Goal: Task Accomplishment & Management: Use online tool/utility

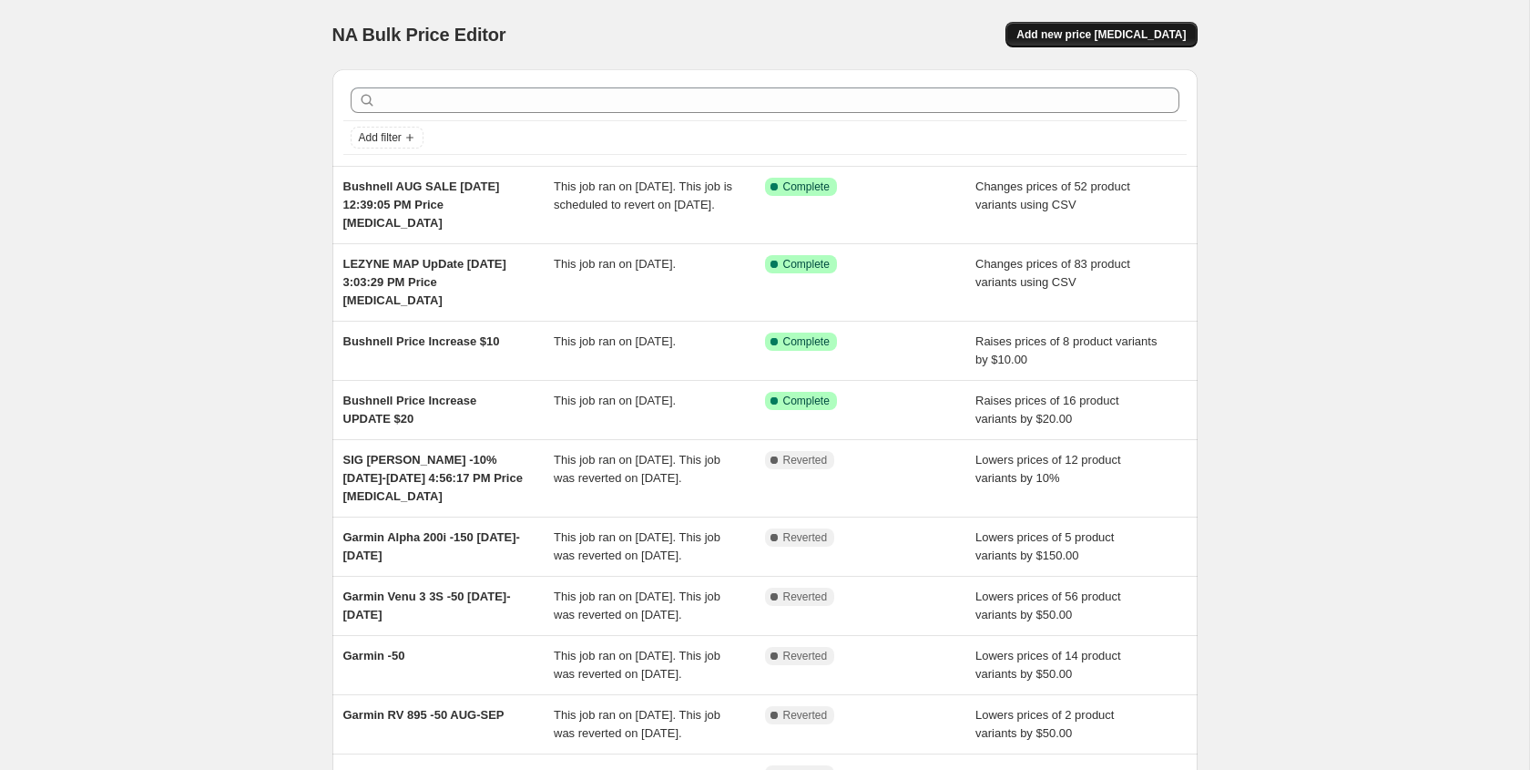
click at [1099, 34] on span "Add new price [MEDICAL_DATA]" at bounding box center [1101, 34] width 169 height 15
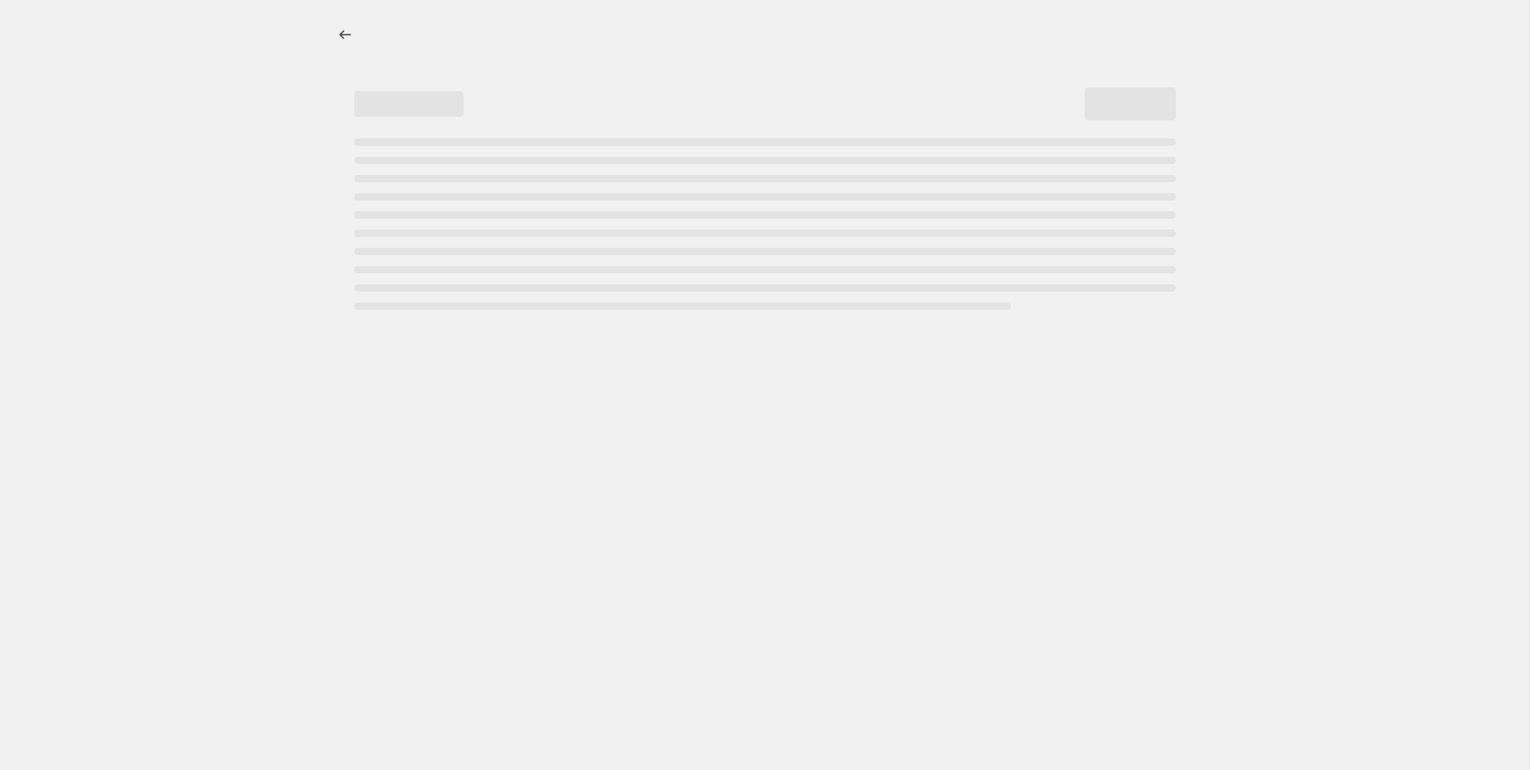
select select "percentage"
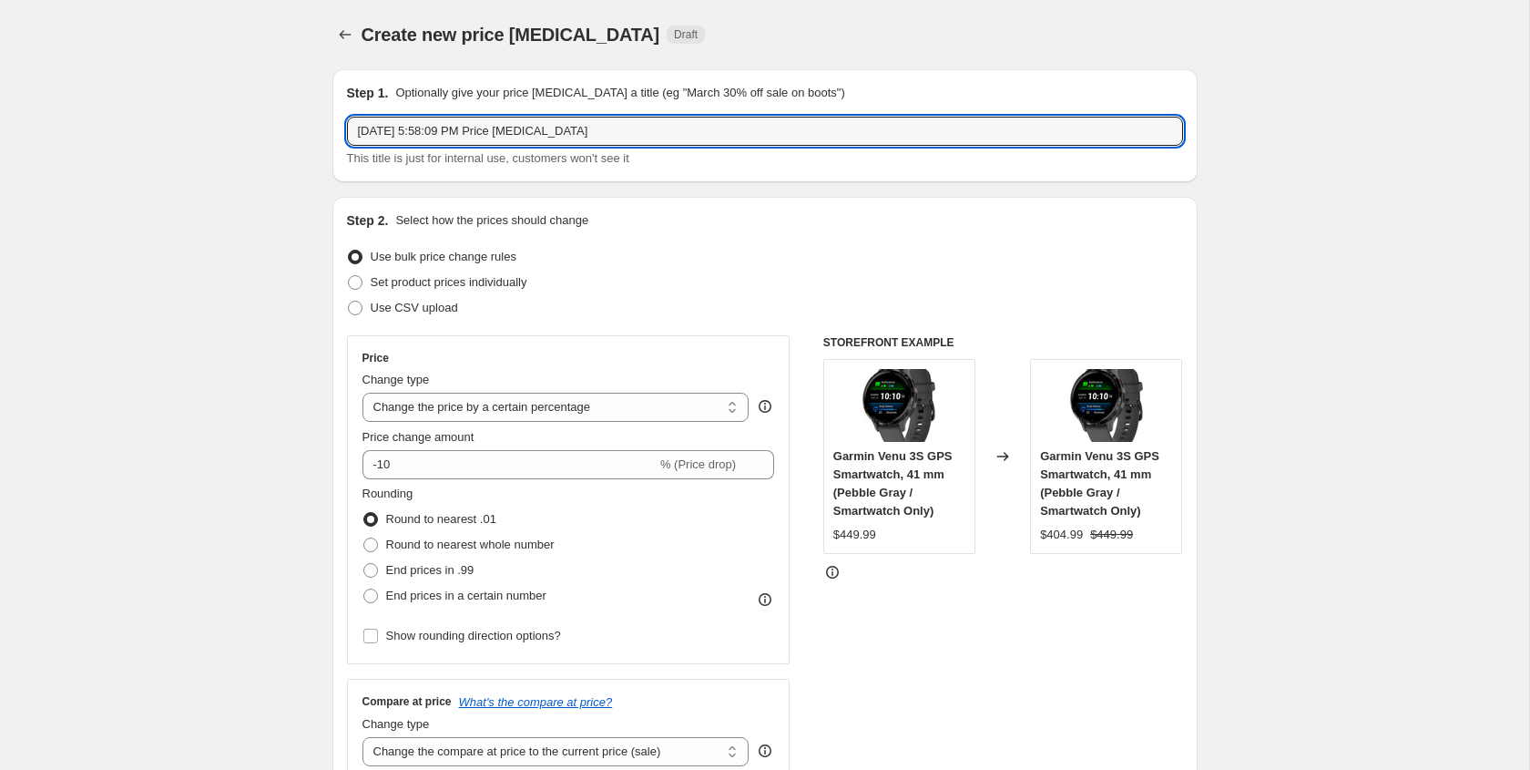
drag, startPoint x: 353, startPoint y: 132, endPoint x: 596, endPoint y: 155, distance: 243.4
click at [596, 155] on div "[DATE] 5:58:09 PM Price [MEDICAL_DATA] This title is just for internal use, cus…" at bounding box center [765, 142] width 836 height 51
paste input "Garmin Sale -150 InReach Mini and Edge 540"
type input "Garmin Sale -150 InReach Mini and Edge 540"
click at [412, 405] on select "Change the price to a certain amount Change the price by a certain amount Chang…" at bounding box center [556, 407] width 387 height 29
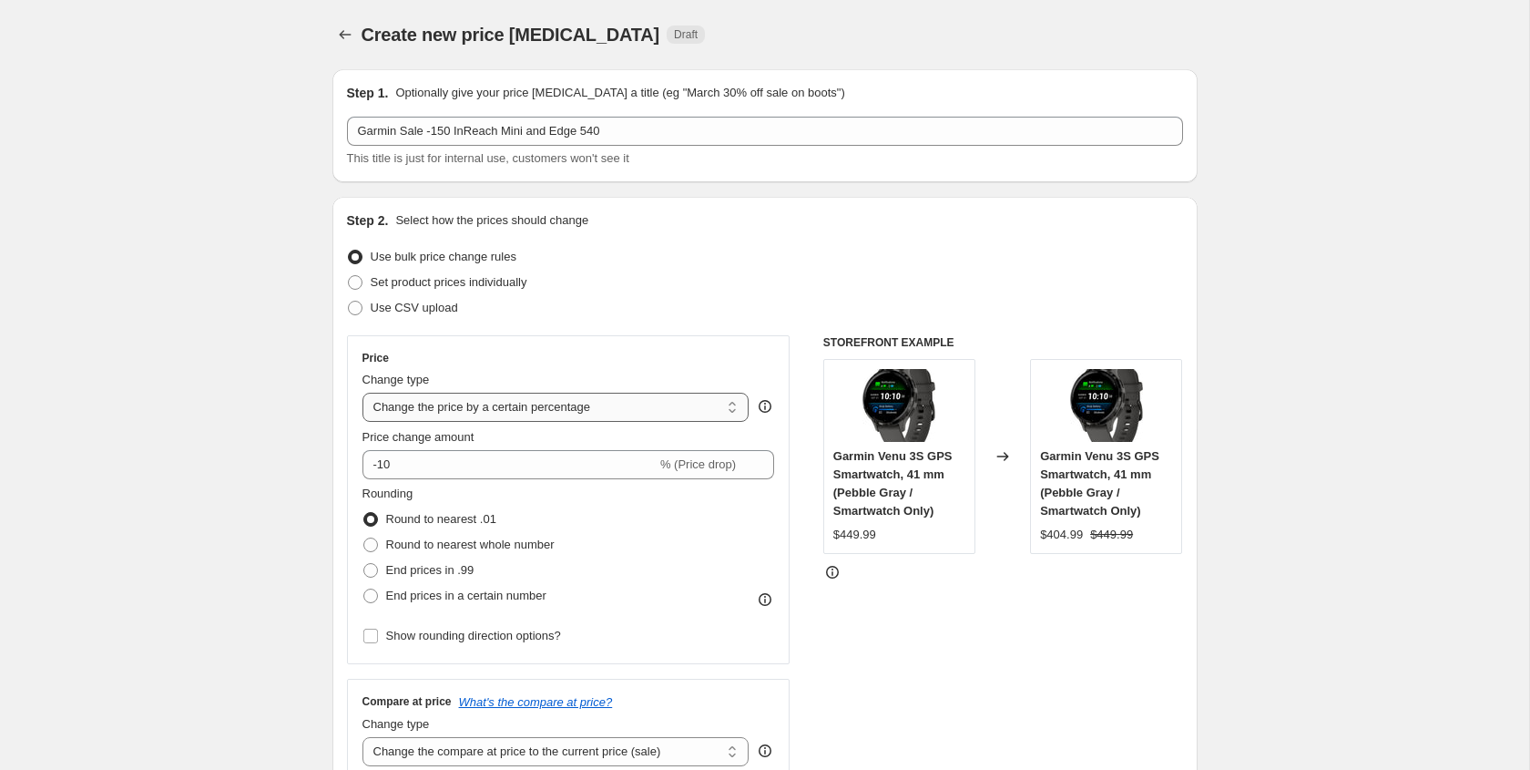
select select "by"
click at [363, 393] on select "Change the price to a certain amount Change the price by a certain amount Chang…" at bounding box center [556, 407] width 387 height 29
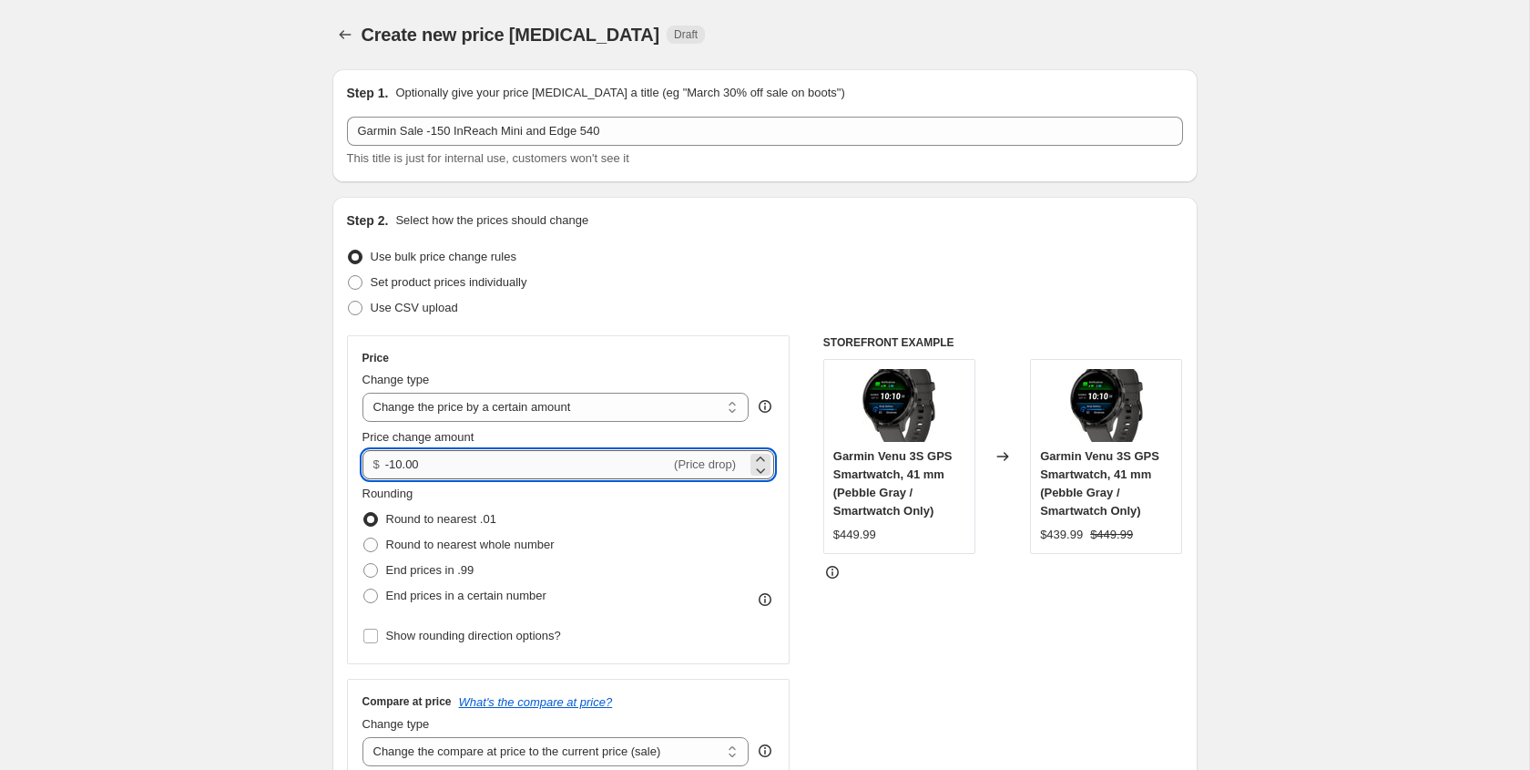
click at [396, 469] on input "-10.00" at bounding box center [527, 464] width 285 height 29
type input "-150.00"
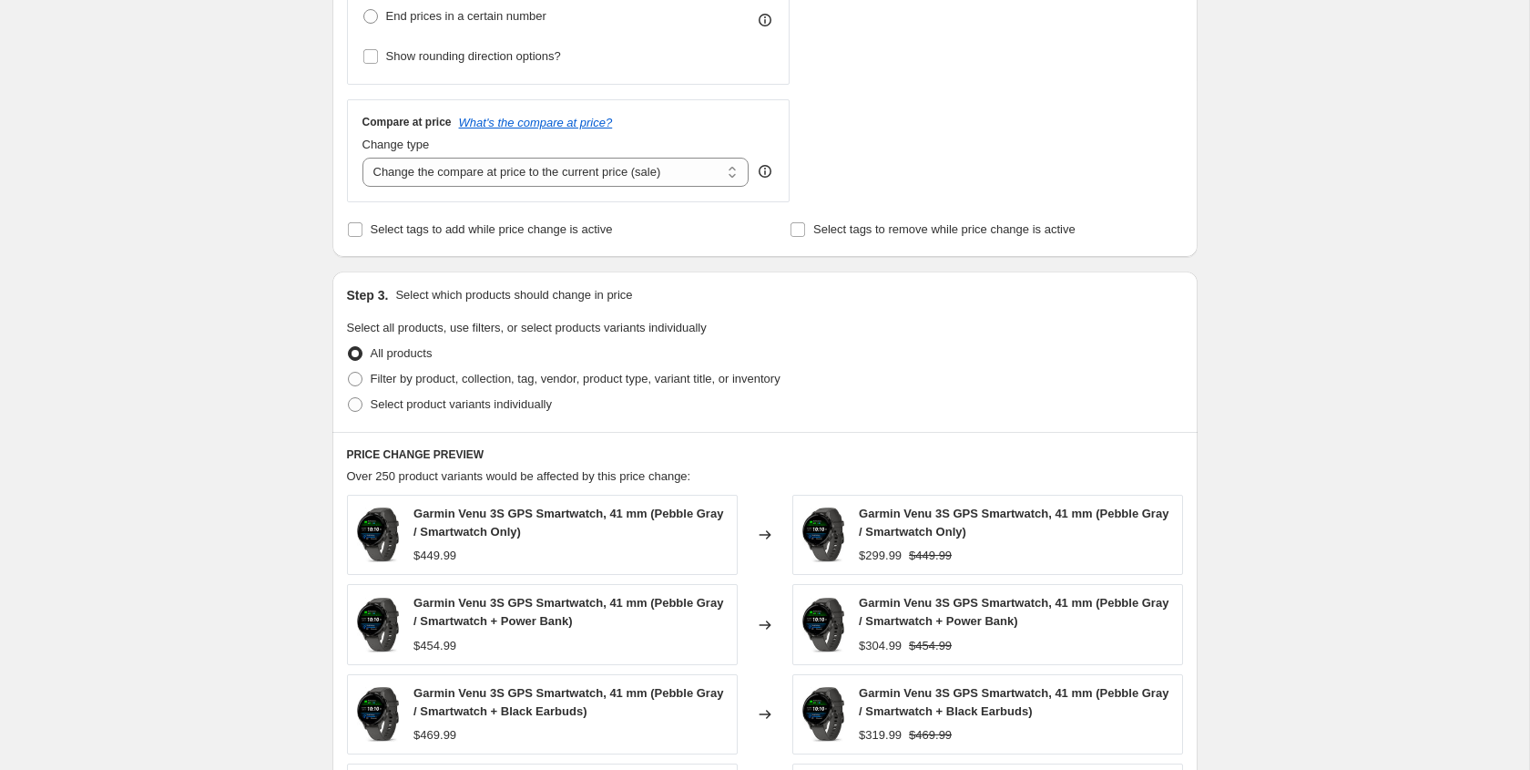
scroll to position [582, 0]
click at [353, 404] on span at bounding box center [355, 401] width 15 height 15
click at [349, 395] on input "Select product variants individually" at bounding box center [348, 394] width 1 height 1
radio input "true"
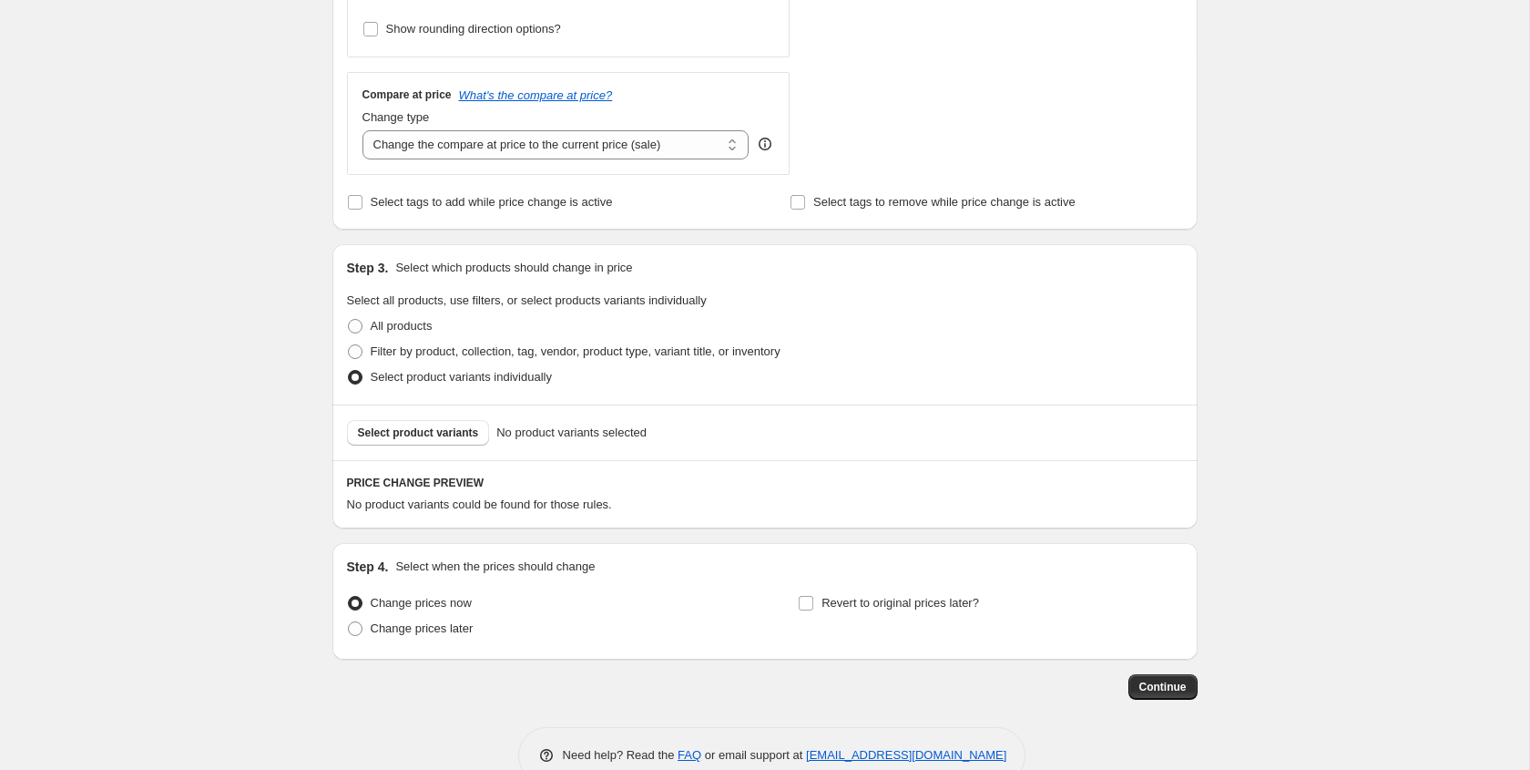
scroll to position [648, 0]
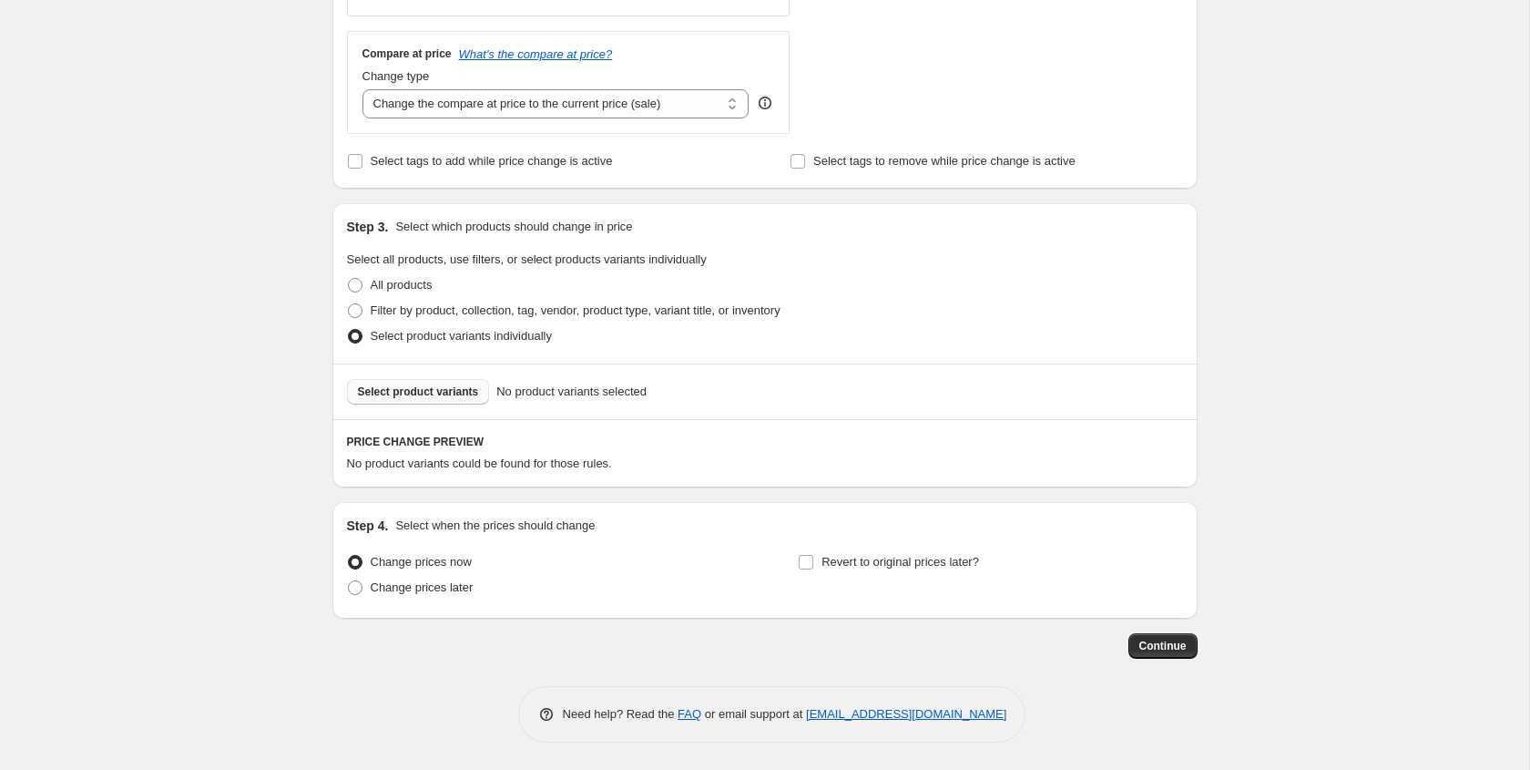
click at [385, 392] on span "Select product variants" at bounding box center [418, 391] width 121 height 15
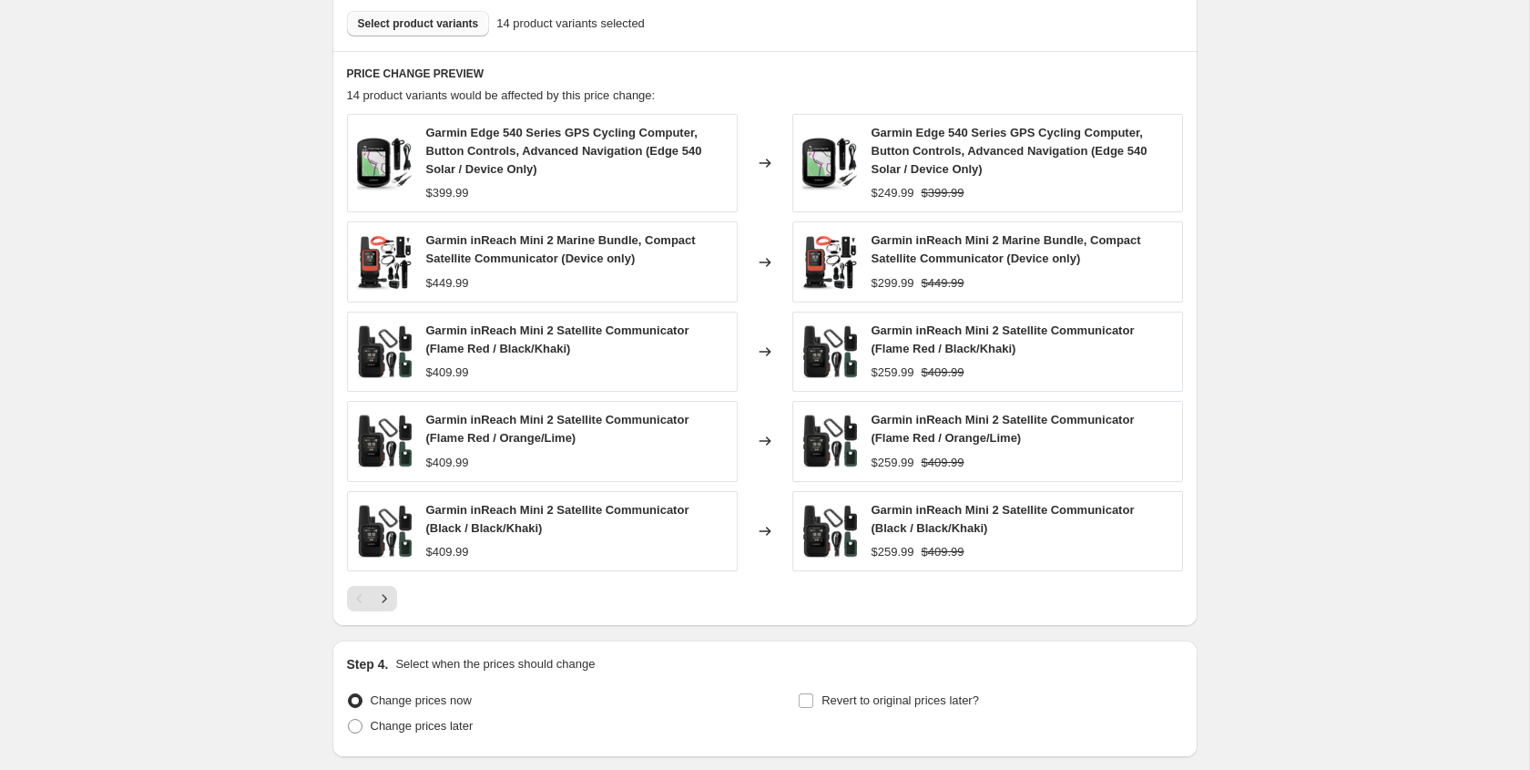
scroll to position [1154, 0]
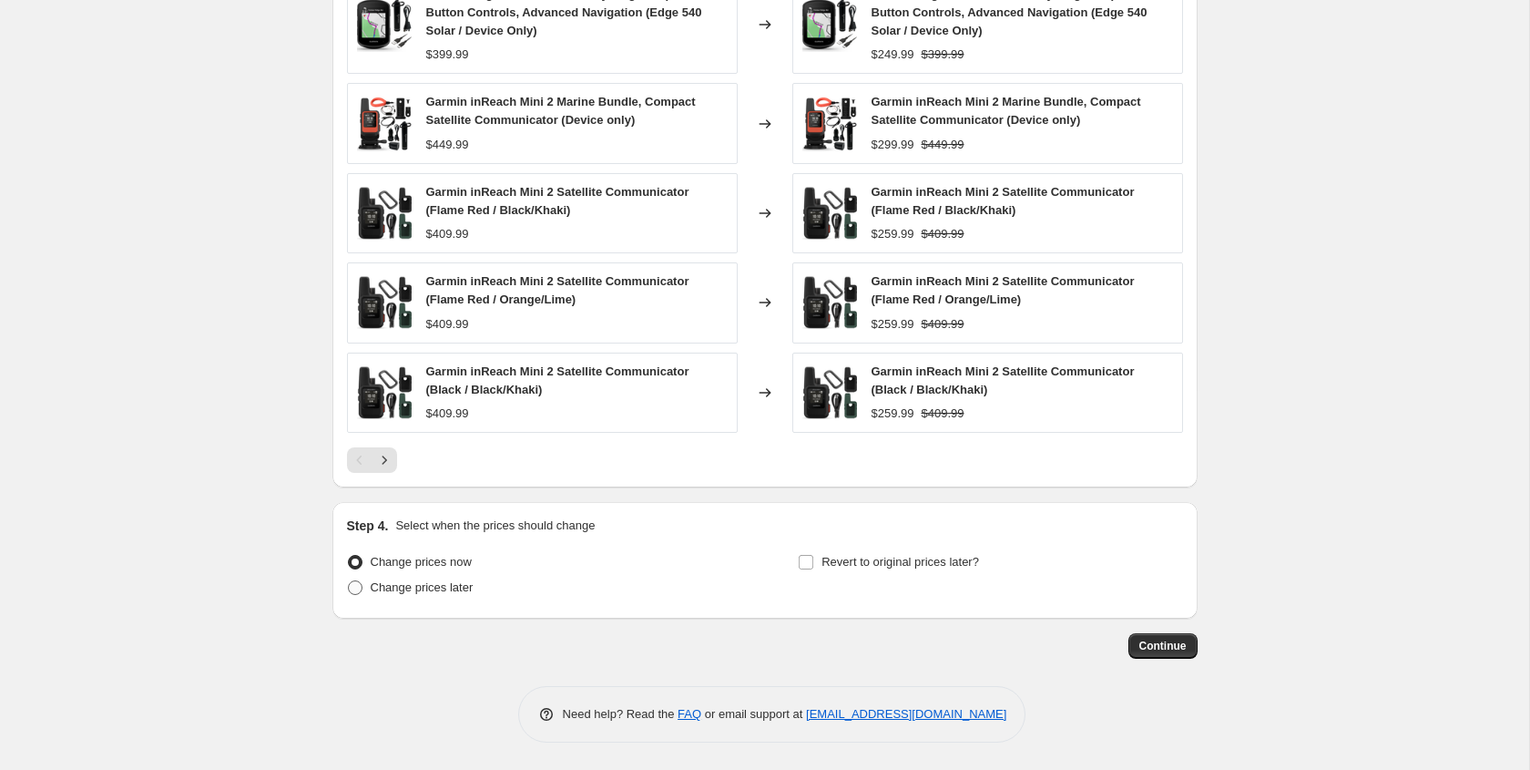
click at [359, 588] on span at bounding box center [355, 587] width 15 height 15
click at [349, 581] on input "Change prices later" at bounding box center [348, 580] width 1 height 1
radio input "true"
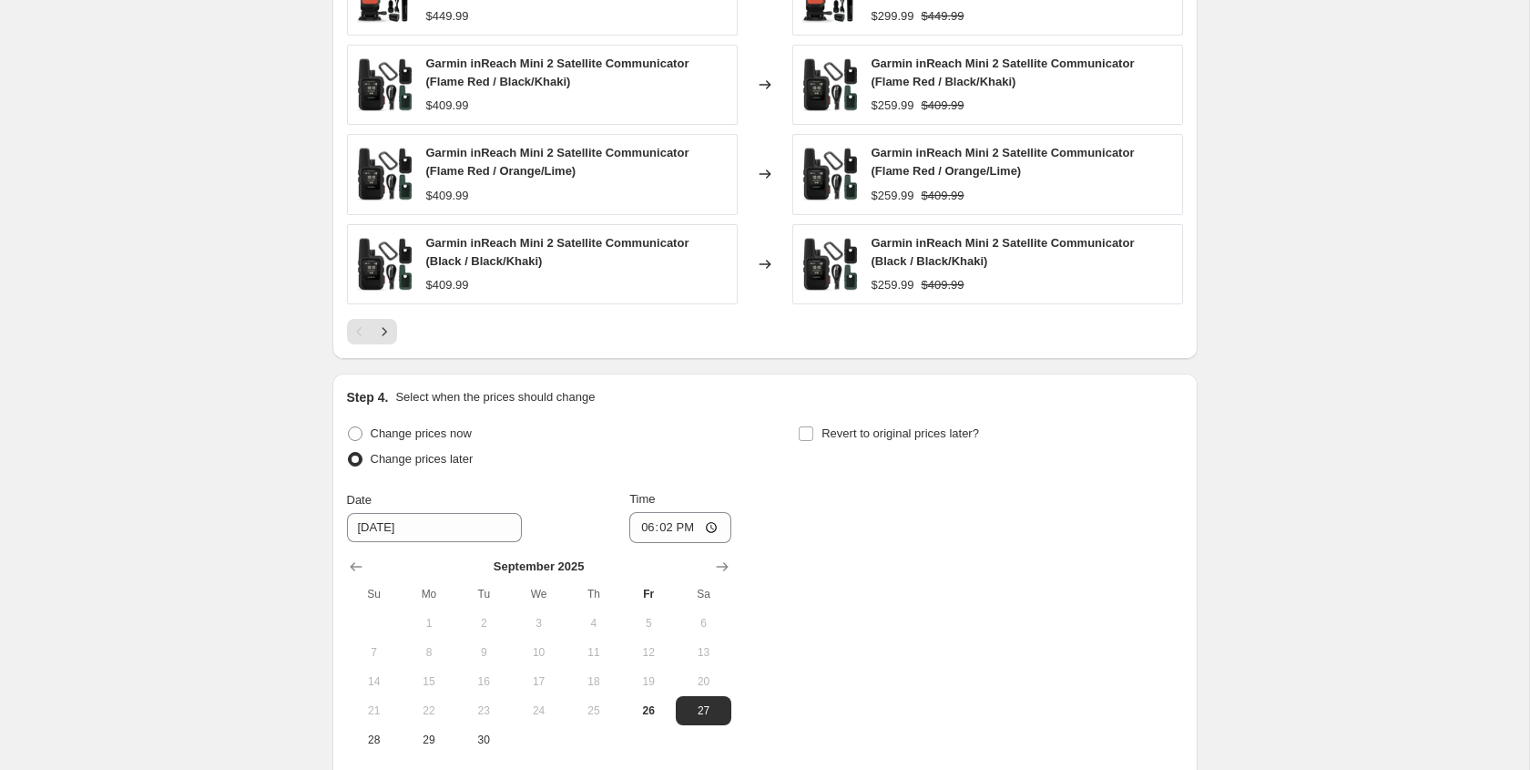
scroll to position [1358, 0]
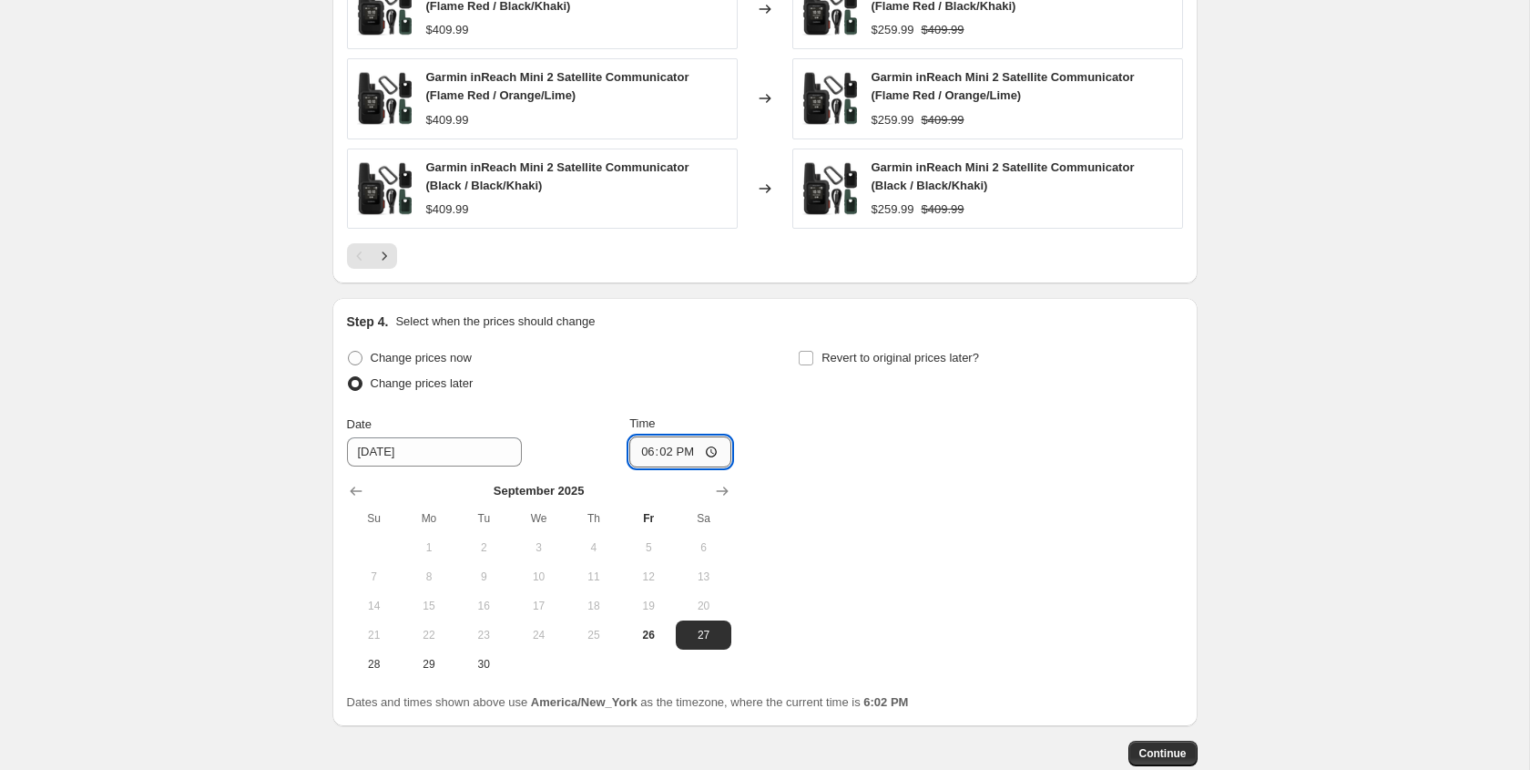
click at [647, 454] on input "18:02" at bounding box center [681, 451] width 102 height 31
type input "00:00"
click at [802, 355] on input "Revert to original prices later?" at bounding box center [806, 358] width 15 height 15
checkbox input "true"
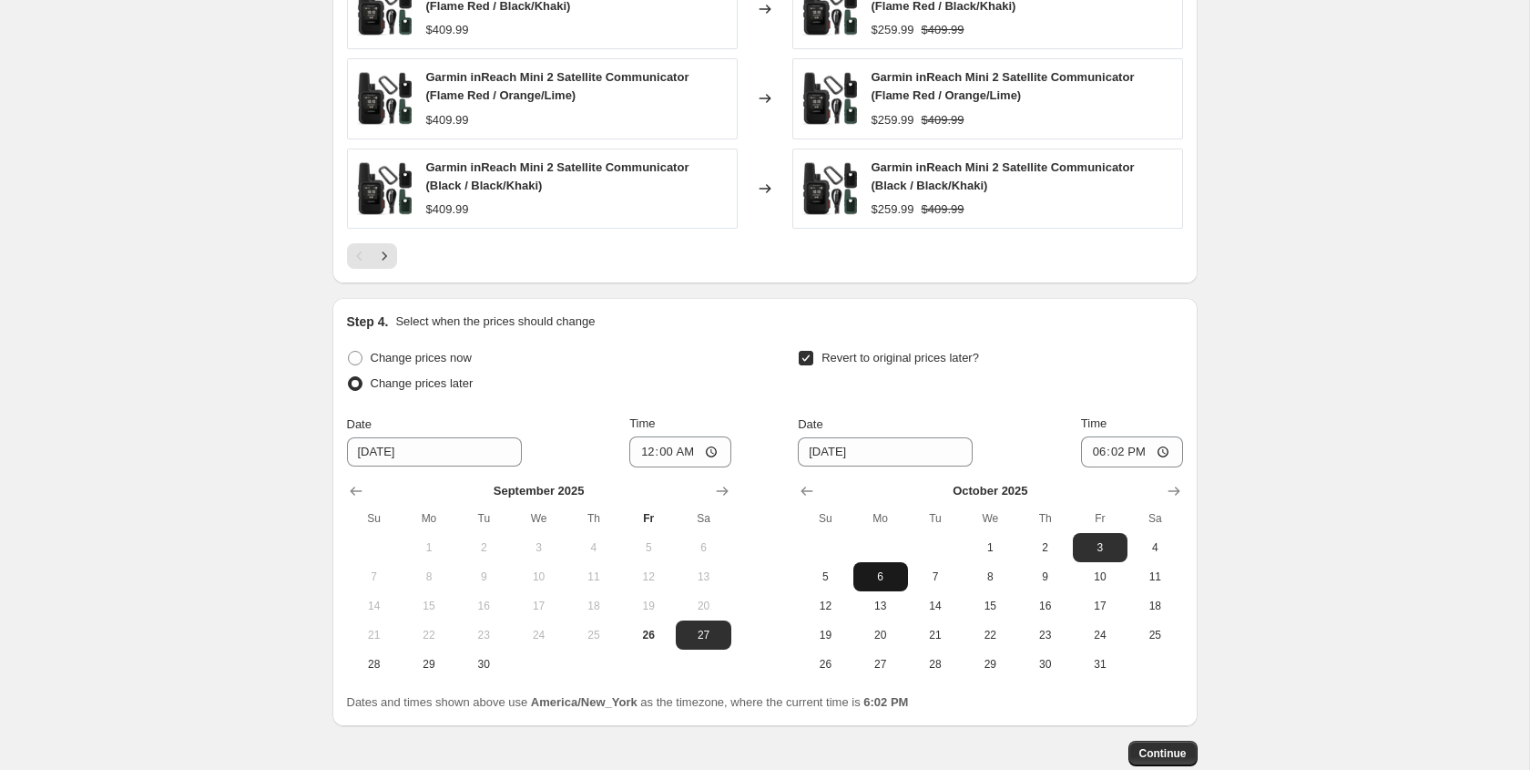
click at [873, 569] on span "6" at bounding box center [881, 576] width 40 height 15
type input "[DATE]"
click at [1096, 449] on input "18:02" at bounding box center [1132, 451] width 102 height 31
type input "00:00"
click at [1038, 424] on div "Date [DATE] Time 00:00" at bounding box center [990, 441] width 384 height 53
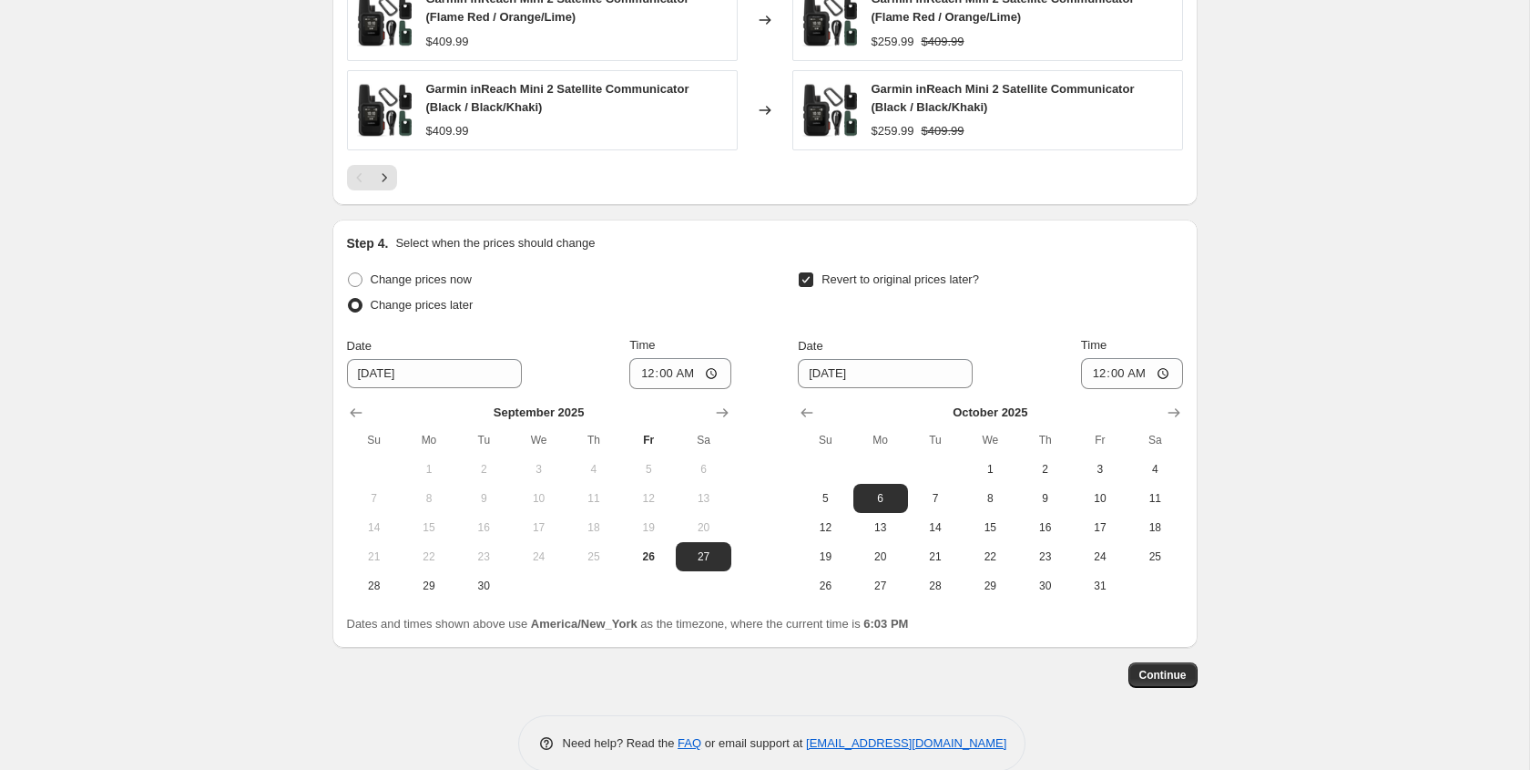
scroll to position [1466, 0]
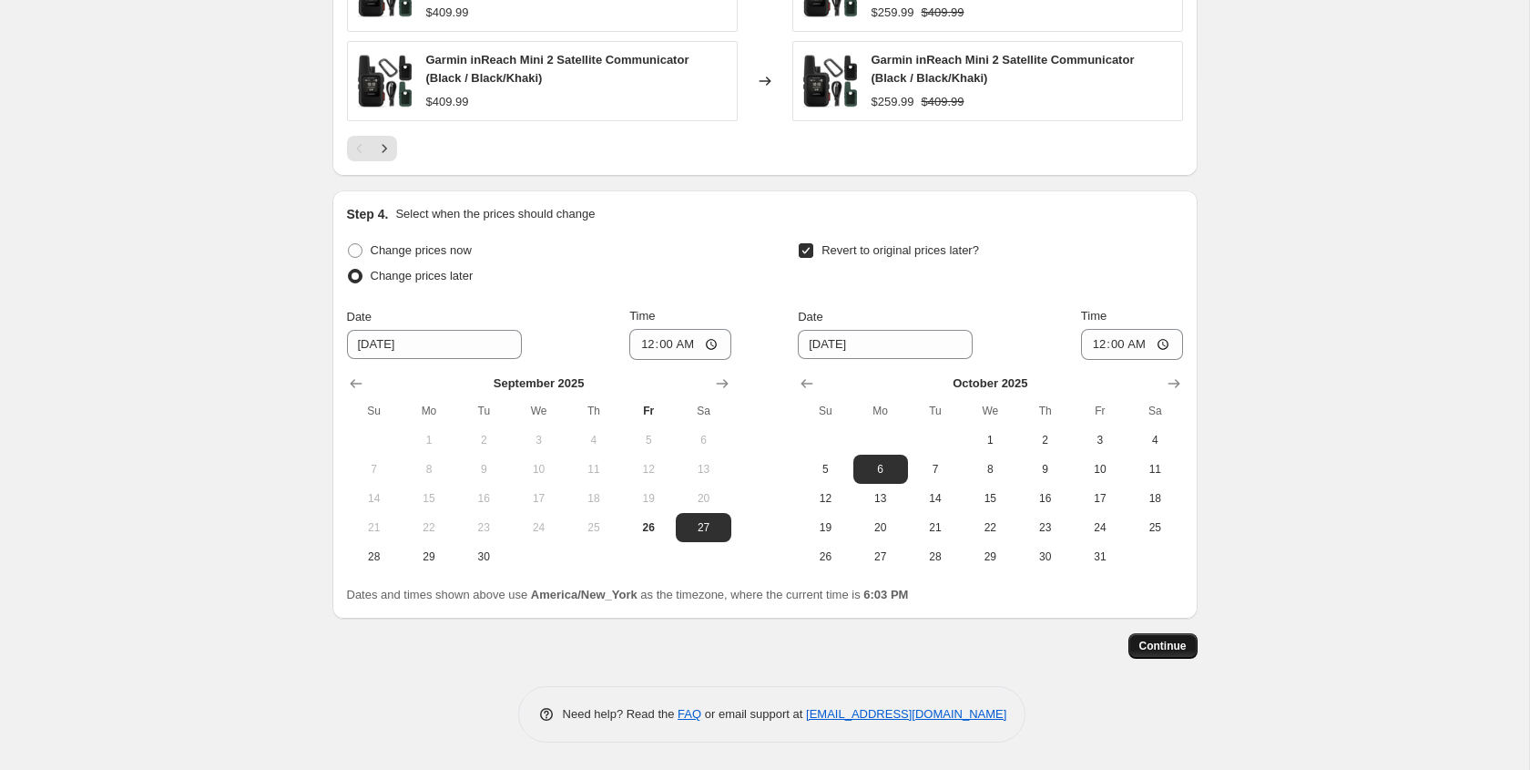
click at [1172, 651] on span "Continue" at bounding box center [1163, 646] width 47 height 15
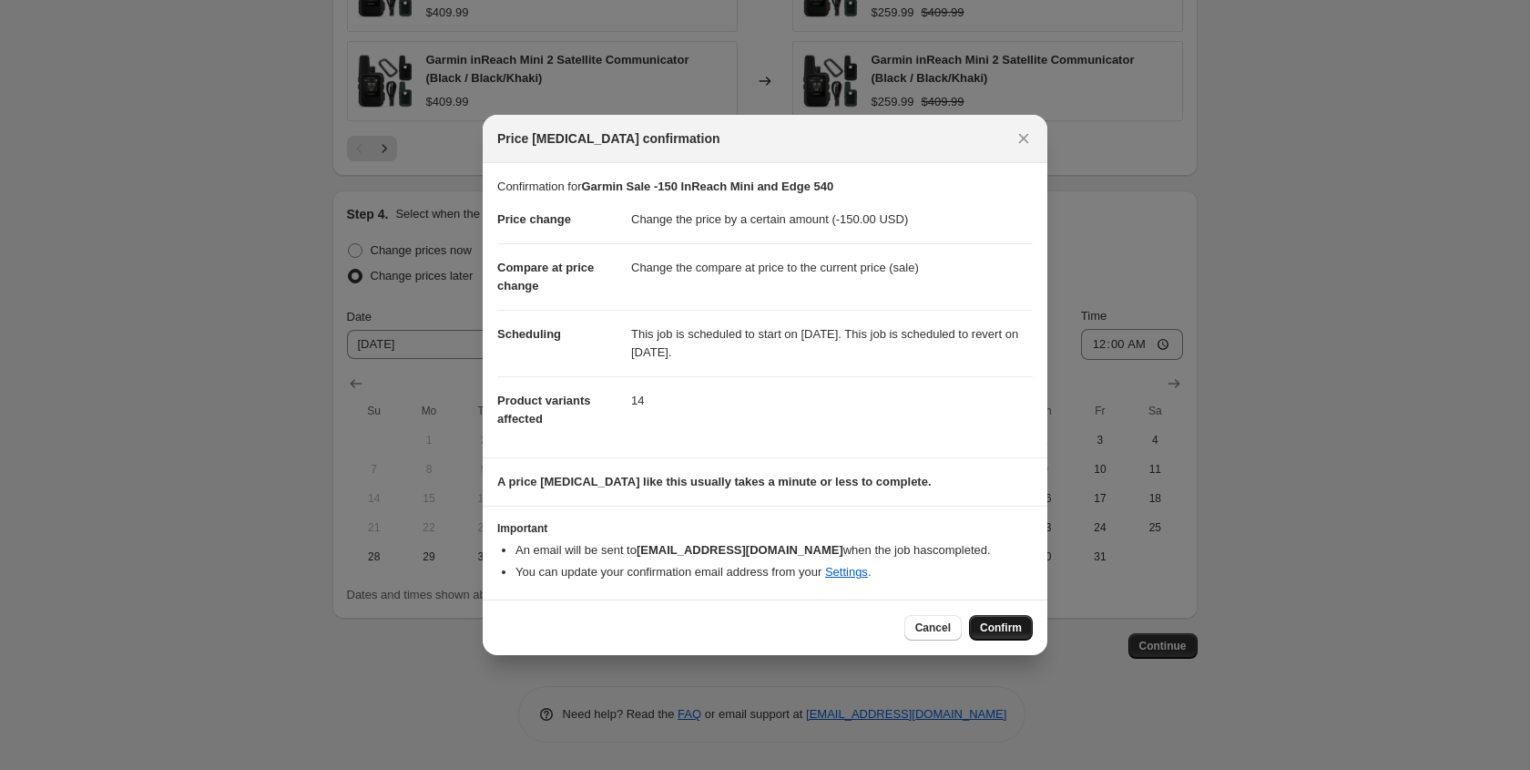
click at [1000, 629] on span "Confirm" at bounding box center [1001, 627] width 42 height 15
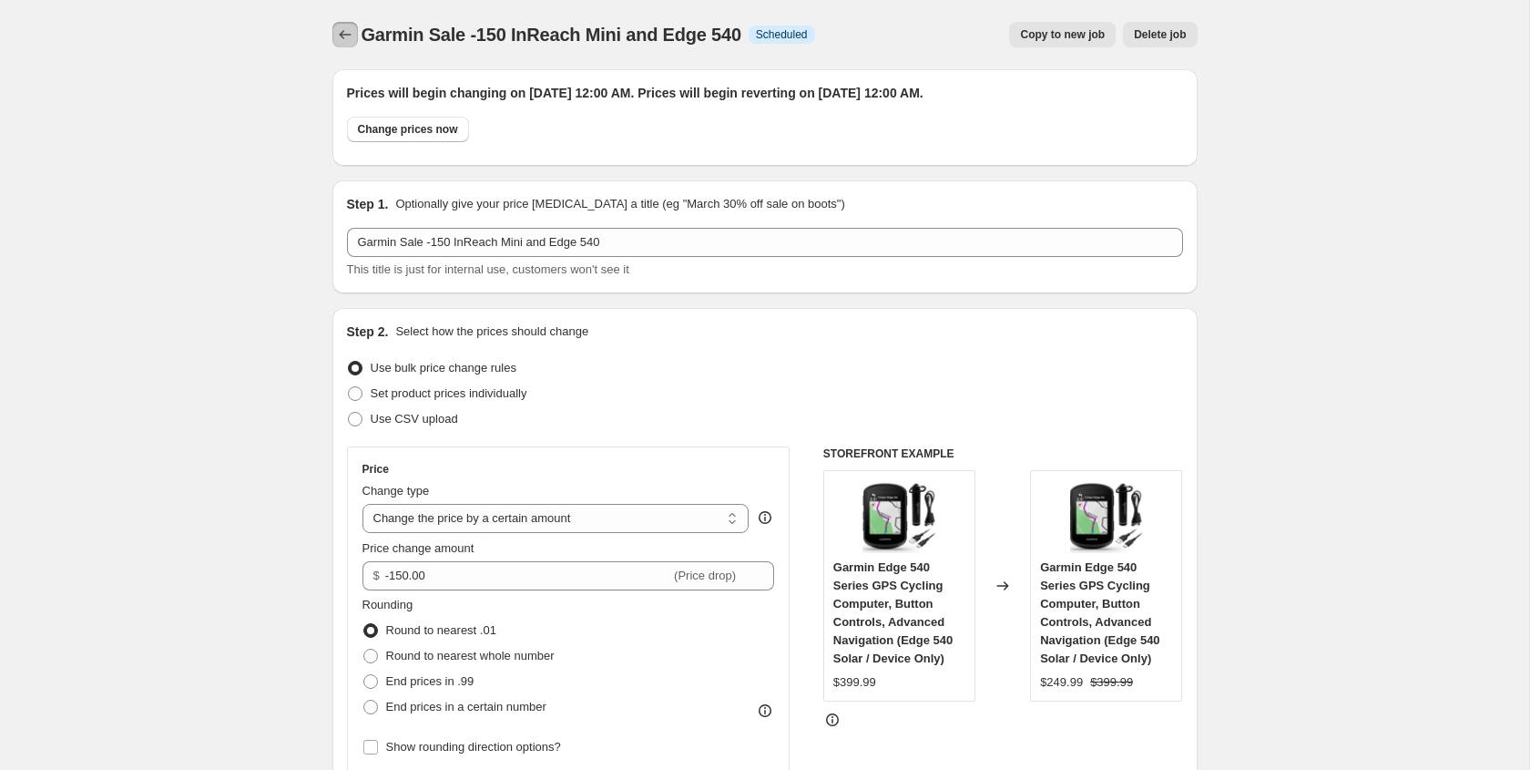
click at [341, 41] on icon "Price change jobs" at bounding box center [345, 35] width 18 height 18
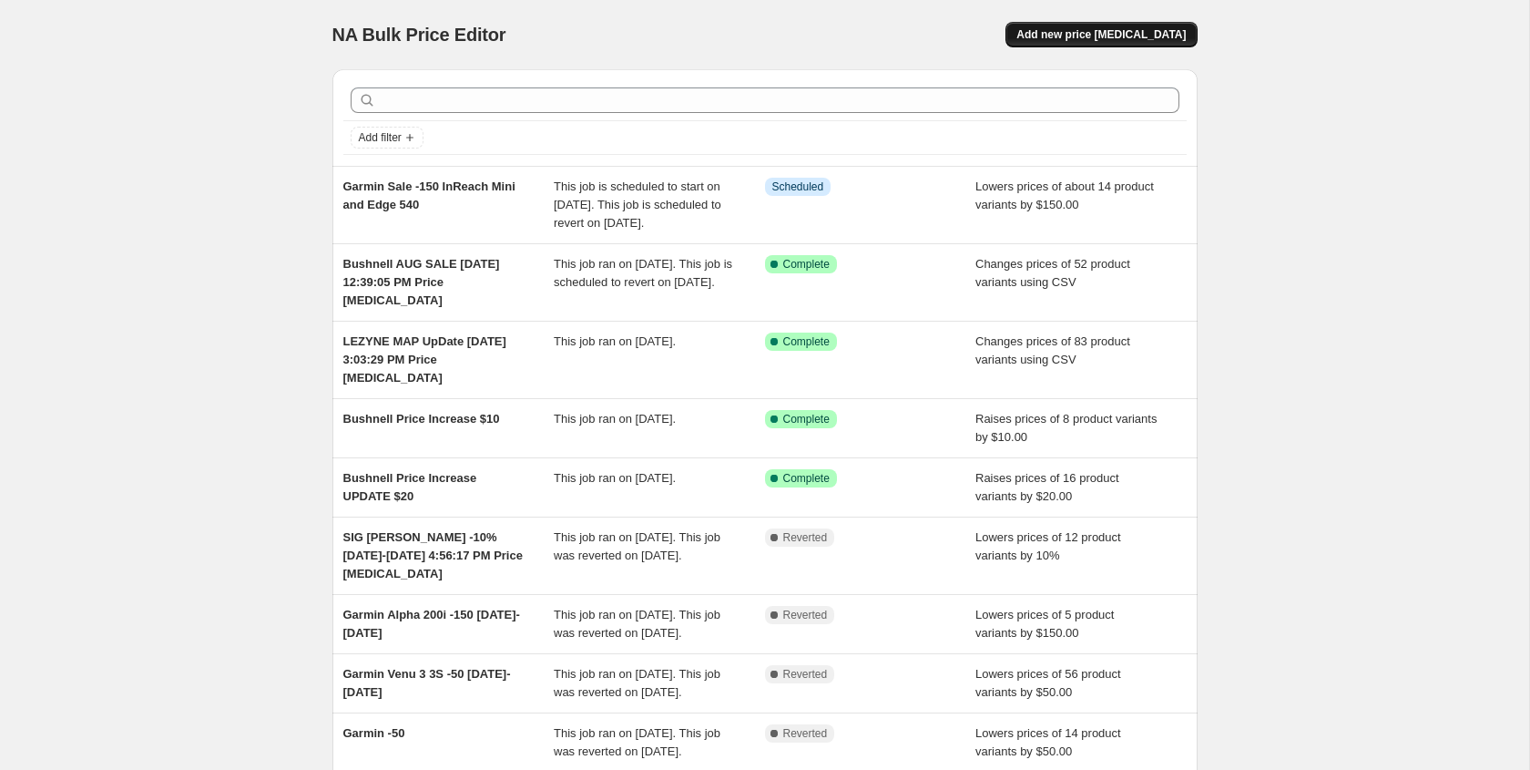
click at [1125, 28] on span "Add new price [MEDICAL_DATA]" at bounding box center [1101, 34] width 169 height 15
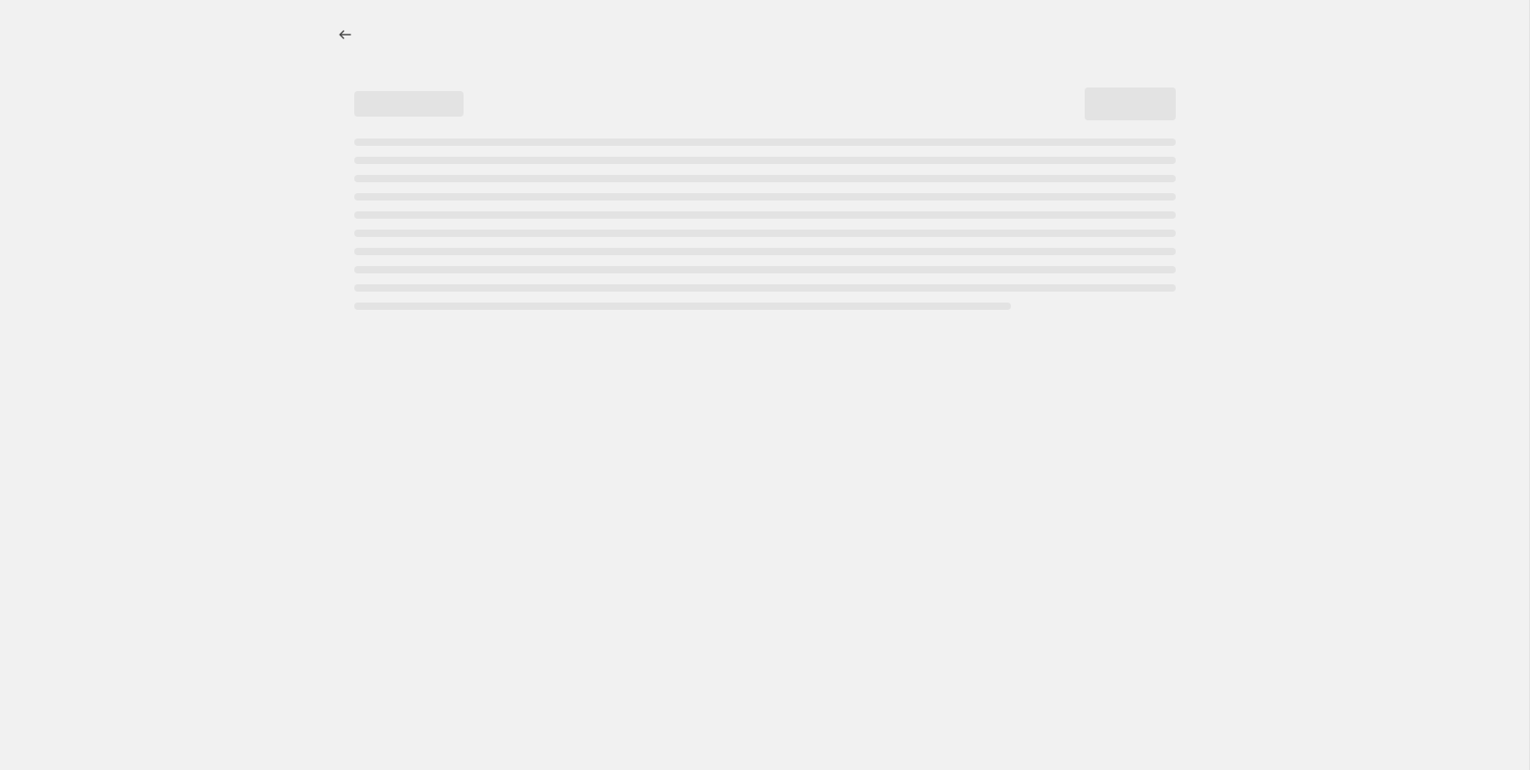
select select "percentage"
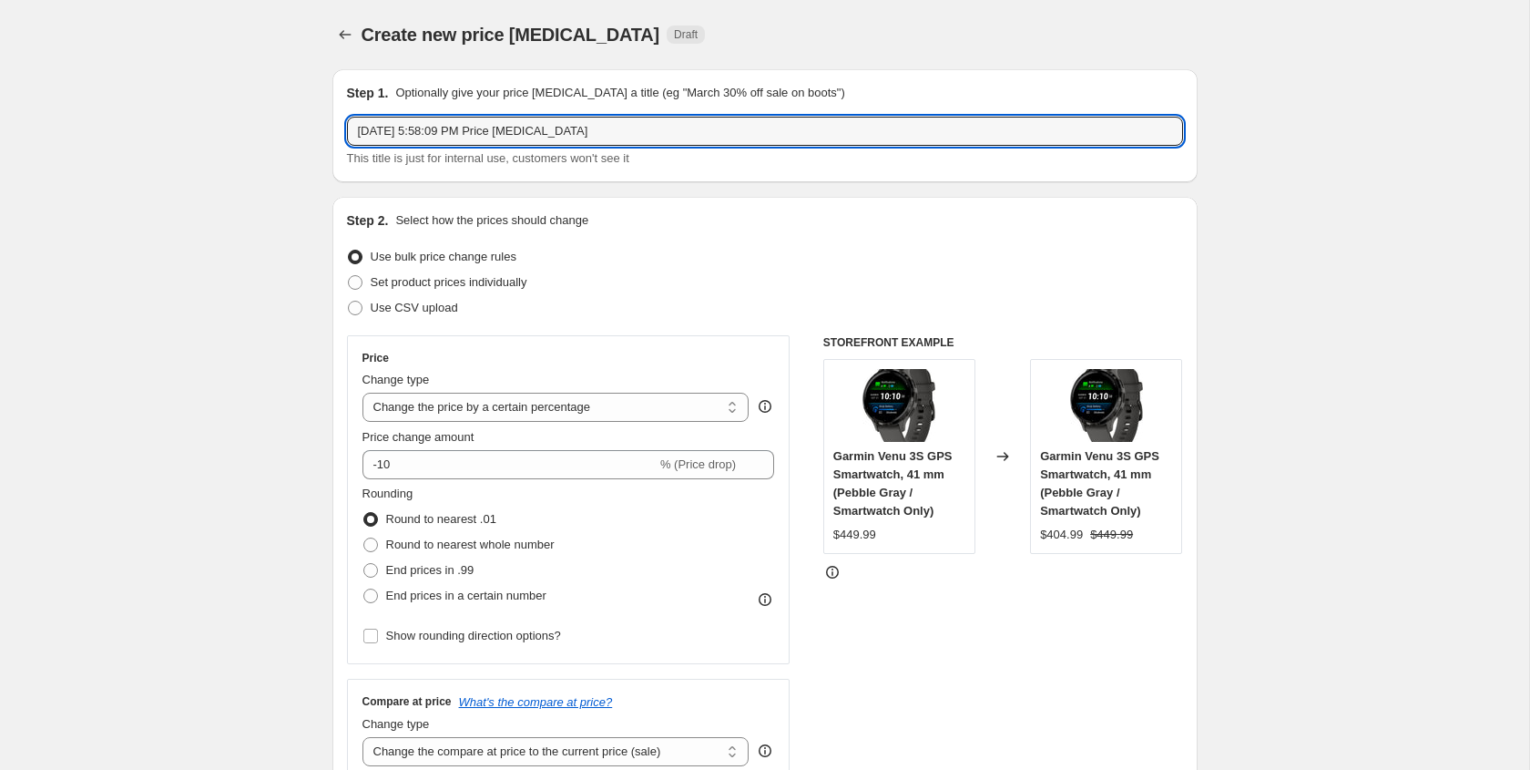
drag, startPoint x: 359, startPoint y: 132, endPoint x: 674, endPoint y: 152, distance: 315.8
click at [674, 152] on div "[DATE] 5:58:09 PM Price [MEDICAL_DATA] This title is just for internal use, cus…" at bounding box center [765, 142] width 836 height 51
type input "Garmin Sale -100"
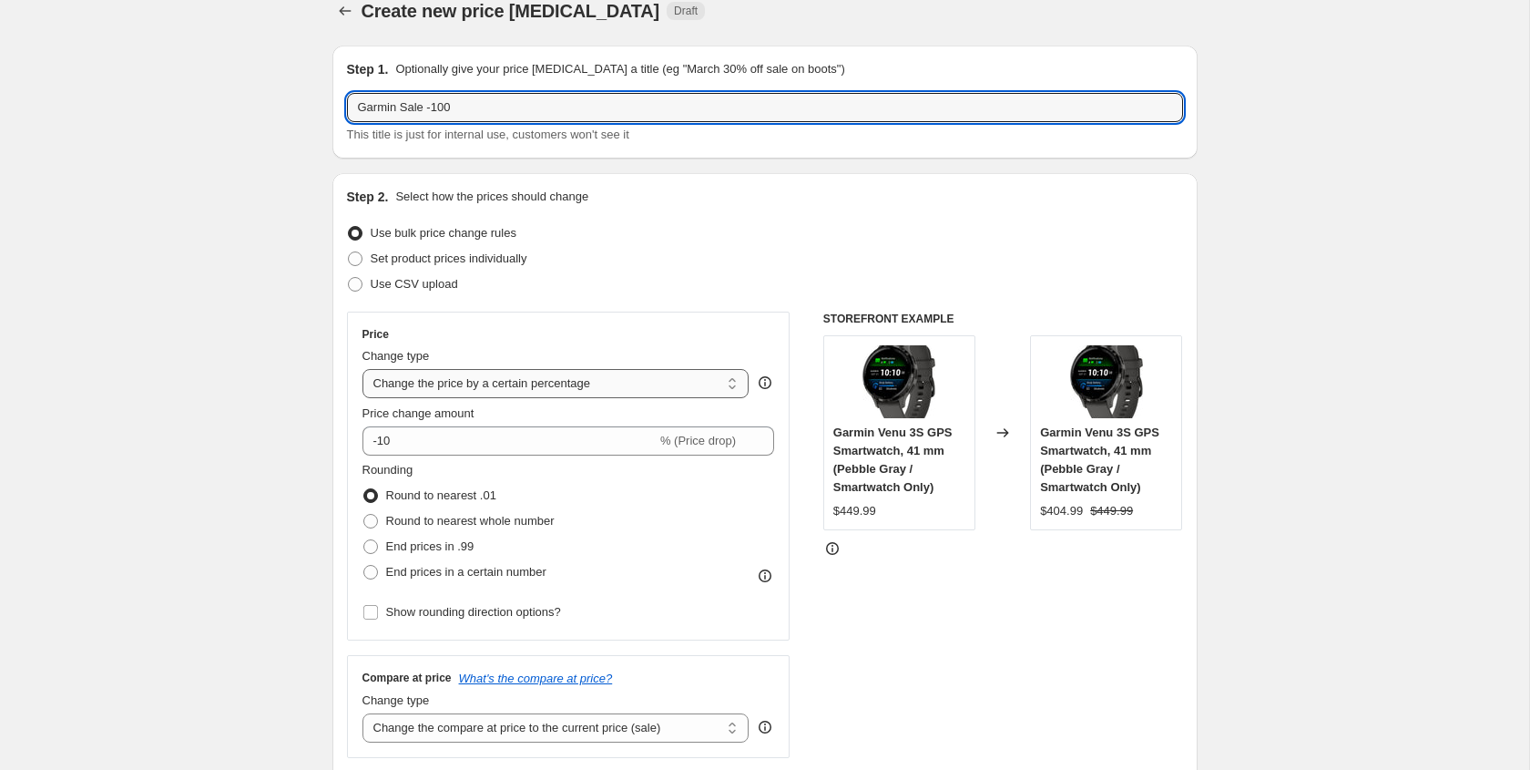
click at [462, 385] on select "Change the price to a certain amount Change the price by a certain amount Chang…" at bounding box center [556, 383] width 387 height 29
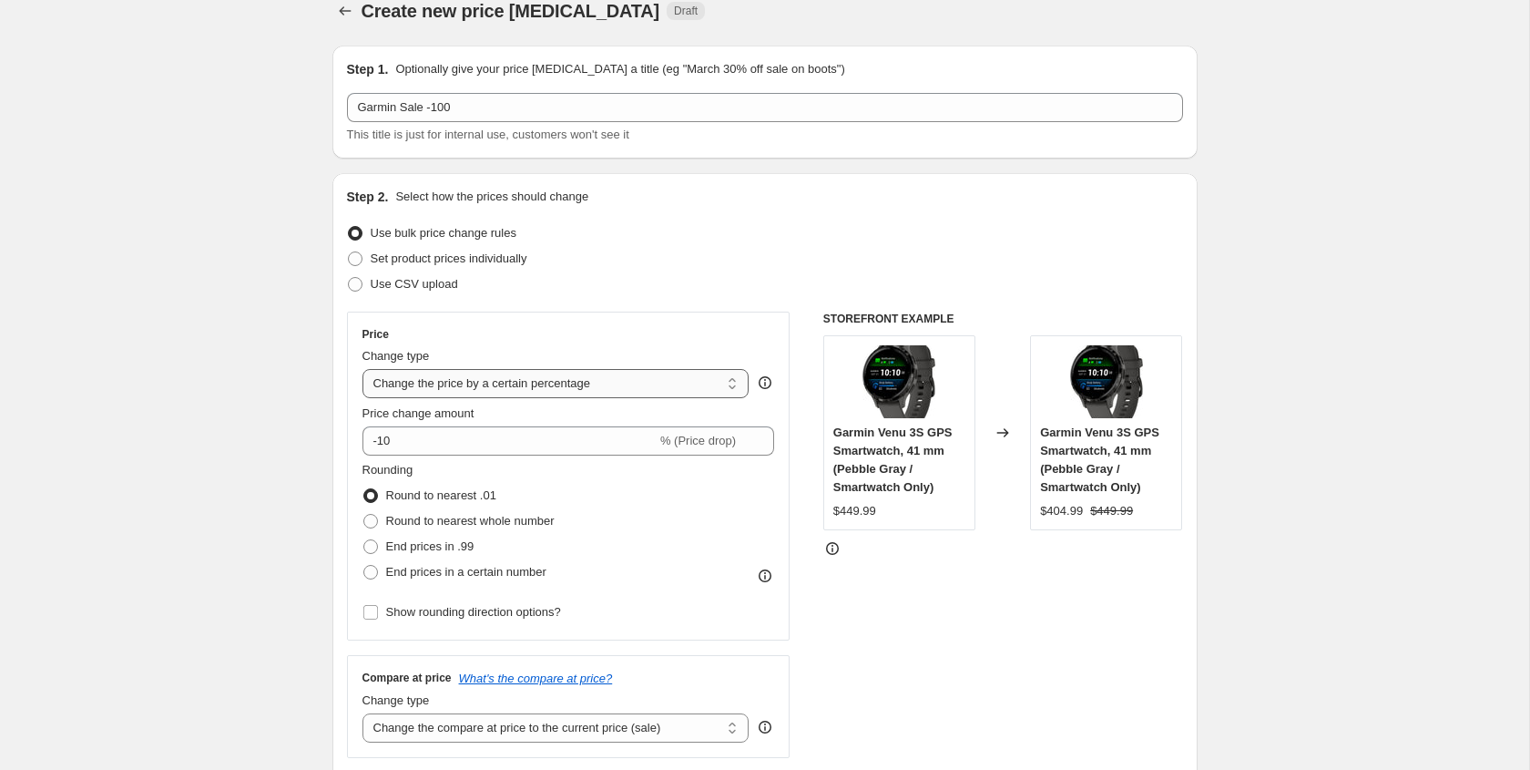
select select "by"
click at [363, 369] on select "Change the price to a certain amount Change the price by a certain amount Chang…" at bounding box center [556, 383] width 387 height 29
click at [396, 444] on input "-10.00" at bounding box center [527, 440] width 285 height 29
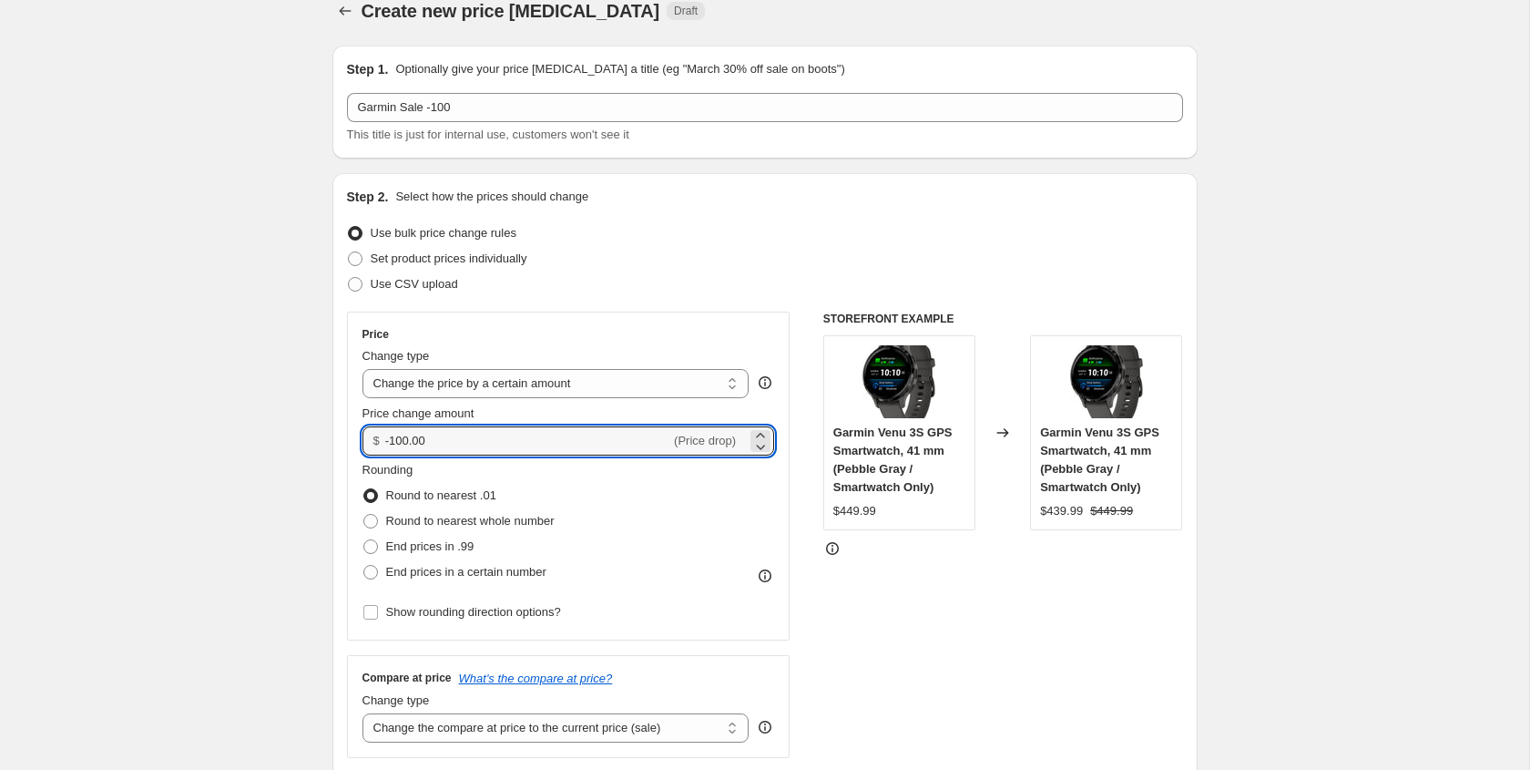
type input "-100.00"
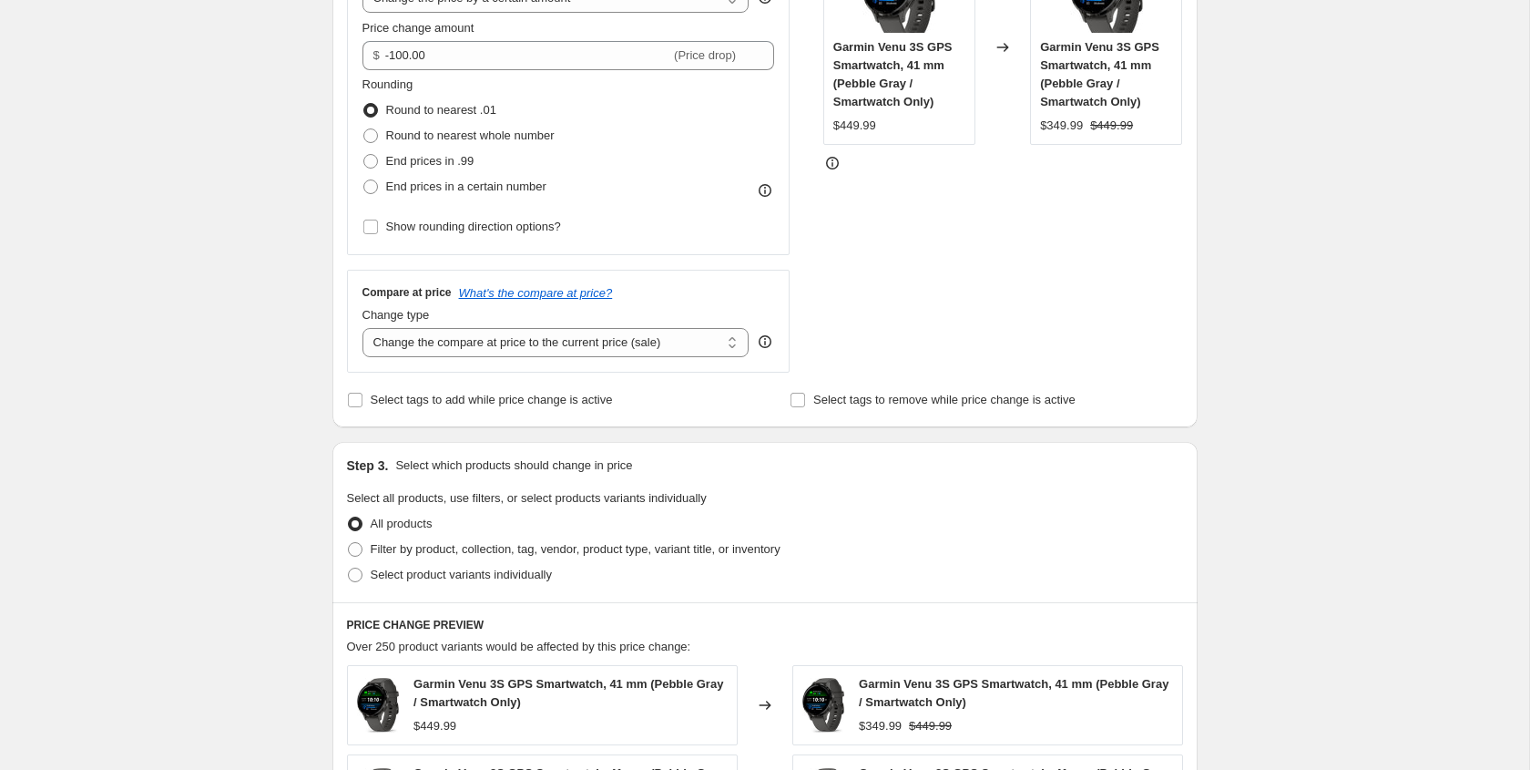
scroll to position [422, 0]
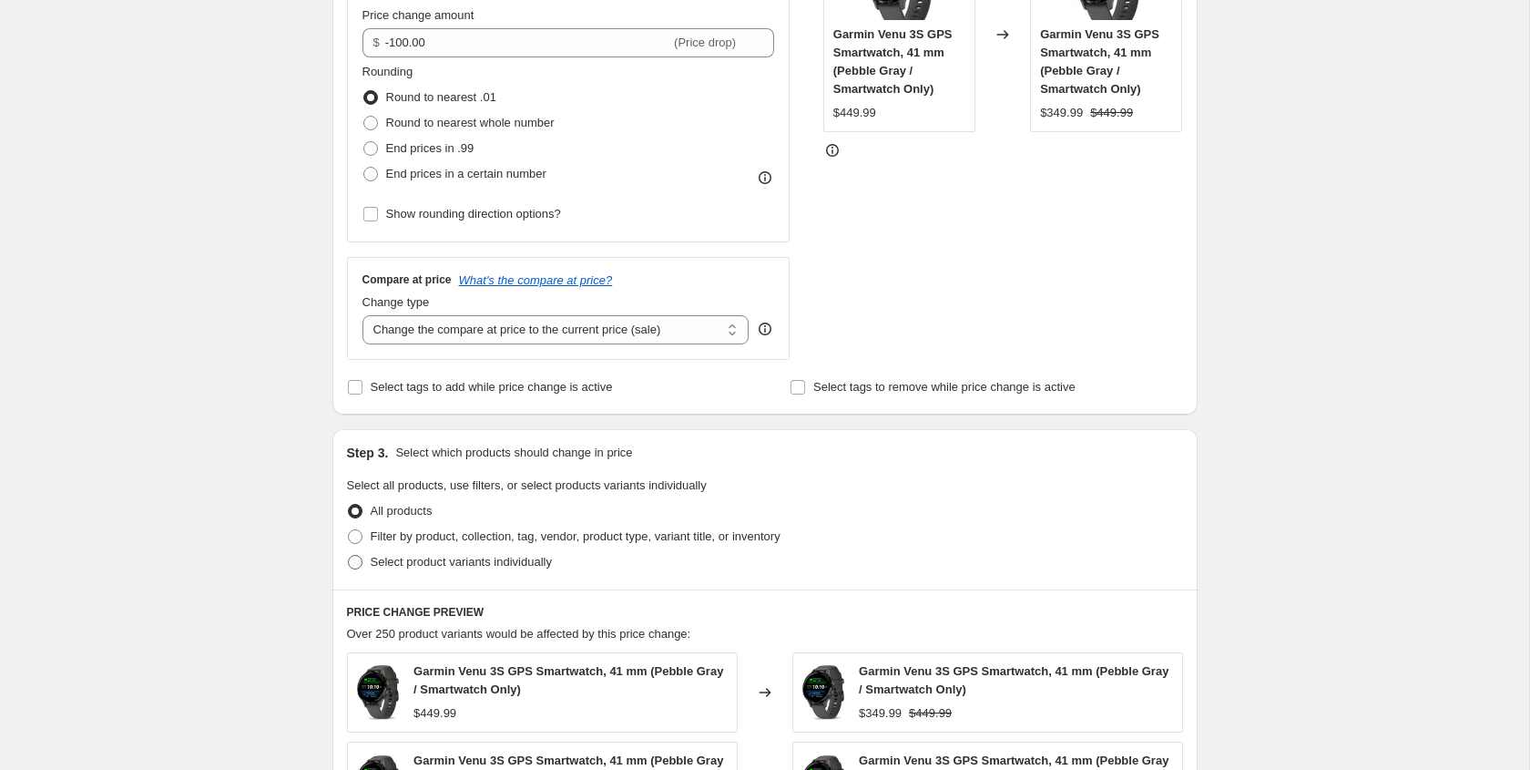
click at [351, 562] on span at bounding box center [355, 562] width 15 height 15
click at [349, 556] on input "Select product variants individually" at bounding box center [348, 555] width 1 height 1
radio input "true"
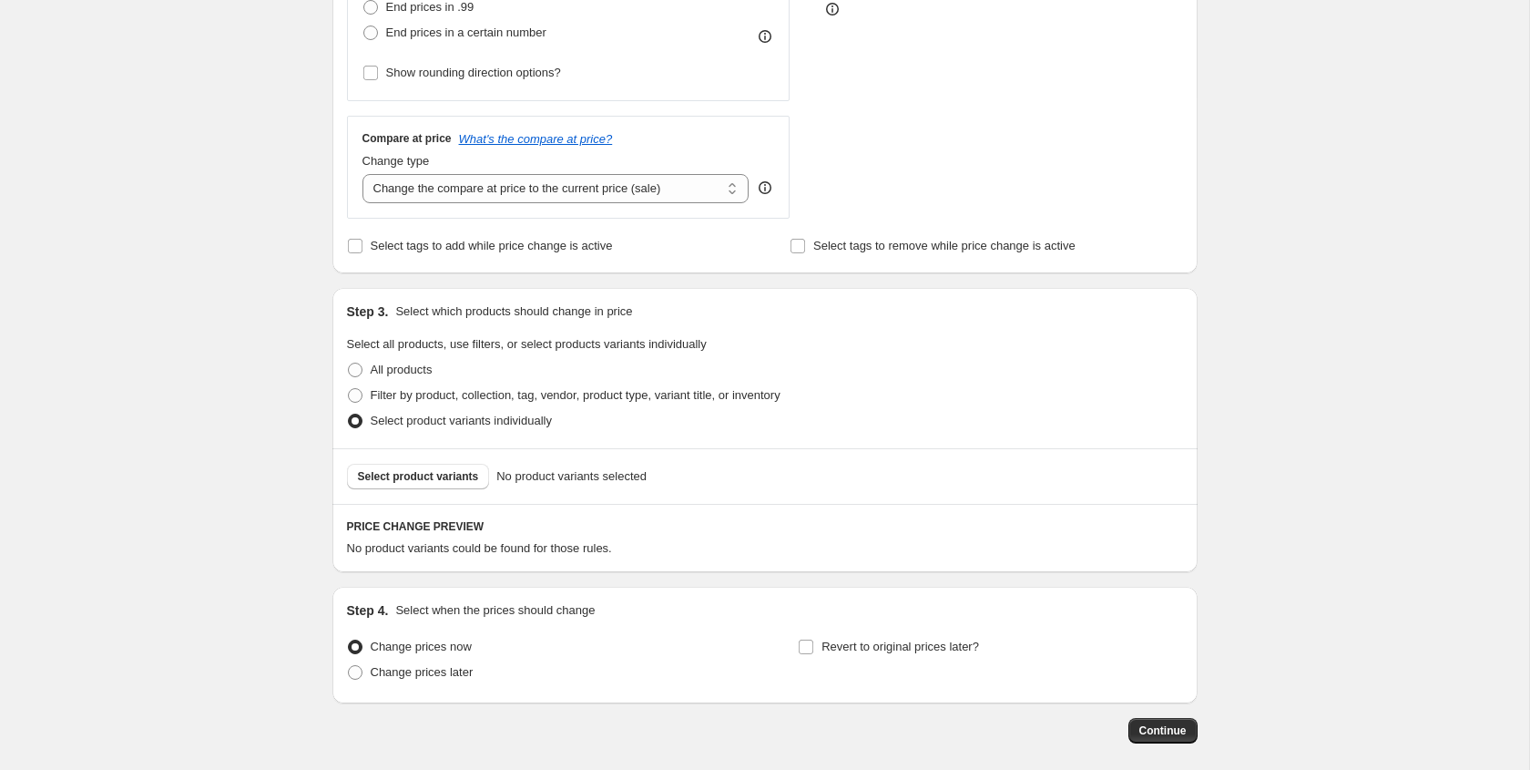
scroll to position [648, 0]
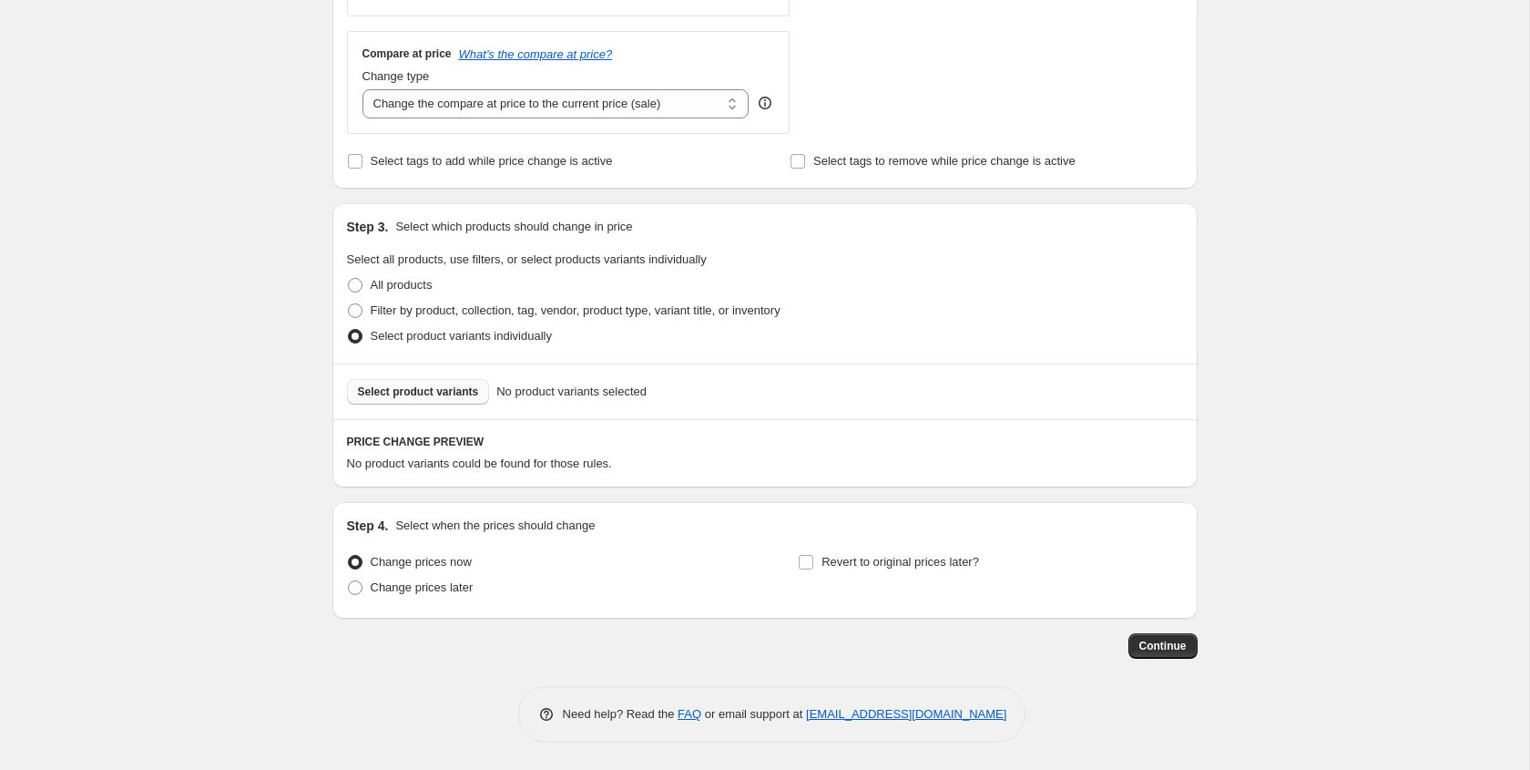
click at [406, 394] on span "Select product variants" at bounding box center [418, 391] width 121 height 15
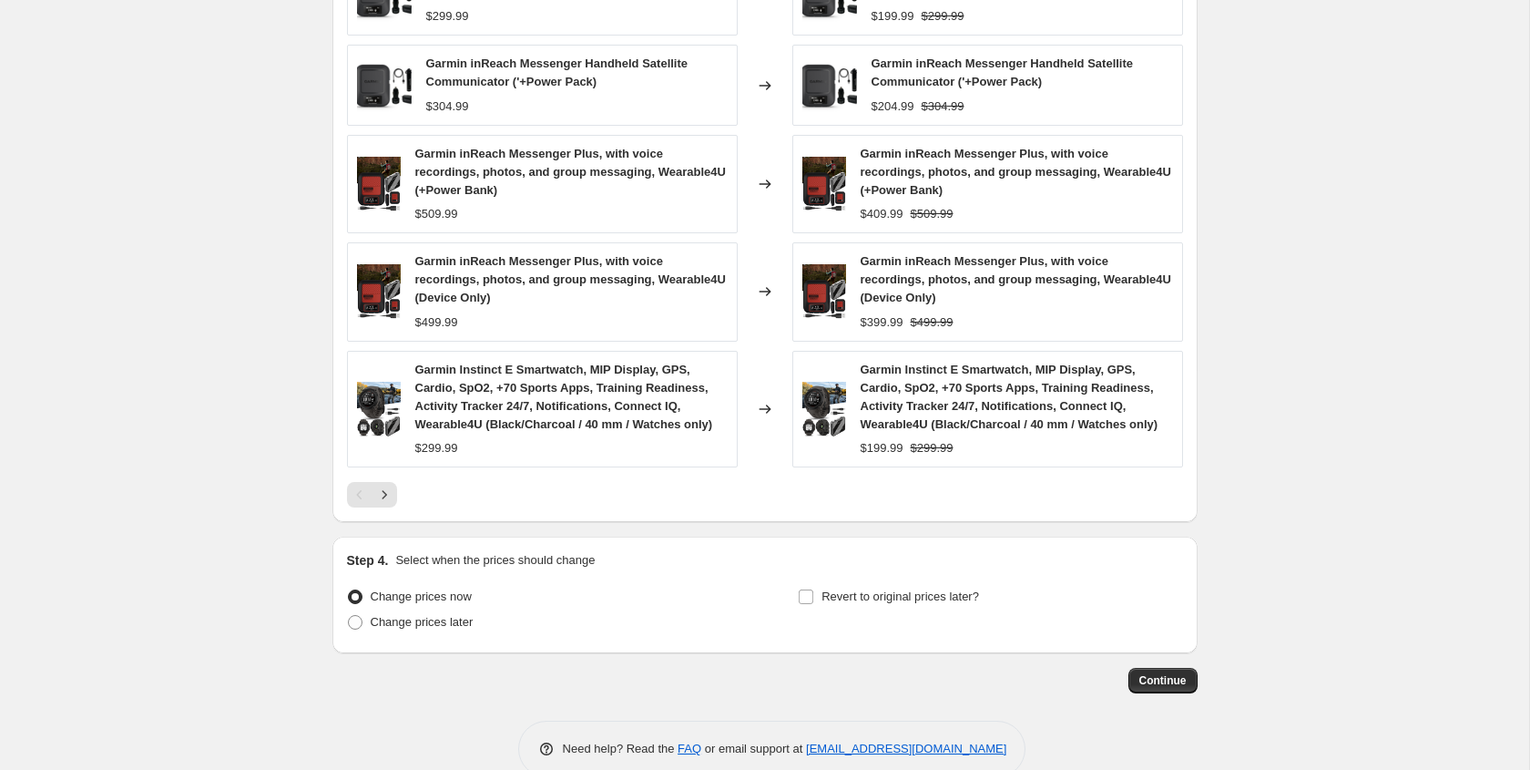
scroll to position [1209, 0]
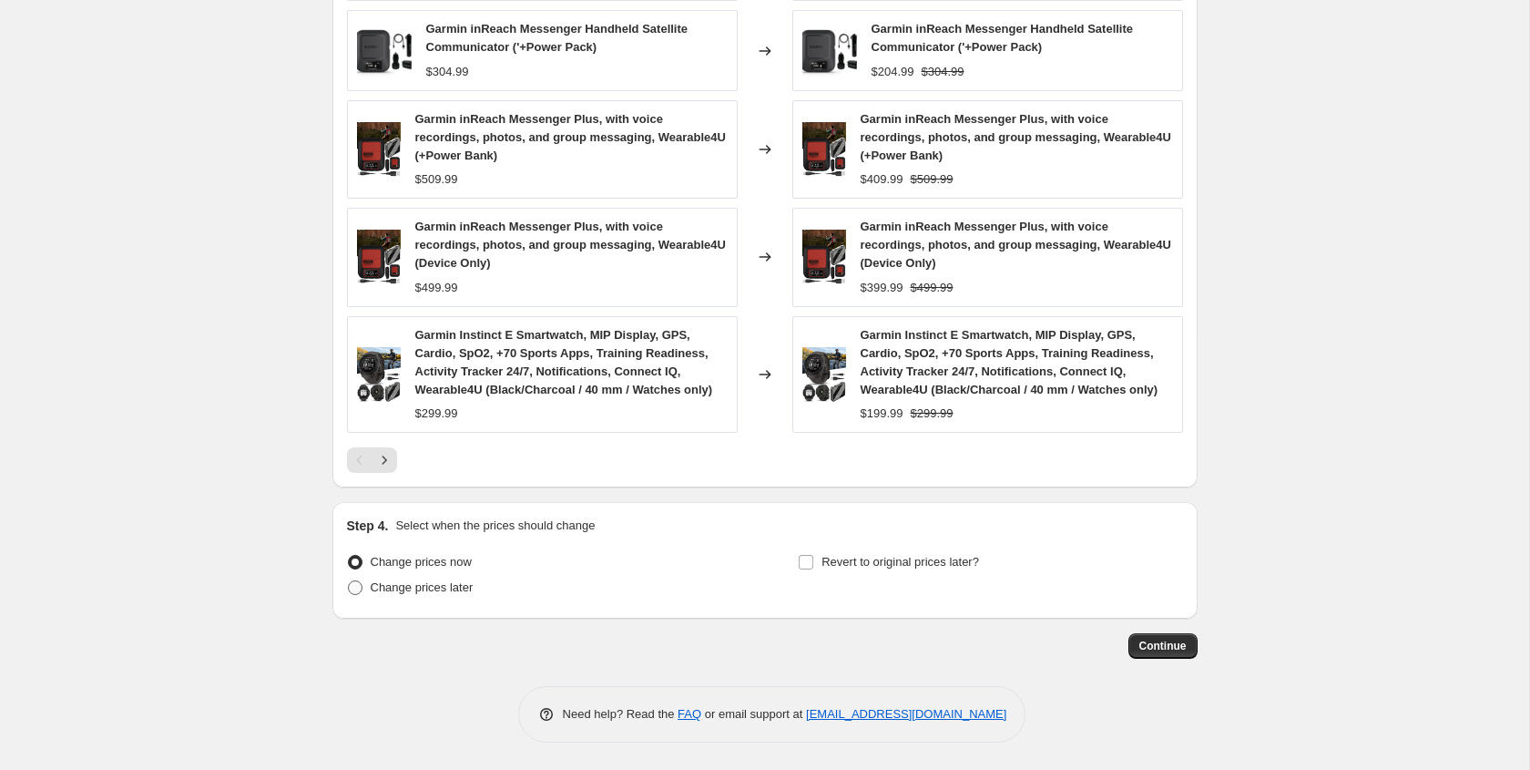
click at [354, 591] on span at bounding box center [355, 587] width 15 height 15
click at [349, 581] on input "Change prices later" at bounding box center [348, 580] width 1 height 1
radio input "true"
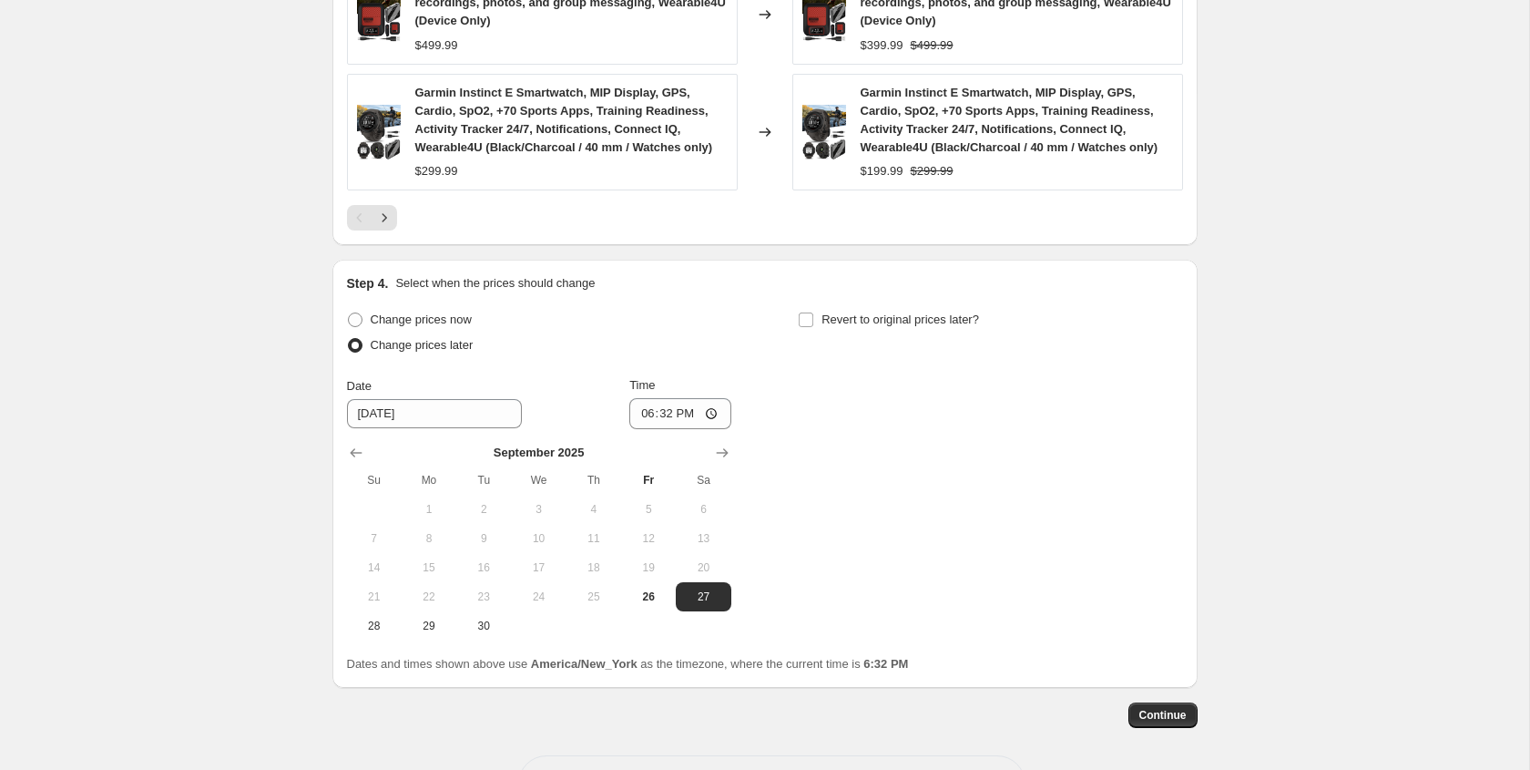
scroll to position [1452, 0]
click at [638, 410] on input "18:32" at bounding box center [681, 412] width 102 height 31
type input "00:00"
click at [807, 321] on input "Revert to original prices later?" at bounding box center [806, 319] width 15 height 15
checkbox input "true"
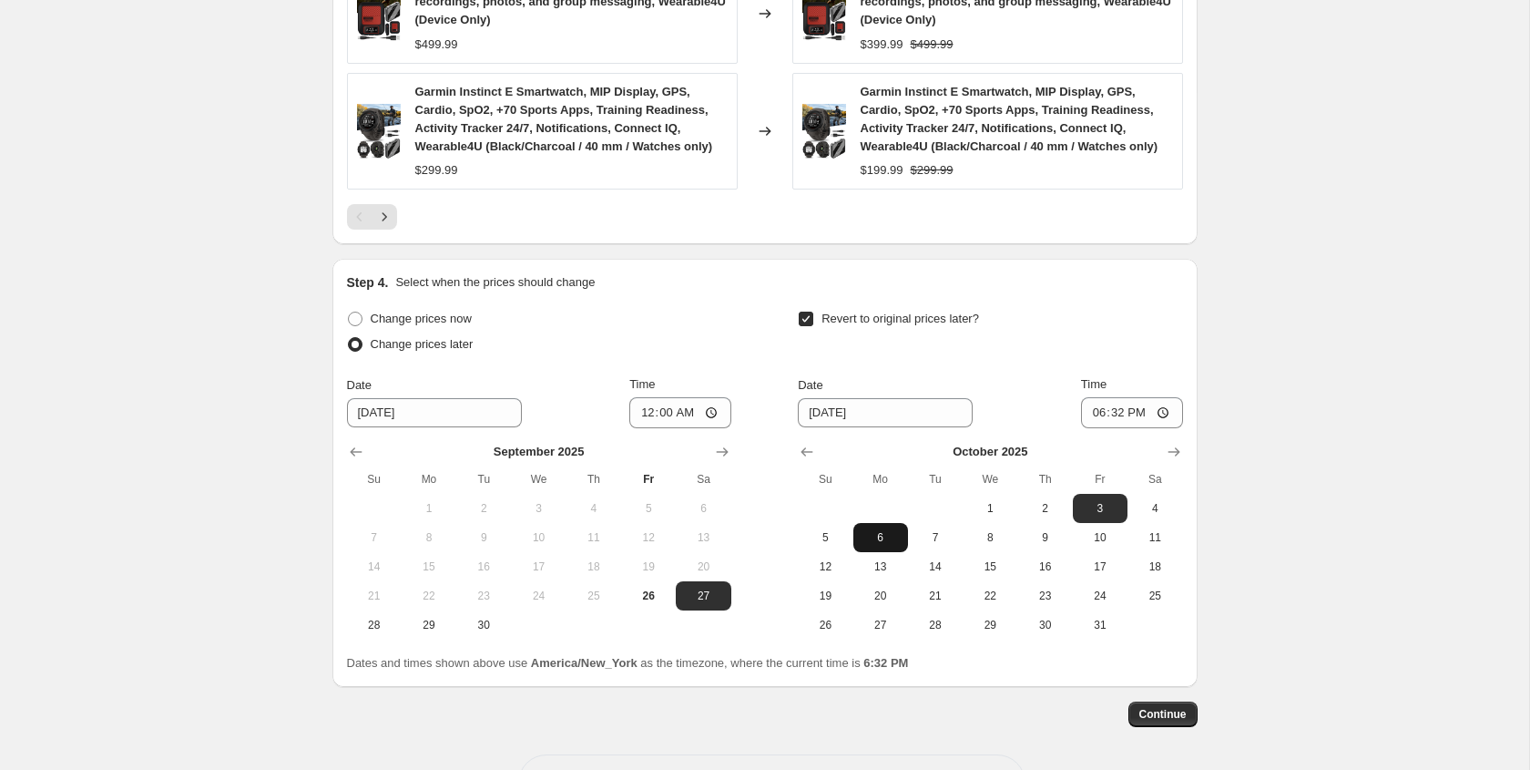
click at [877, 535] on span "6" at bounding box center [881, 537] width 40 height 15
type input "[DATE]"
click at [1093, 414] on input "18:32" at bounding box center [1132, 412] width 102 height 31
type input "00:00"
click at [1009, 393] on div "Date [DATE] Time 00:00" at bounding box center [990, 401] width 384 height 53
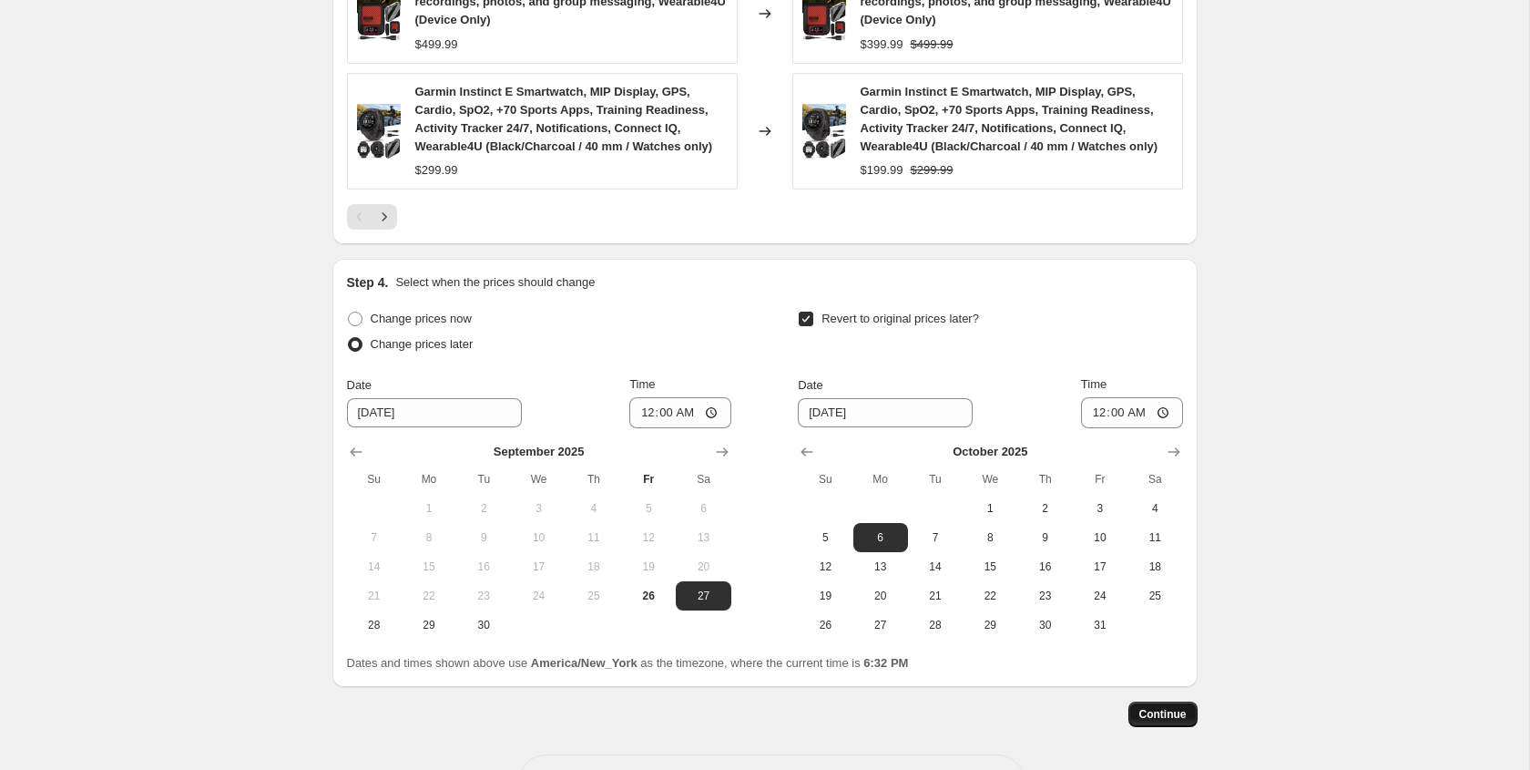
click at [1153, 711] on span "Continue" at bounding box center [1163, 714] width 47 height 15
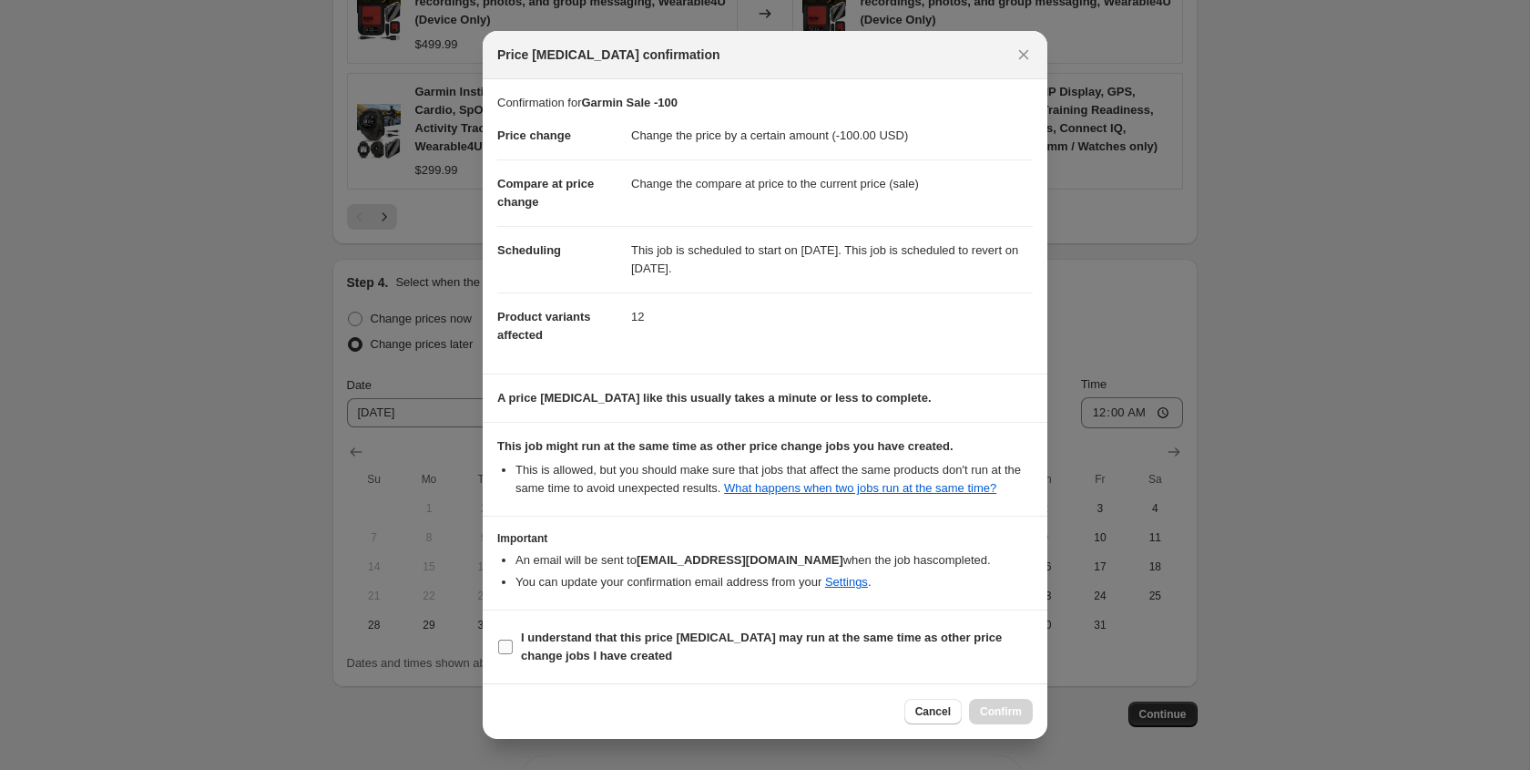
click at [510, 654] on input "I understand that this price [MEDICAL_DATA] may run at the same time as other p…" at bounding box center [505, 647] width 15 height 15
checkbox input "true"
click at [1007, 716] on span "Confirm" at bounding box center [1001, 711] width 42 height 15
type input "Garmin Sale -100"
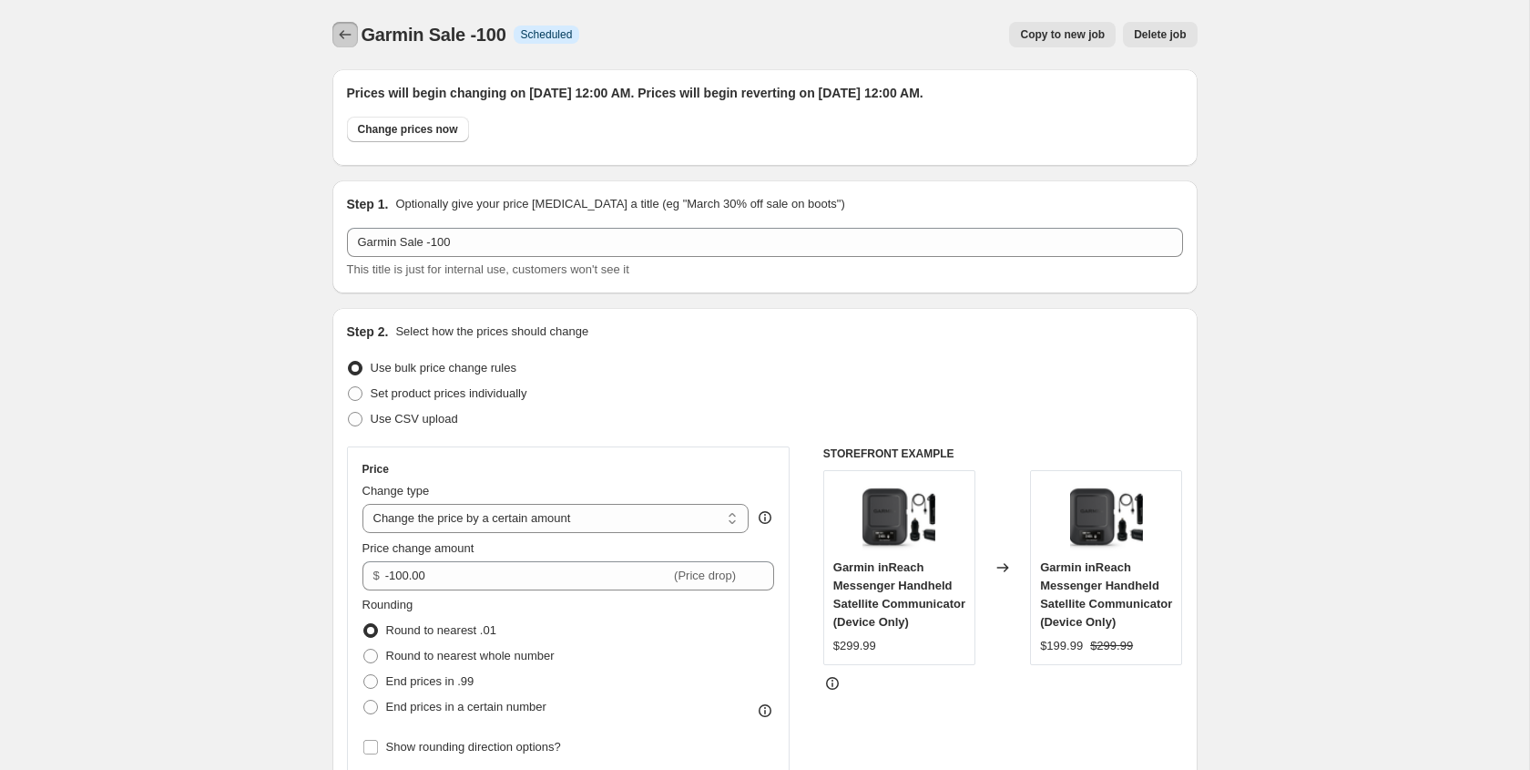
click at [345, 30] on icon "Price change jobs" at bounding box center [345, 35] width 18 height 18
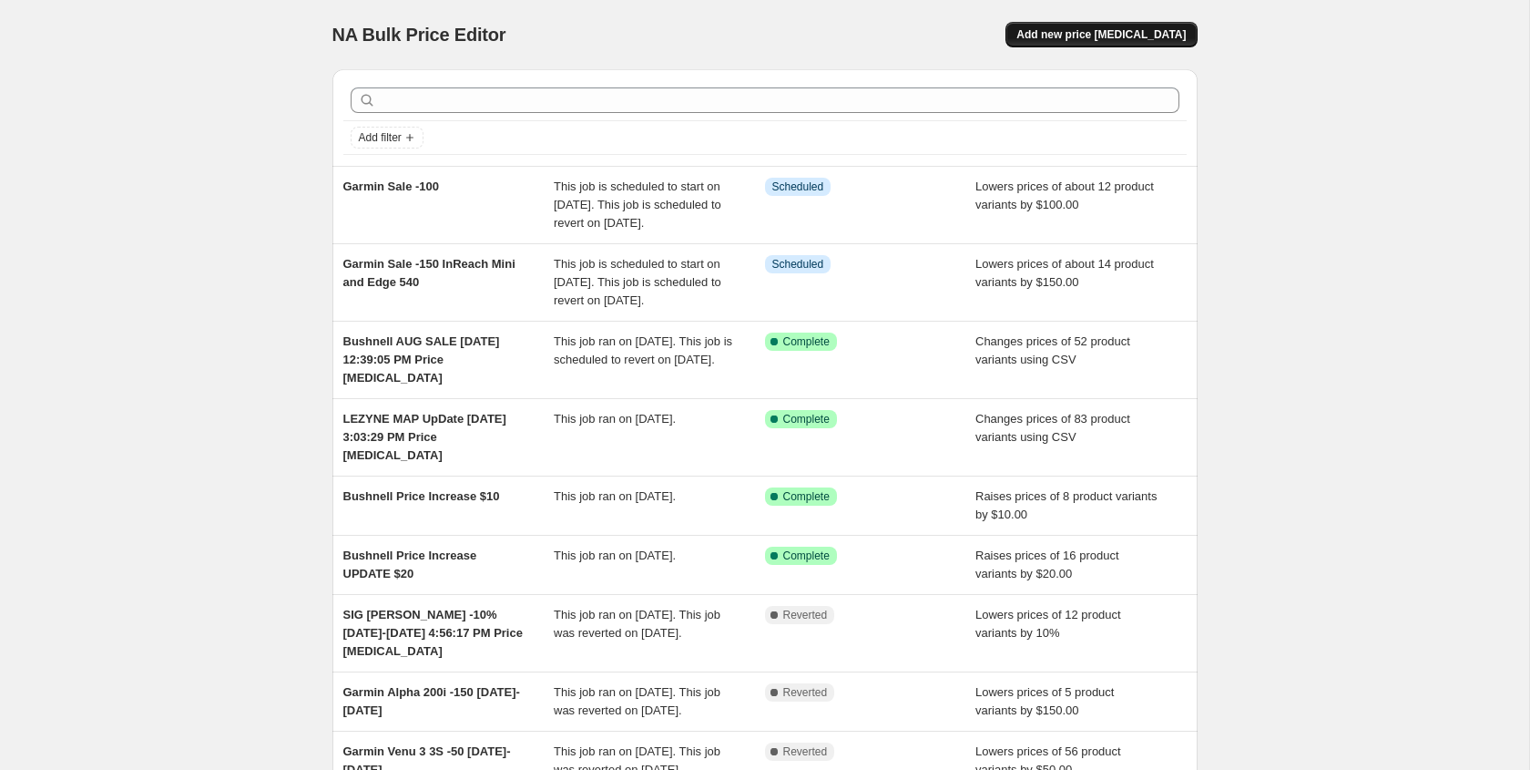
click at [1121, 36] on span "Add new price [MEDICAL_DATA]" at bounding box center [1101, 34] width 169 height 15
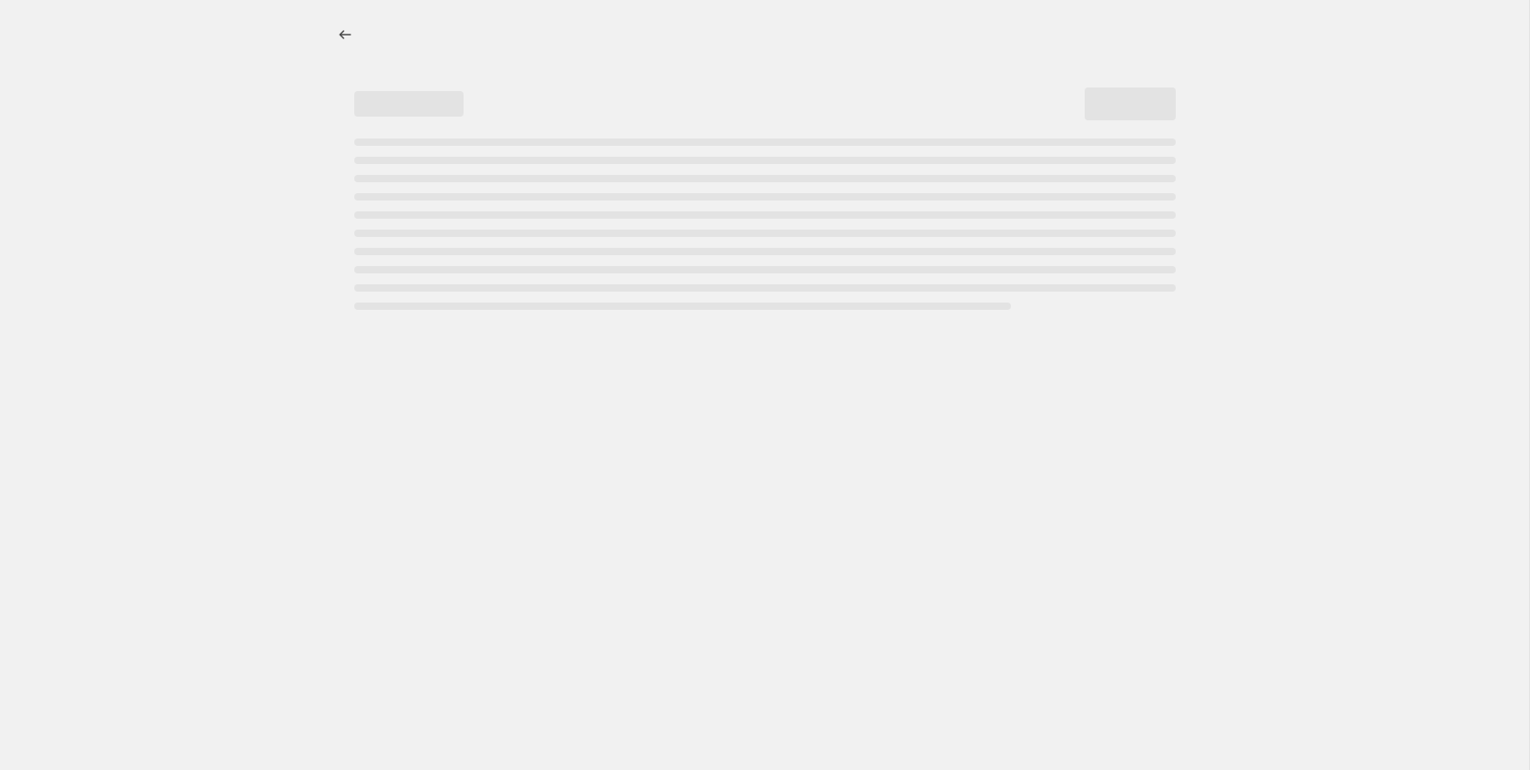
select select "percentage"
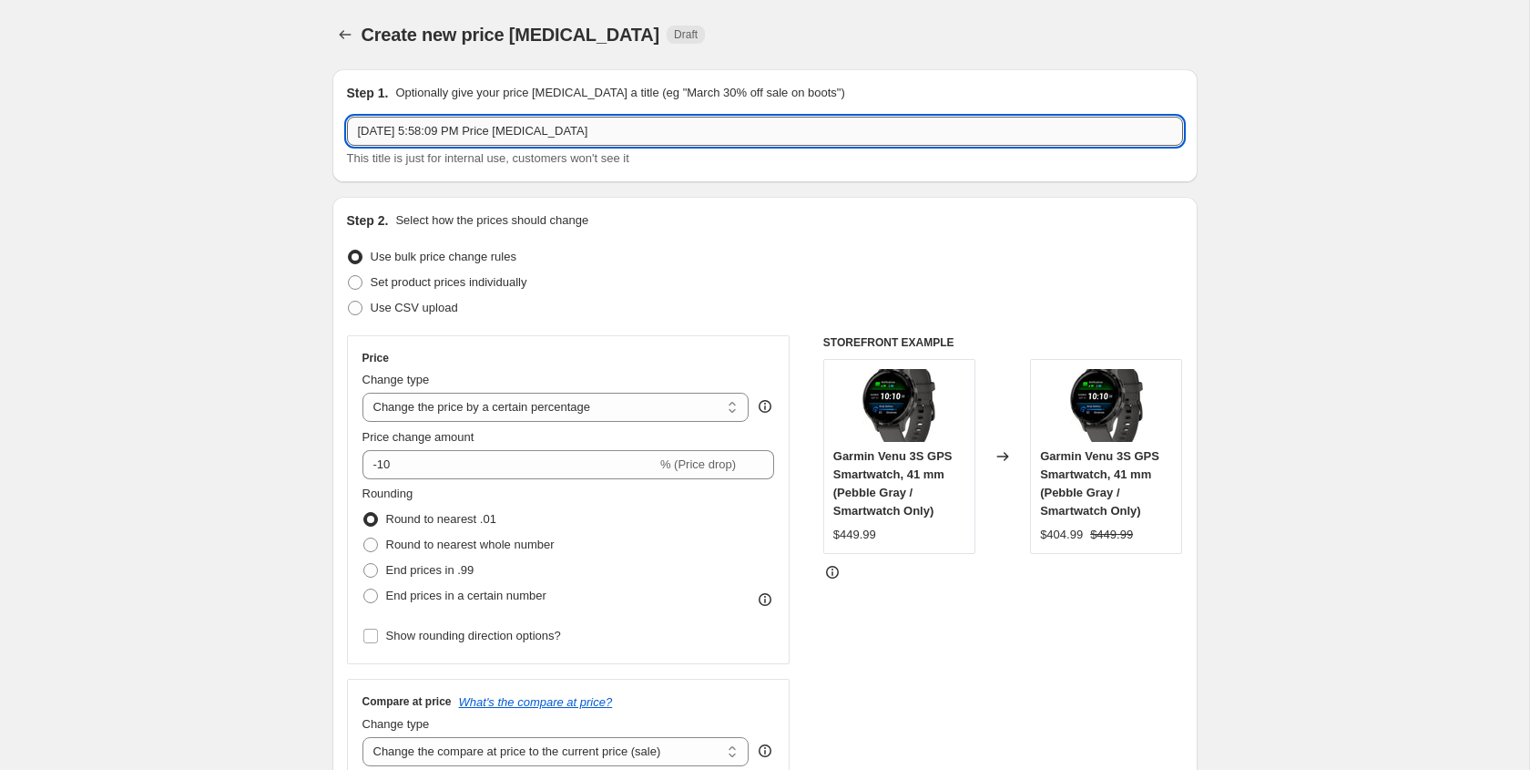
drag, startPoint x: 359, startPoint y: 128, endPoint x: 699, endPoint y: 140, distance: 340.0
click at [699, 140] on input "[DATE] 5:58:09 PM Price [MEDICAL_DATA]" at bounding box center [765, 131] width 836 height 29
type input "Garmin Sale -200 Birthday"
click at [433, 407] on select "Change the price to a certain amount Change the price by a certain amount Chang…" at bounding box center [556, 407] width 387 height 29
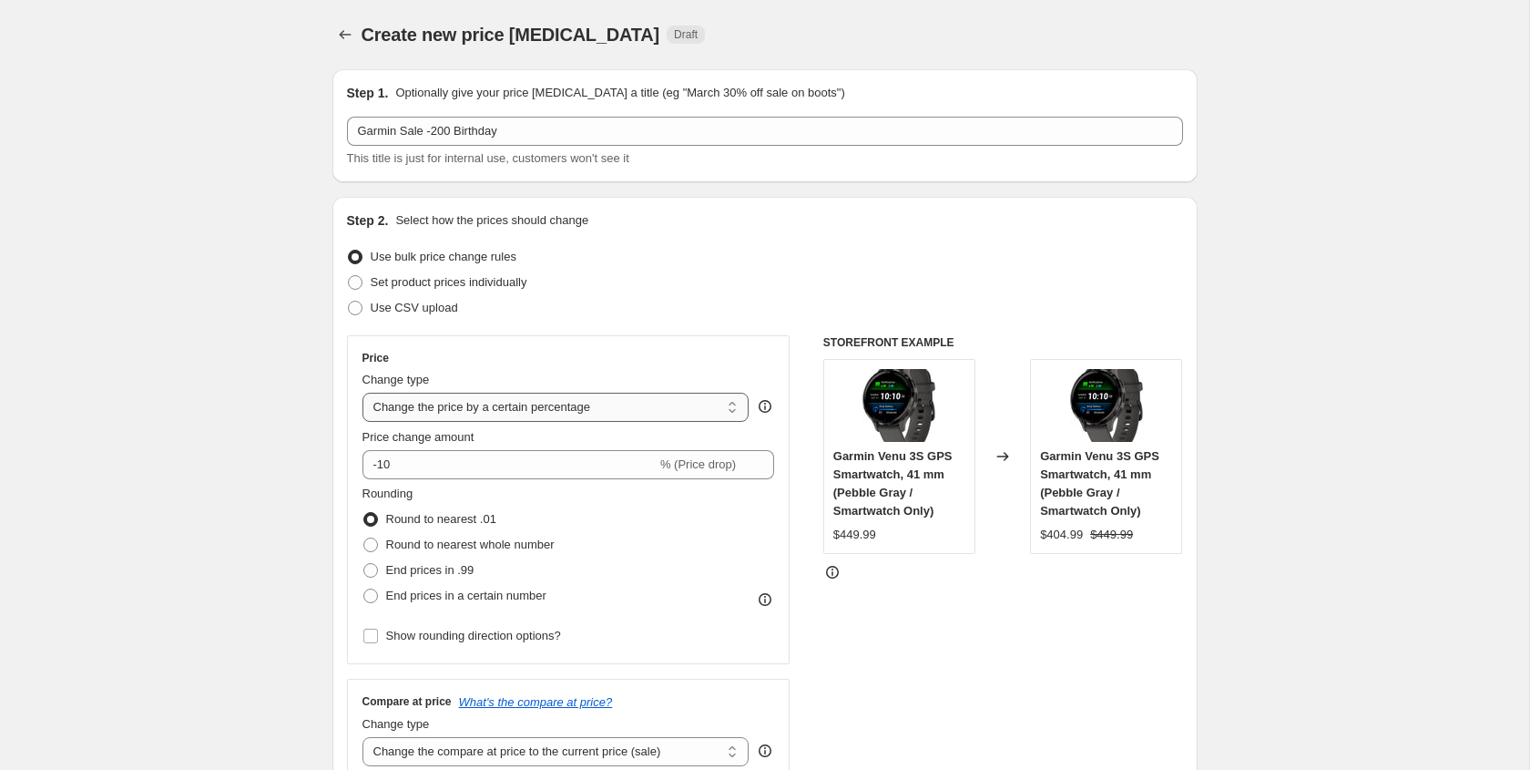
select select "by"
click at [363, 393] on select "Change the price to a certain amount Change the price by a certain amount Chang…" at bounding box center [556, 407] width 387 height 29
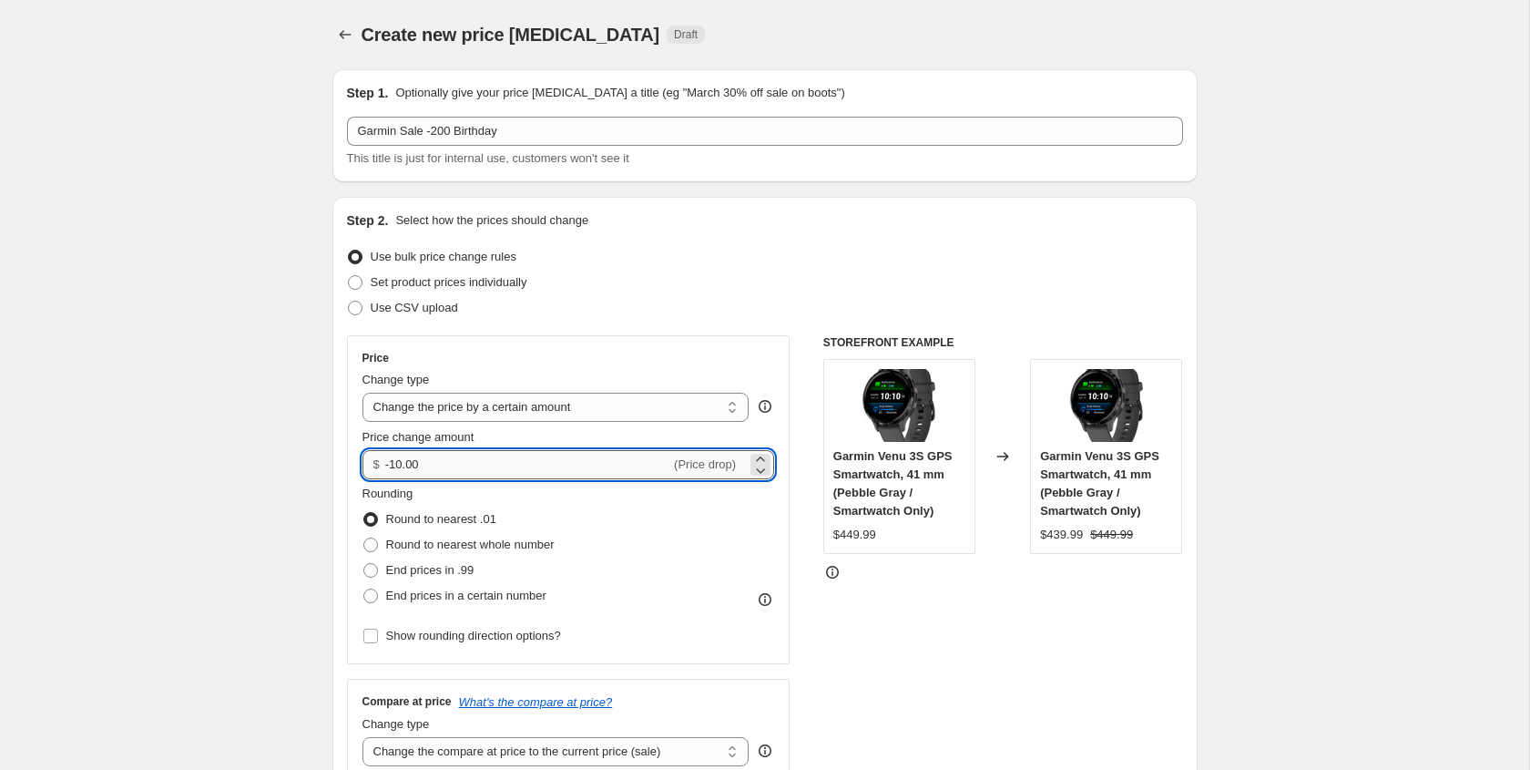
click at [399, 466] on input "-10.00" at bounding box center [527, 464] width 285 height 29
type input "-200.00"
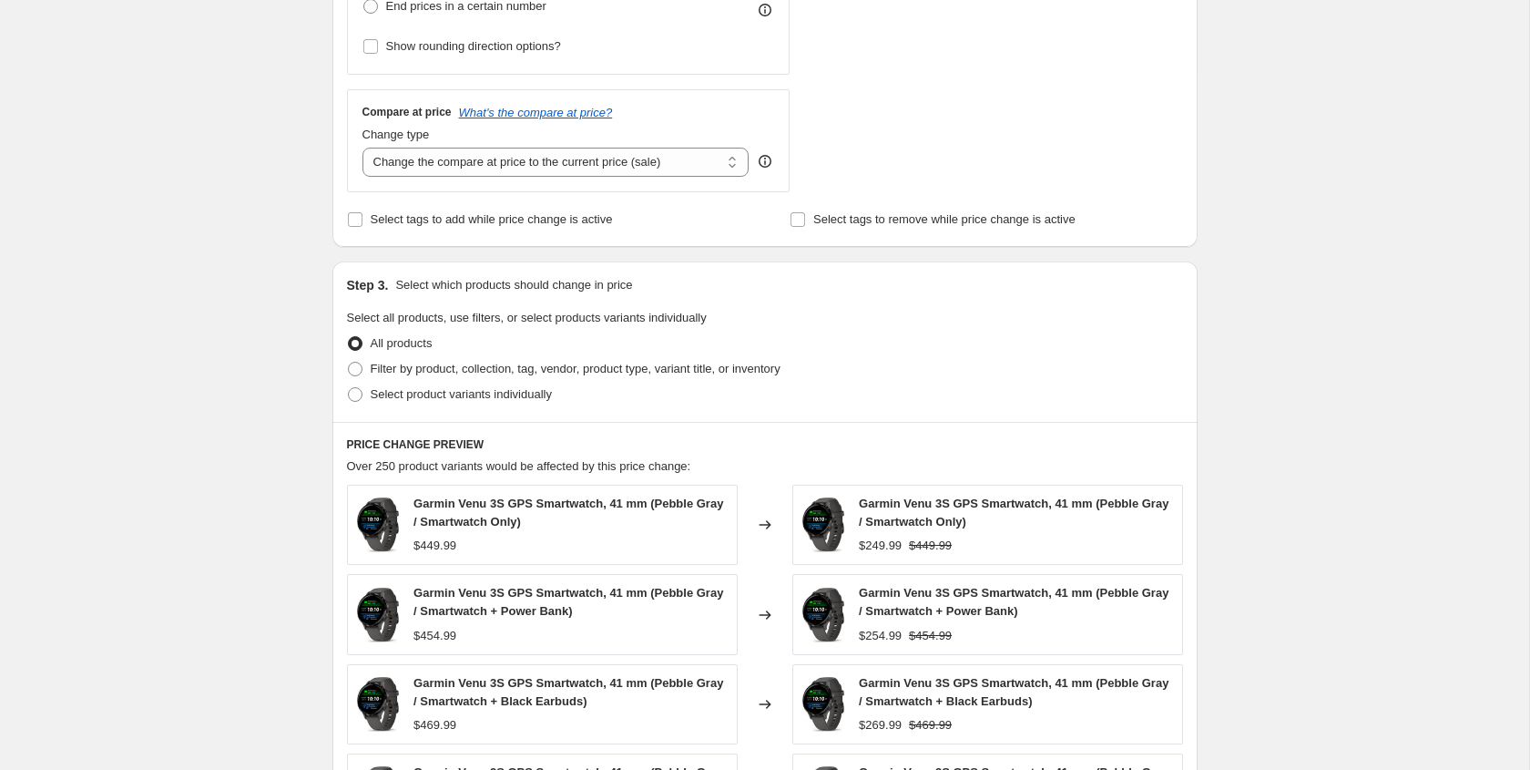
scroll to position [599, 0]
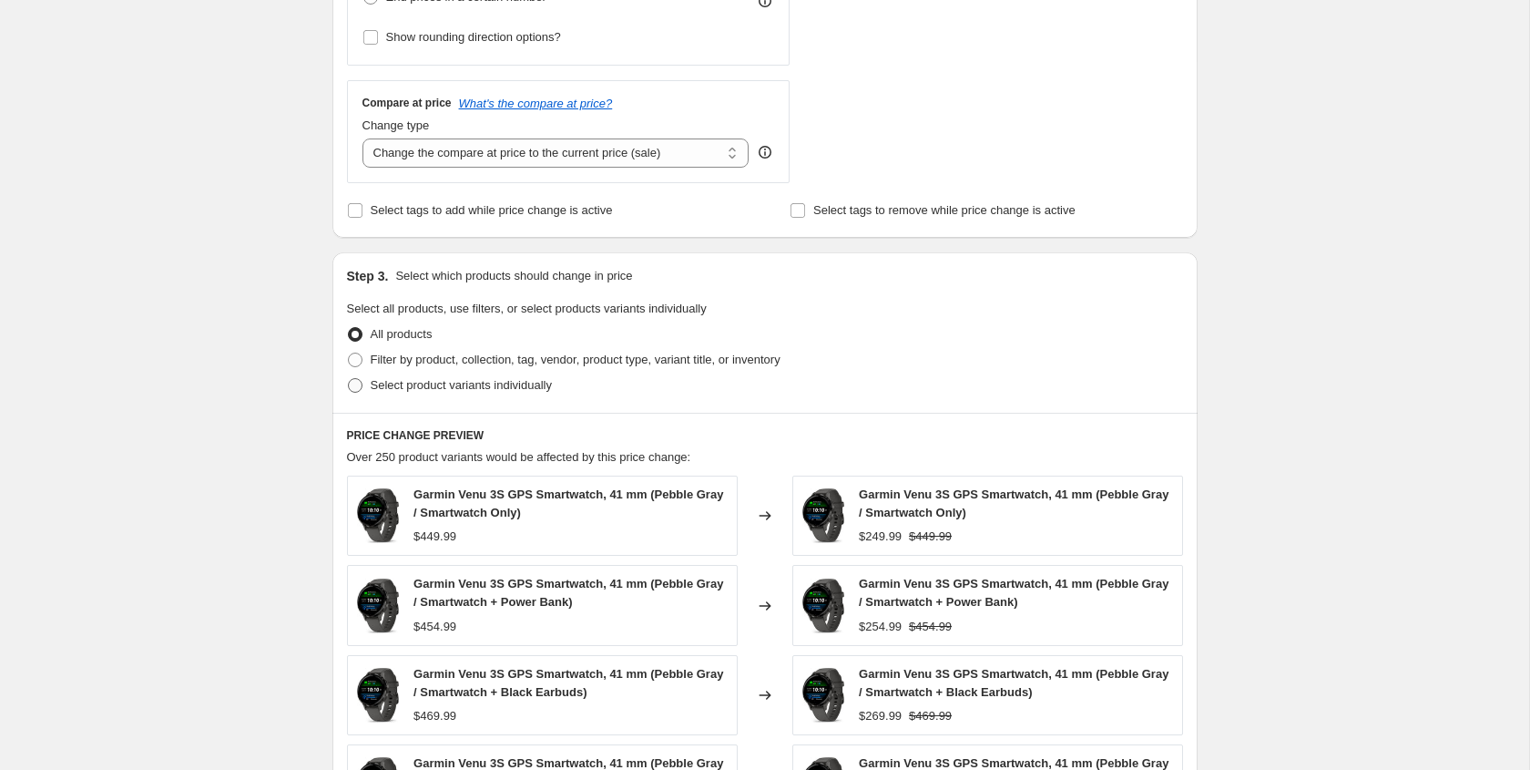
click at [354, 385] on span at bounding box center [355, 385] width 15 height 15
click at [349, 379] on input "Select product variants individually" at bounding box center [348, 378] width 1 height 1
radio input "true"
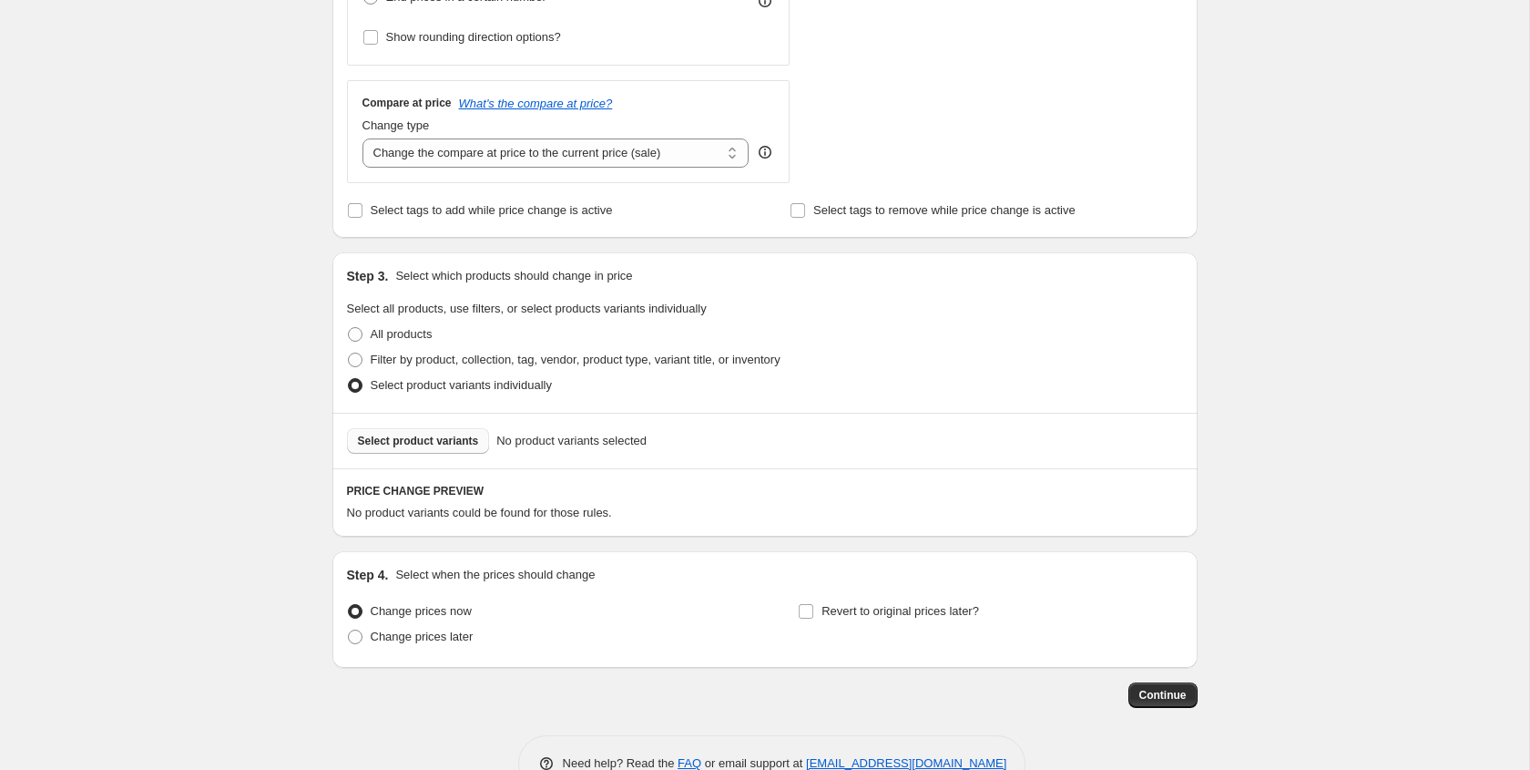
click at [420, 438] on span "Select product variants" at bounding box center [418, 441] width 121 height 15
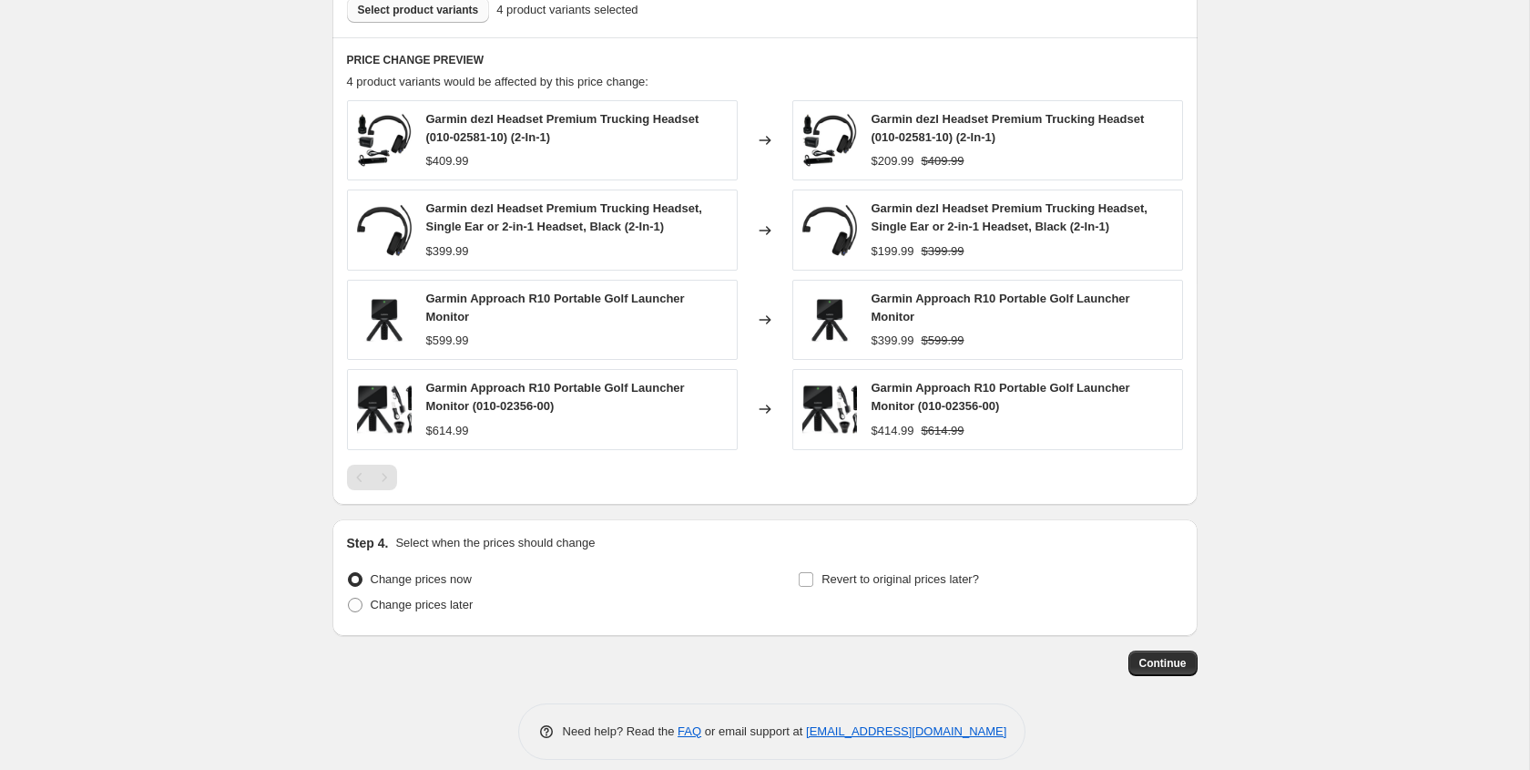
scroll to position [1046, 0]
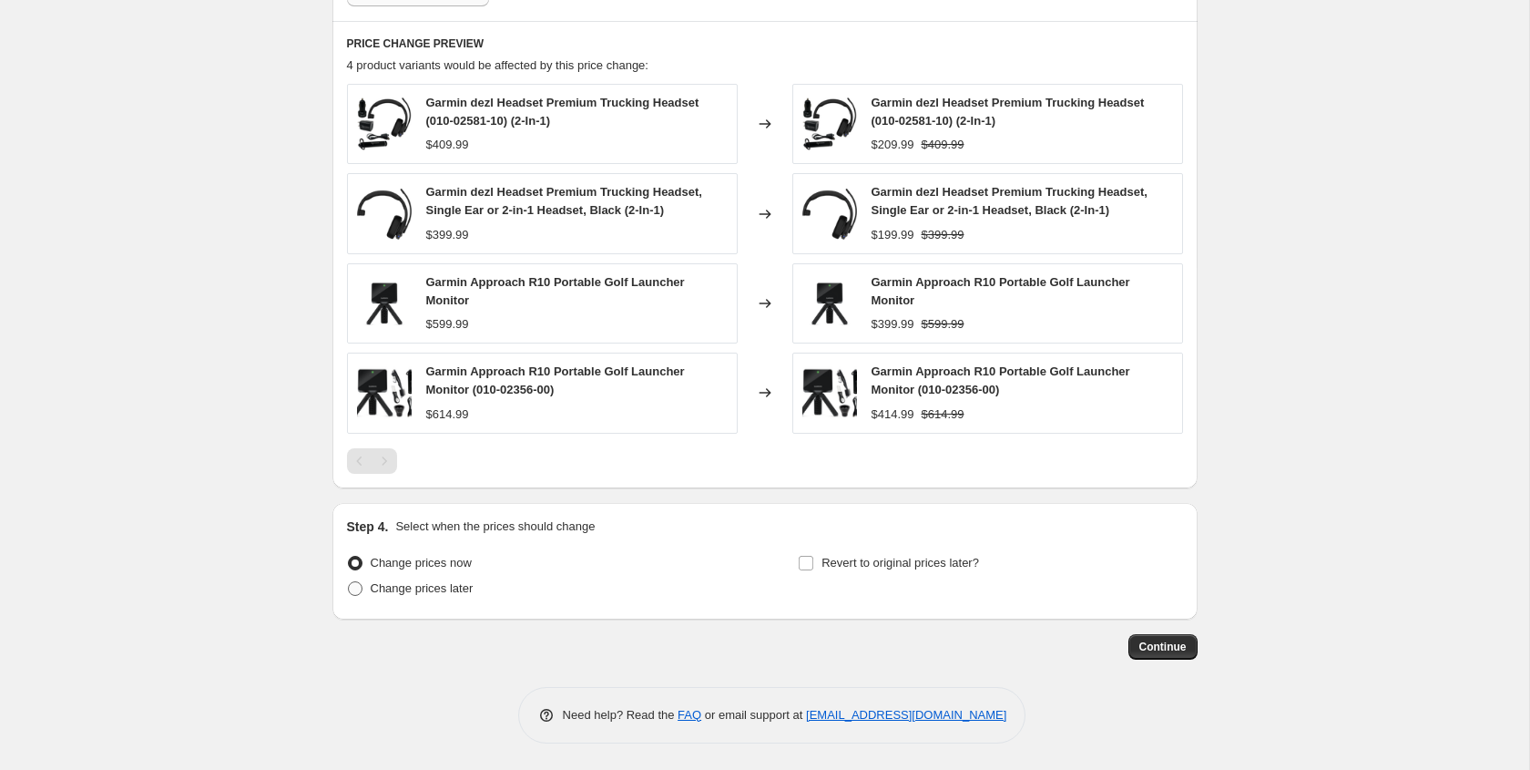
click at [355, 592] on span at bounding box center [355, 588] width 15 height 15
click at [349, 582] on input "Change prices later" at bounding box center [348, 581] width 1 height 1
radio input "true"
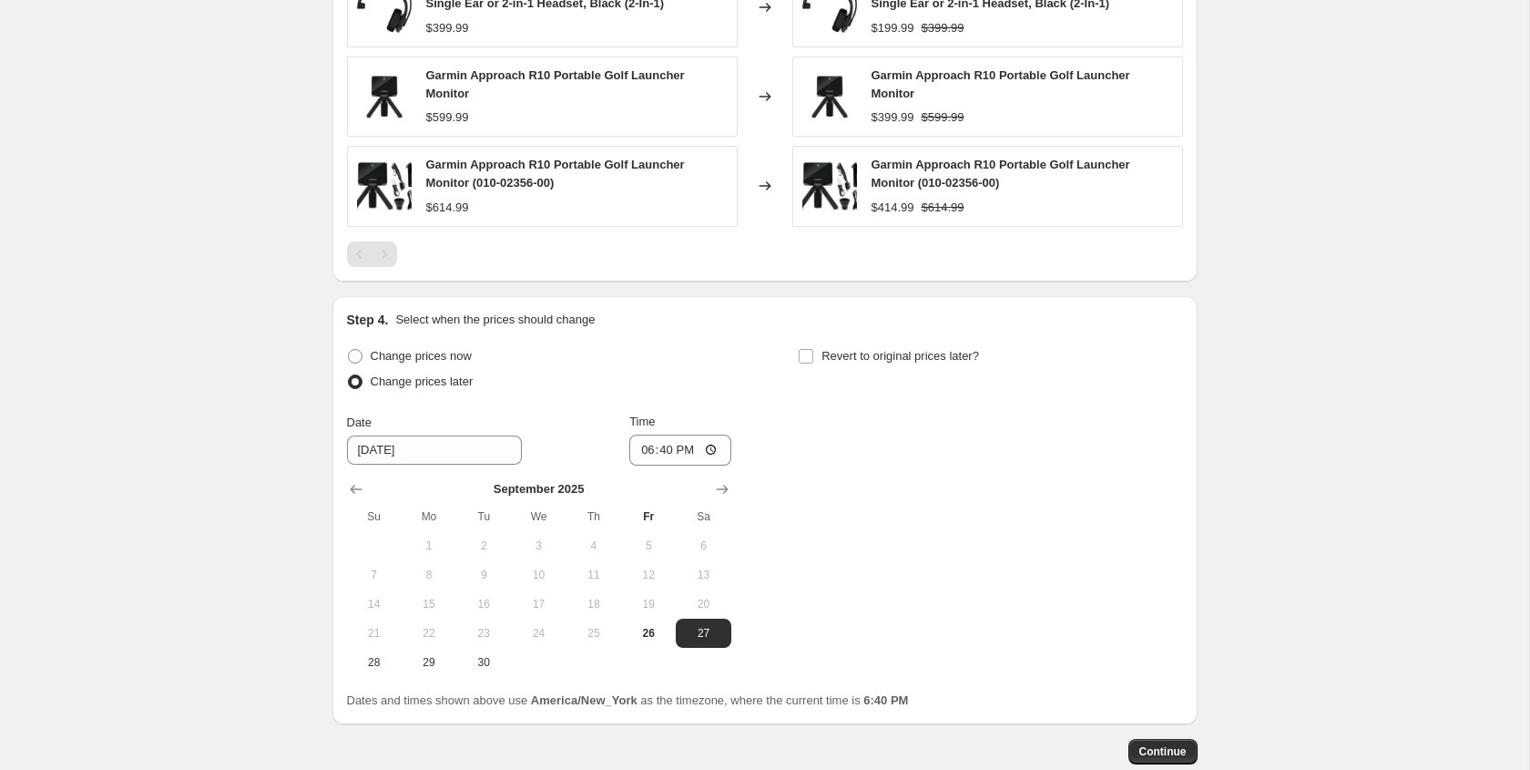
scroll to position [1256, 0]
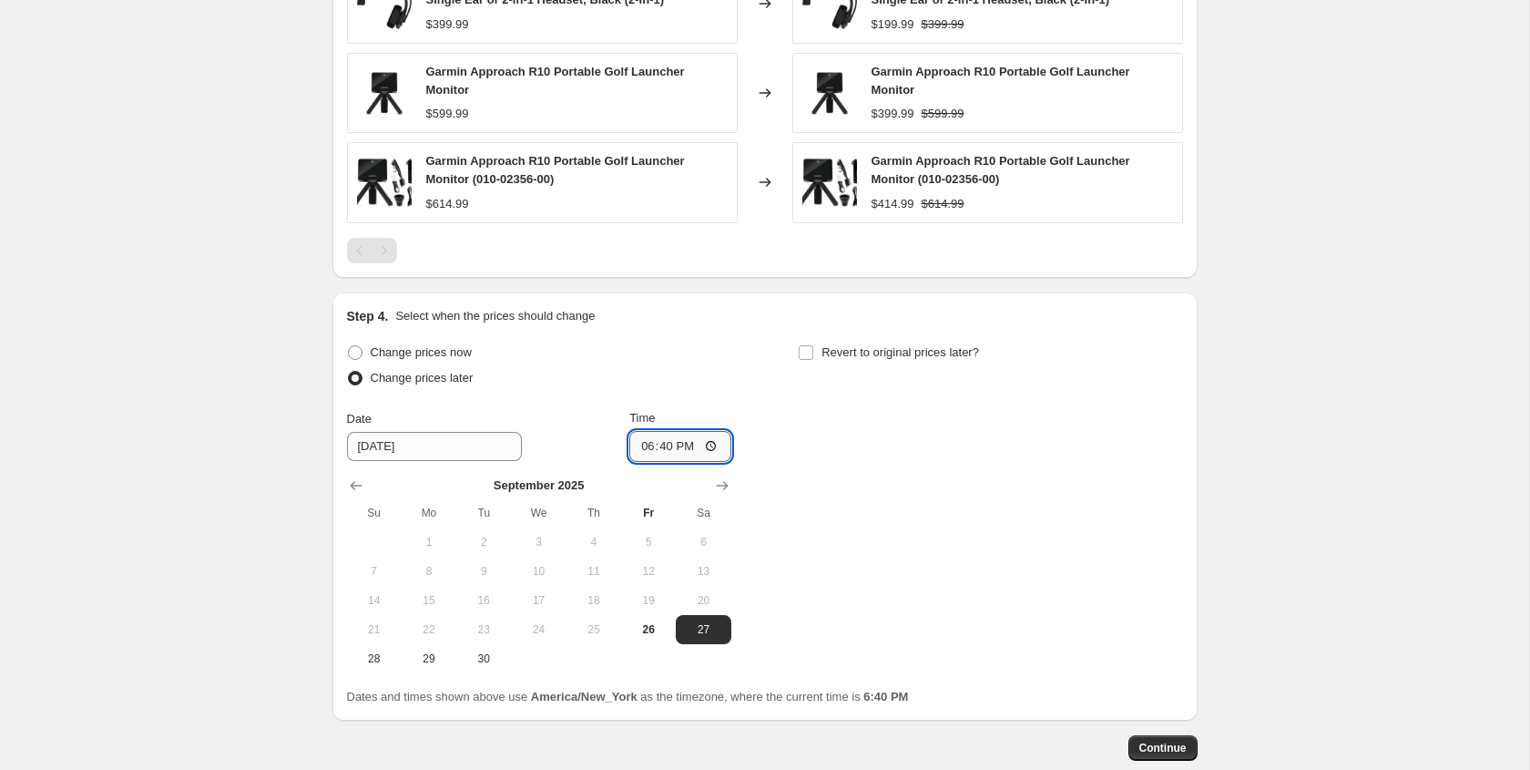
click at [643, 445] on input "18:40" at bounding box center [681, 446] width 102 height 31
type input "00:00"
click at [809, 350] on input "Revert to original prices later?" at bounding box center [806, 352] width 15 height 15
checkbox input "true"
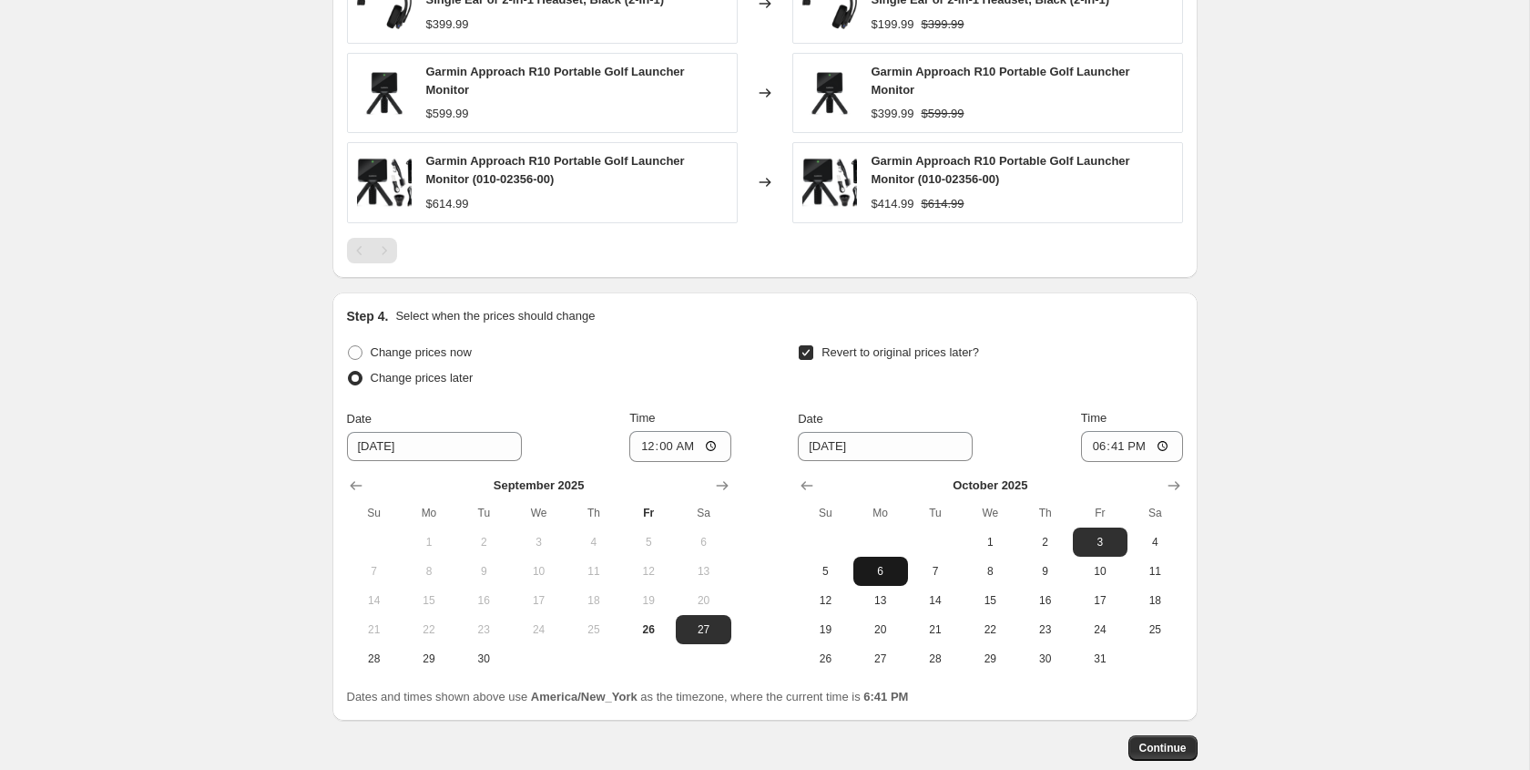
click at [879, 569] on span "6" at bounding box center [881, 571] width 40 height 15
type input "[DATE]"
click at [1094, 441] on input "18:41" at bounding box center [1132, 446] width 102 height 31
type input "00:00"
click at [1002, 430] on div "Date [DATE] Time 00:00" at bounding box center [990, 435] width 384 height 53
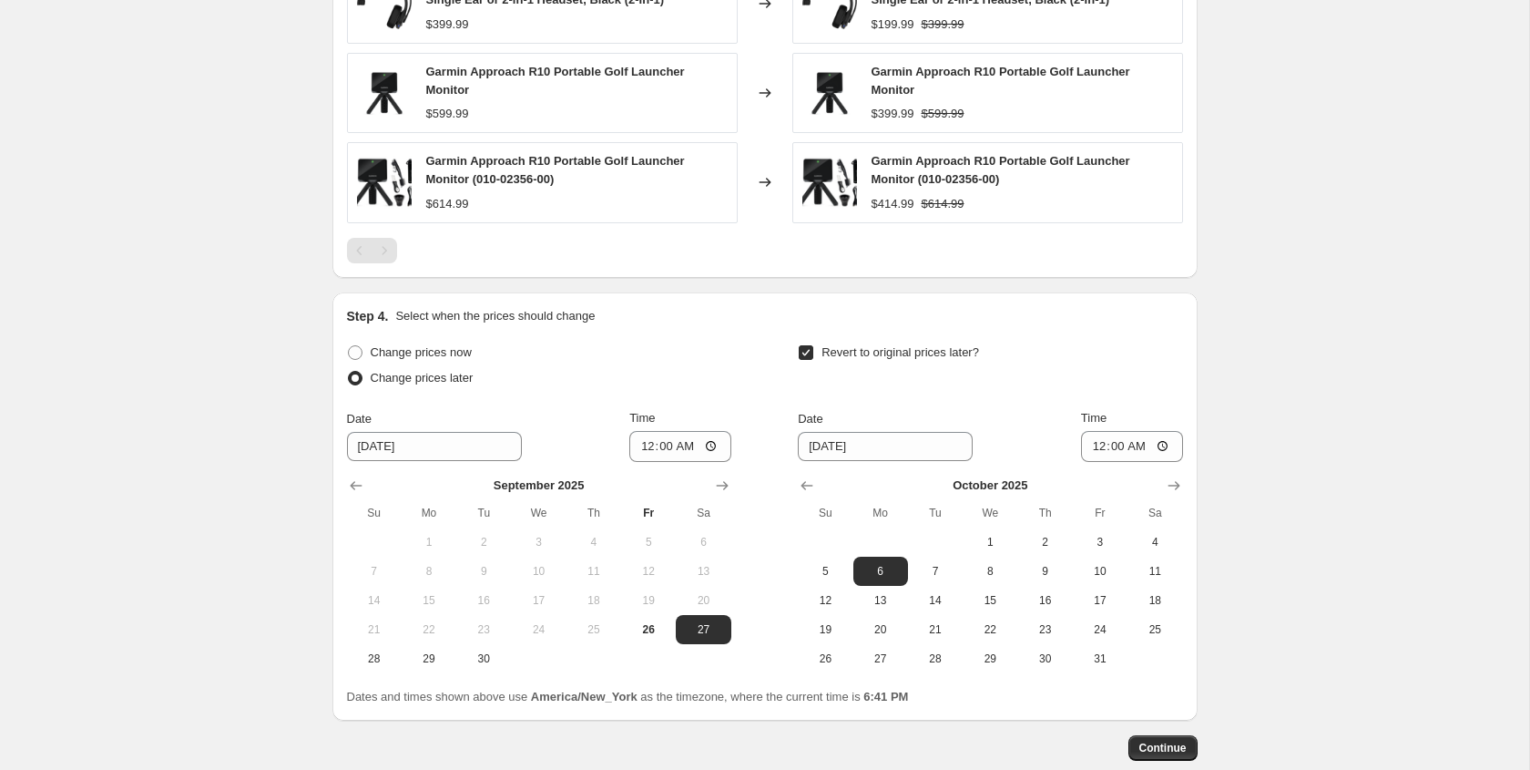
scroll to position [1357, 0]
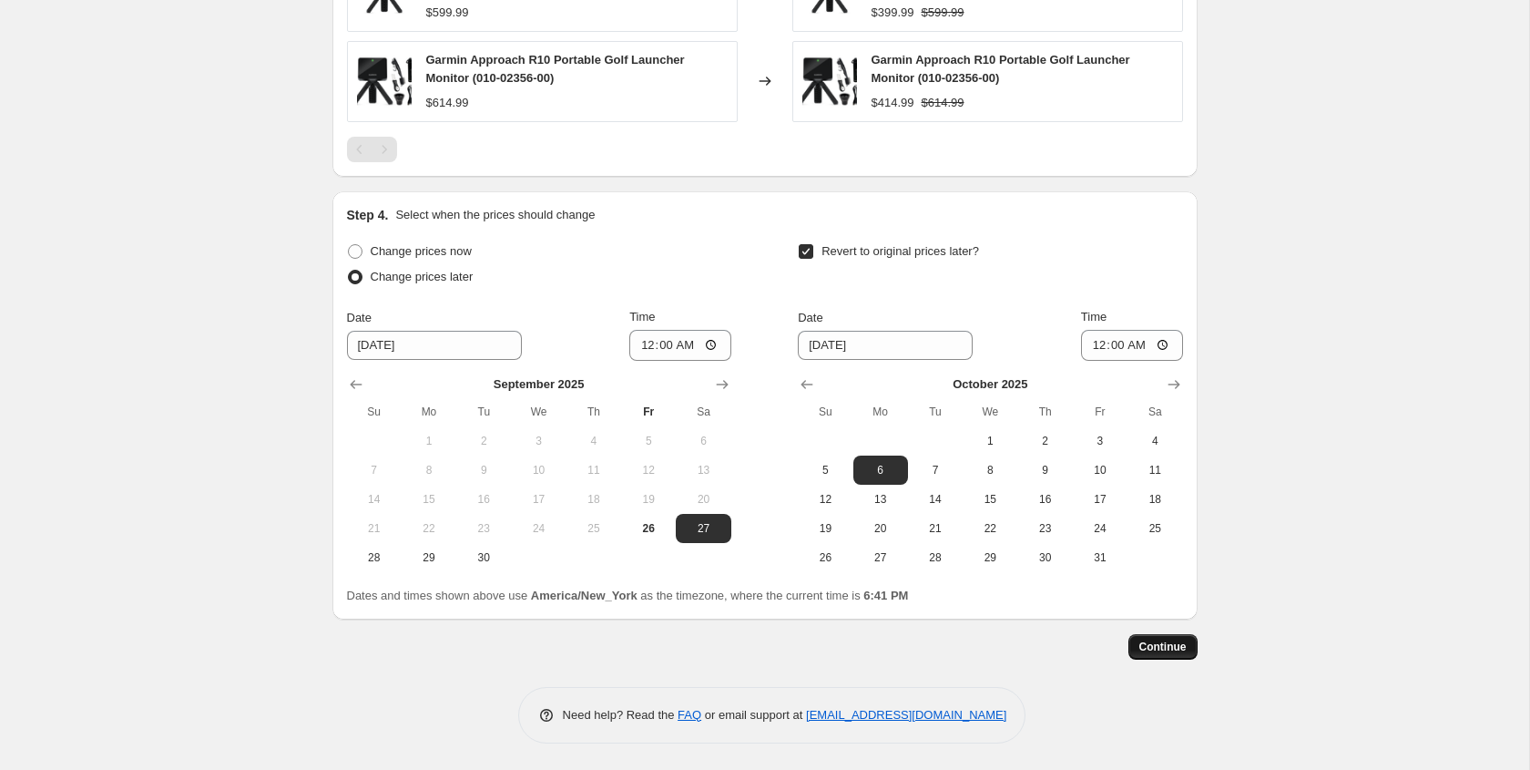
click at [1164, 649] on span "Continue" at bounding box center [1163, 647] width 47 height 15
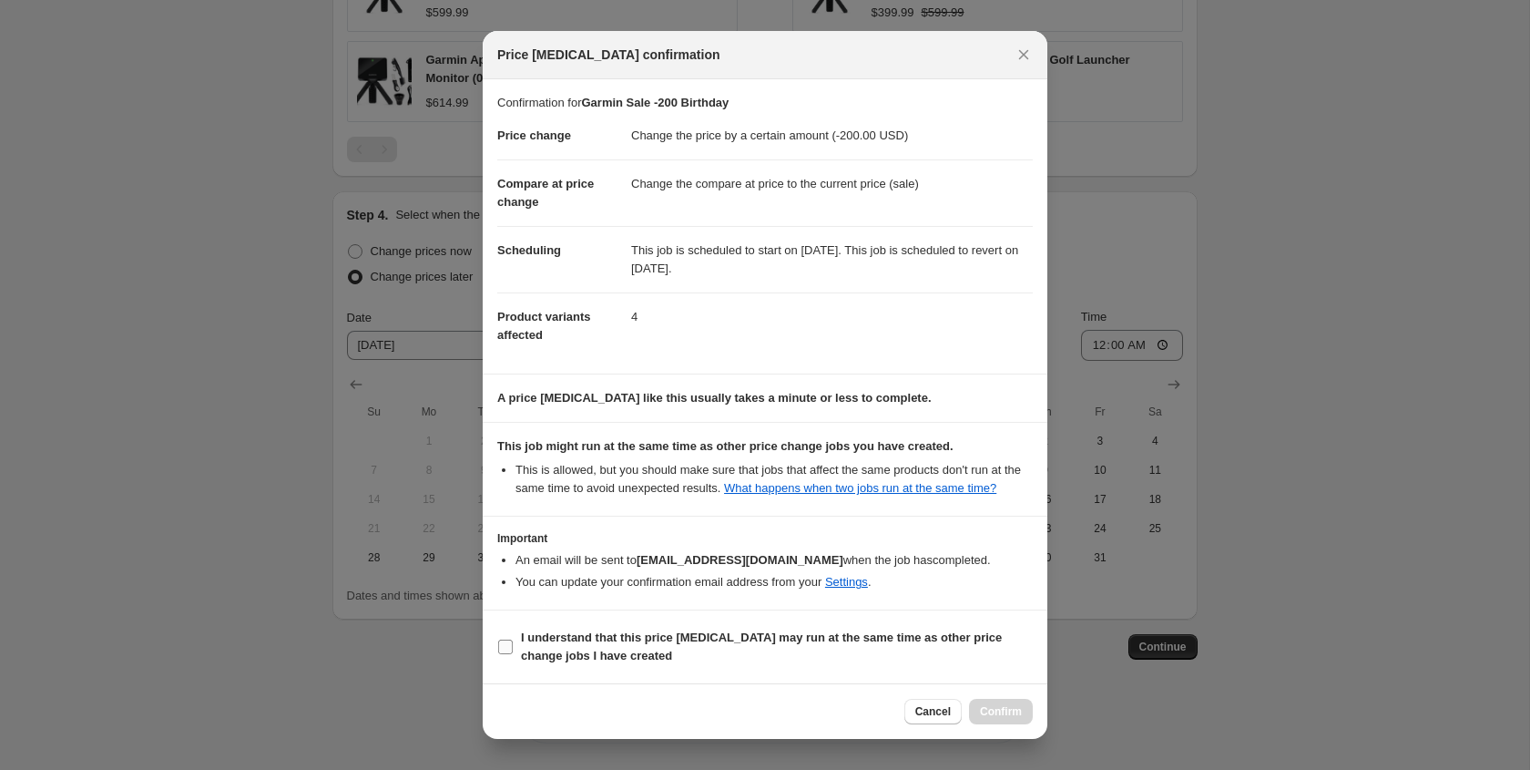
click at [511, 654] on input "I understand that this price [MEDICAL_DATA] may run at the same time as other p…" at bounding box center [505, 647] width 15 height 15
checkbox input "true"
click at [991, 713] on span "Confirm" at bounding box center [1001, 711] width 42 height 15
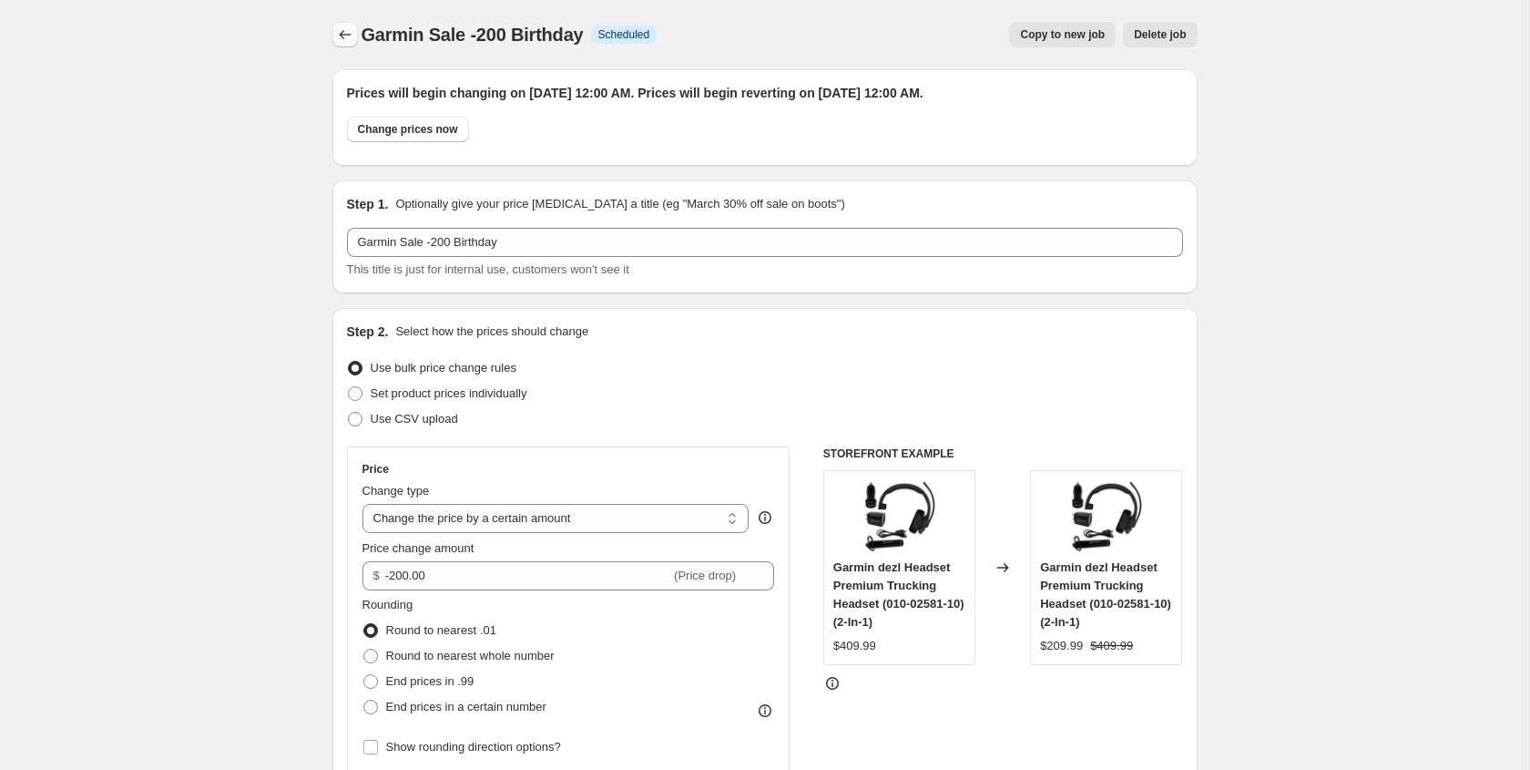
click at [342, 31] on icon "Price change jobs" at bounding box center [345, 35] width 18 height 18
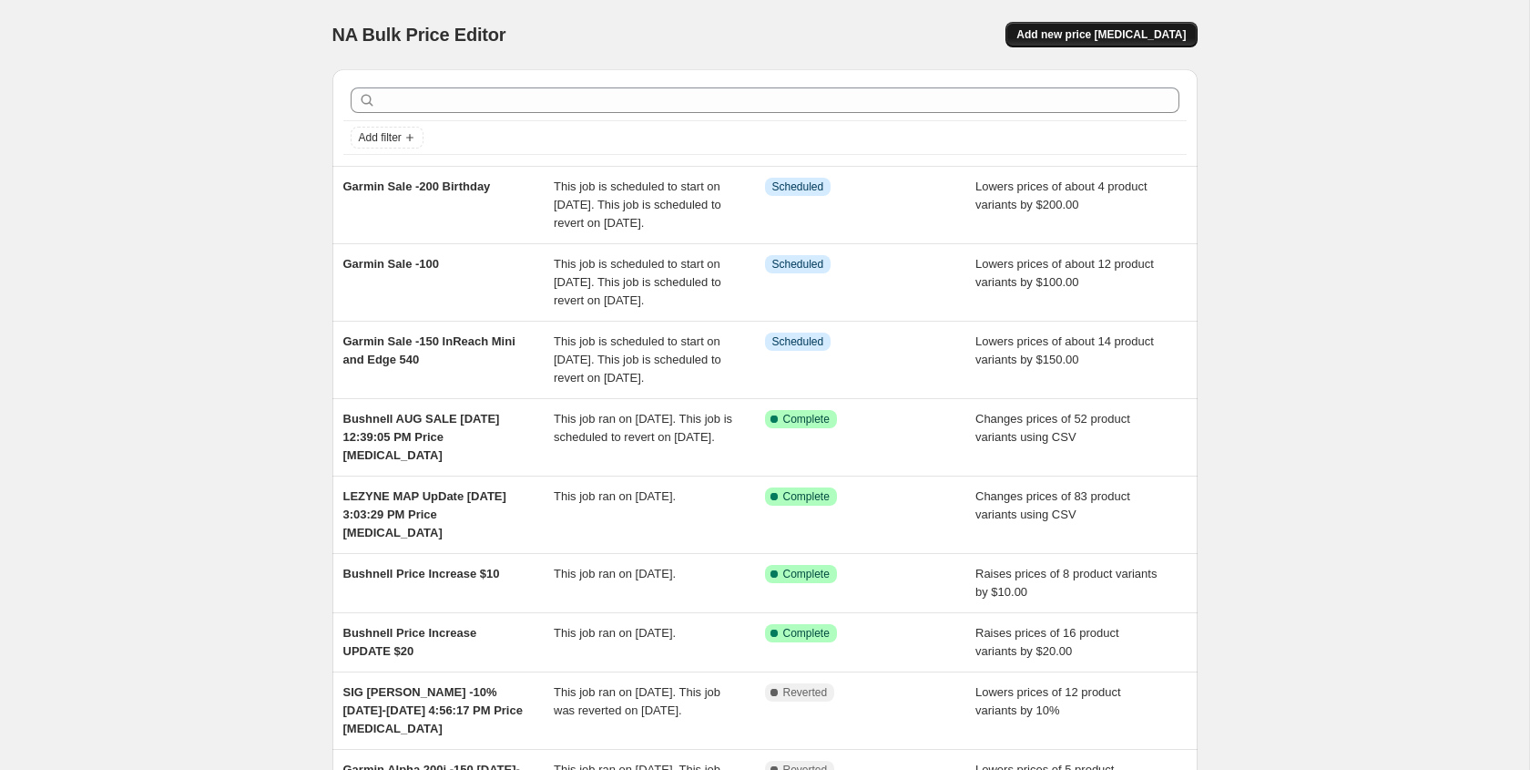
click at [1166, 27] on button "Add new price [MEDICAL_DATA]" at bounding box center [1101, 35] width 191 height 26
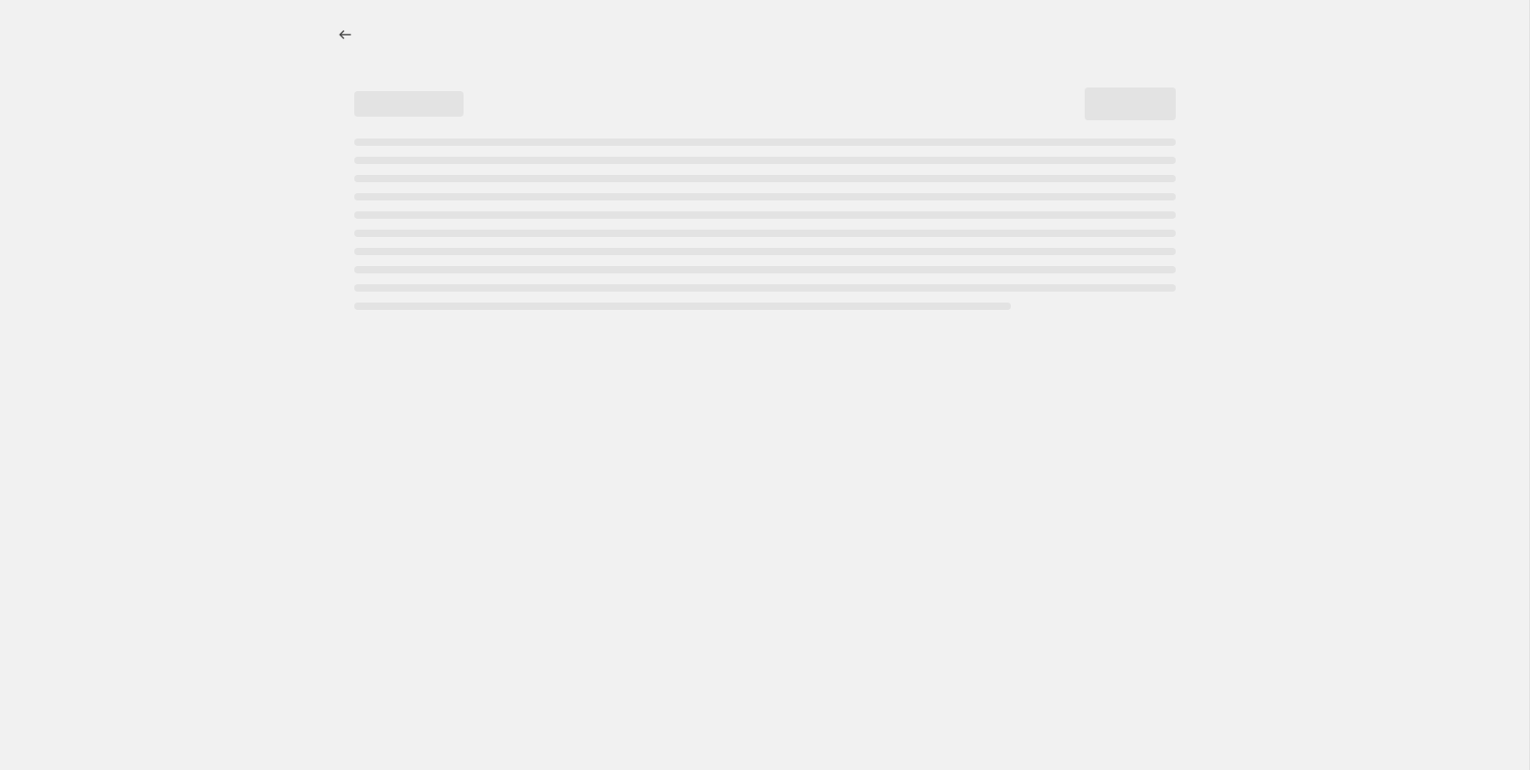
select select "percentage"
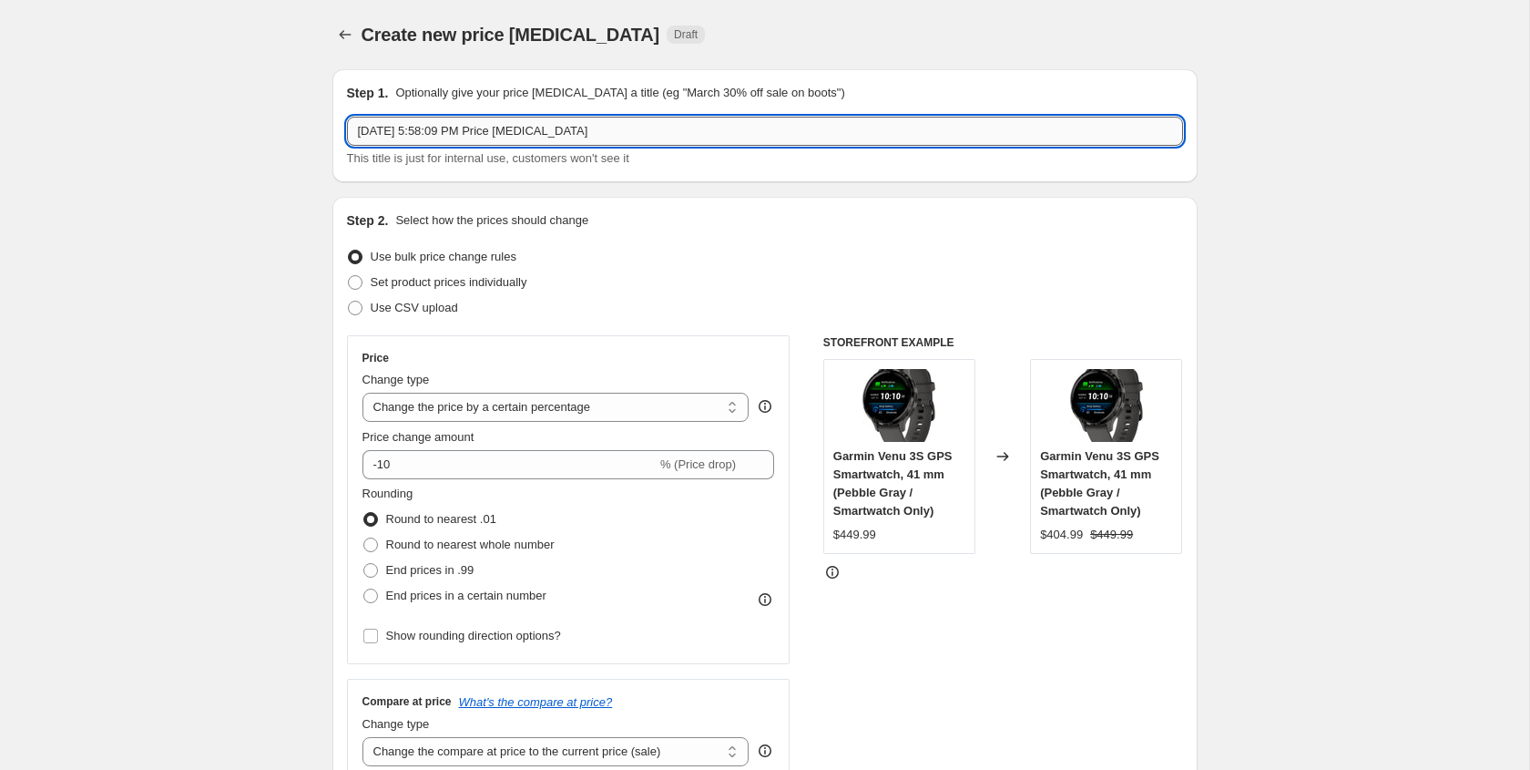
click at [437, 125] on input "[DATE] 5:58:09 PM Price [MEDICAL_DATA]" at bounding box center [765, 131] width 836 height 29
type input "Garmin -300 Sale Birthday"
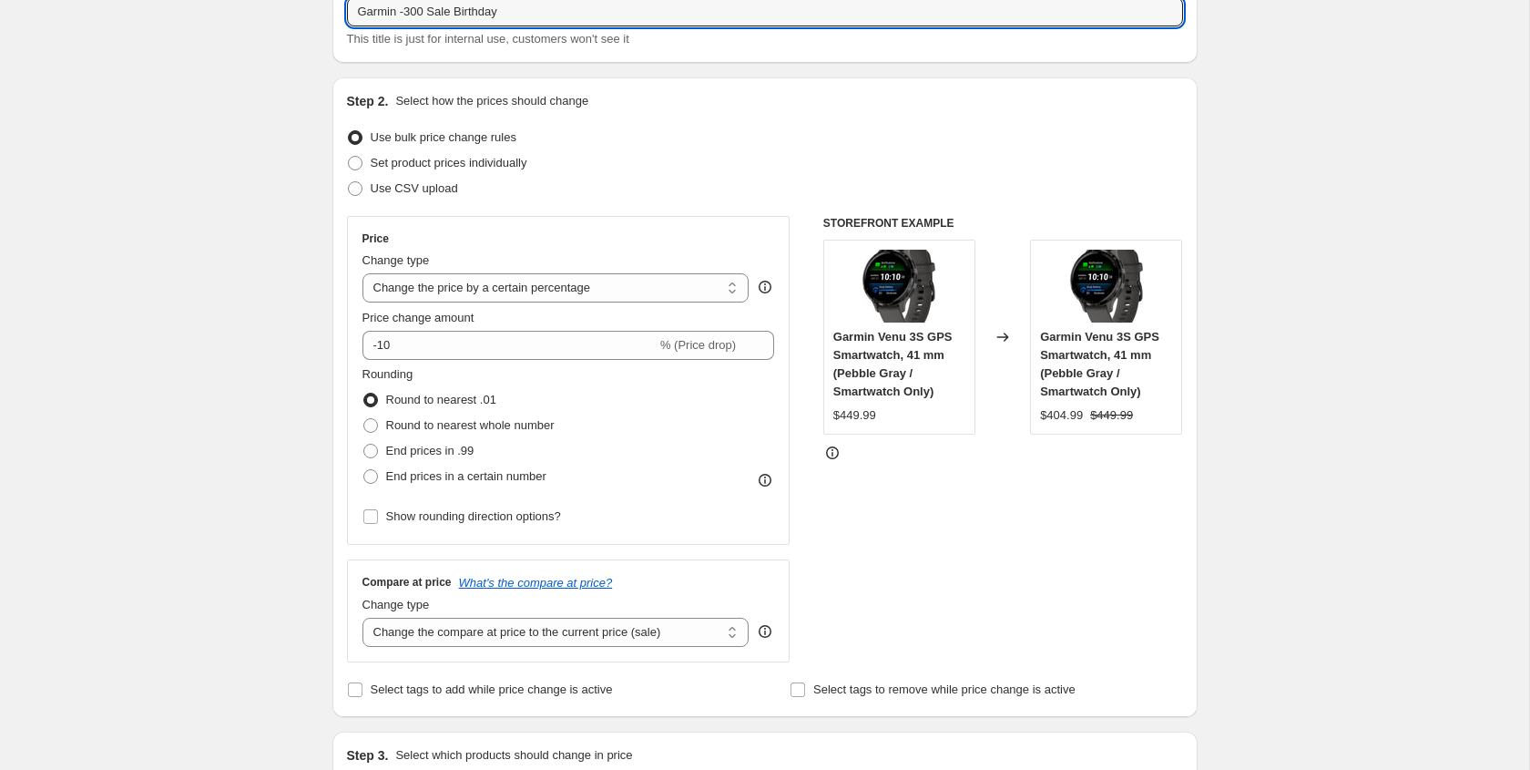
scroll to position [138, 0]
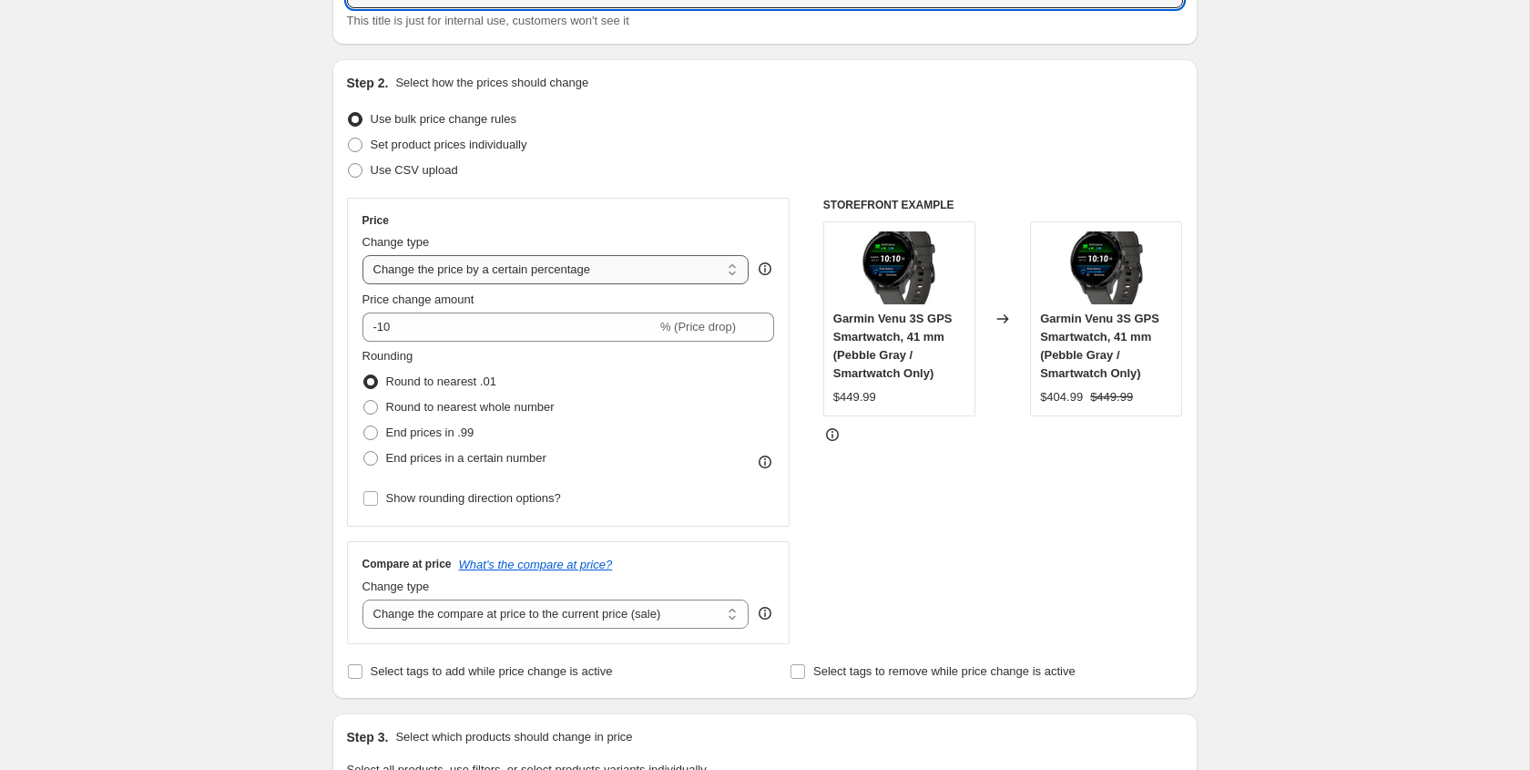
click at [415, 270] on select "Change the price to a certain amount Change the price by a certain amount Chang…" at bounding box center [556, 269] width 387 height 29
select select "by"
click at [363, 255] on select "Change the price to a certain amount Change the price by a certain amount Chang…" at bounding box center [556, 269] width 387 height 29
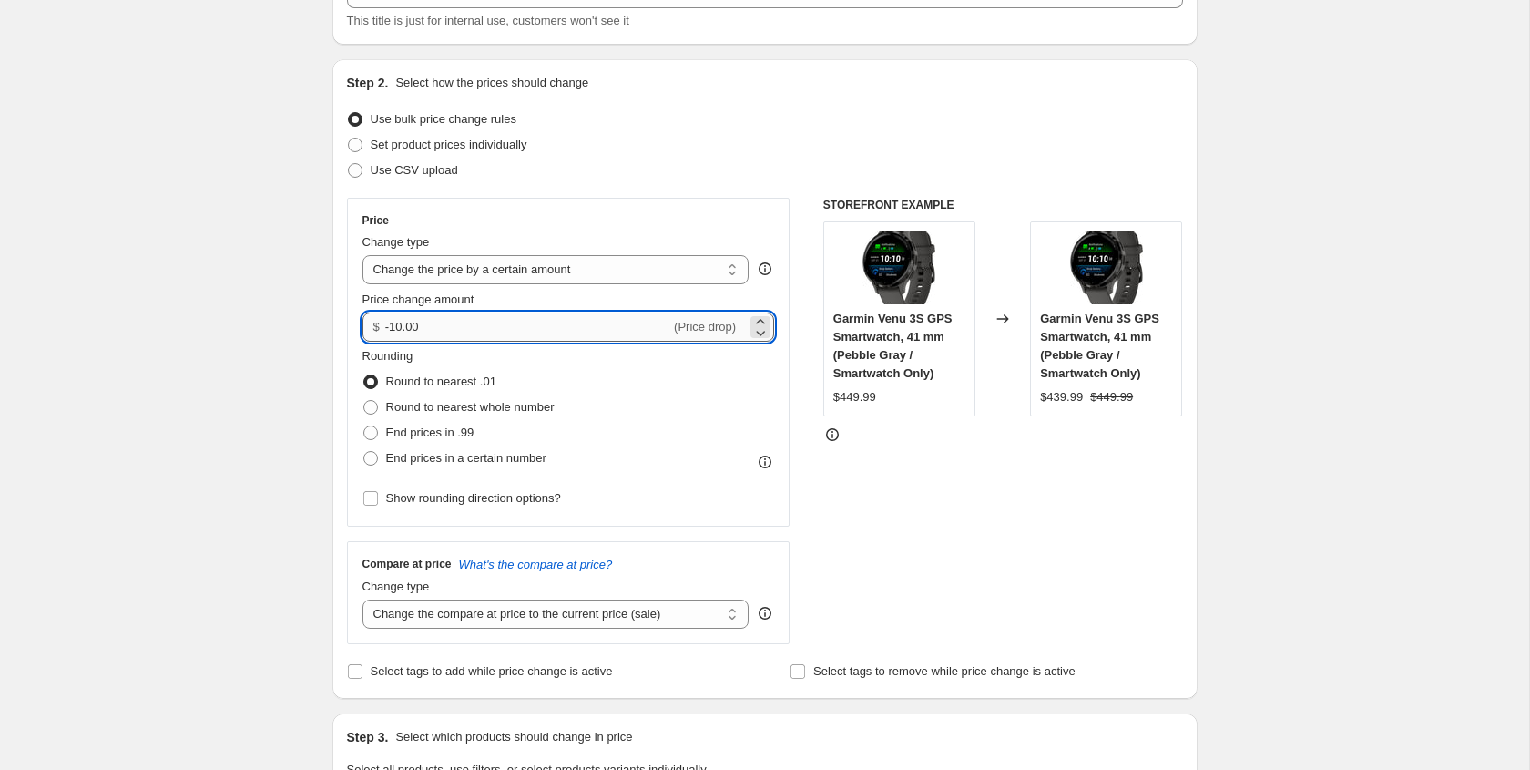
click at [397, 323] on input "-10.00" at bounding box center [527, 326] width 285 height 29
type input "-300.00"
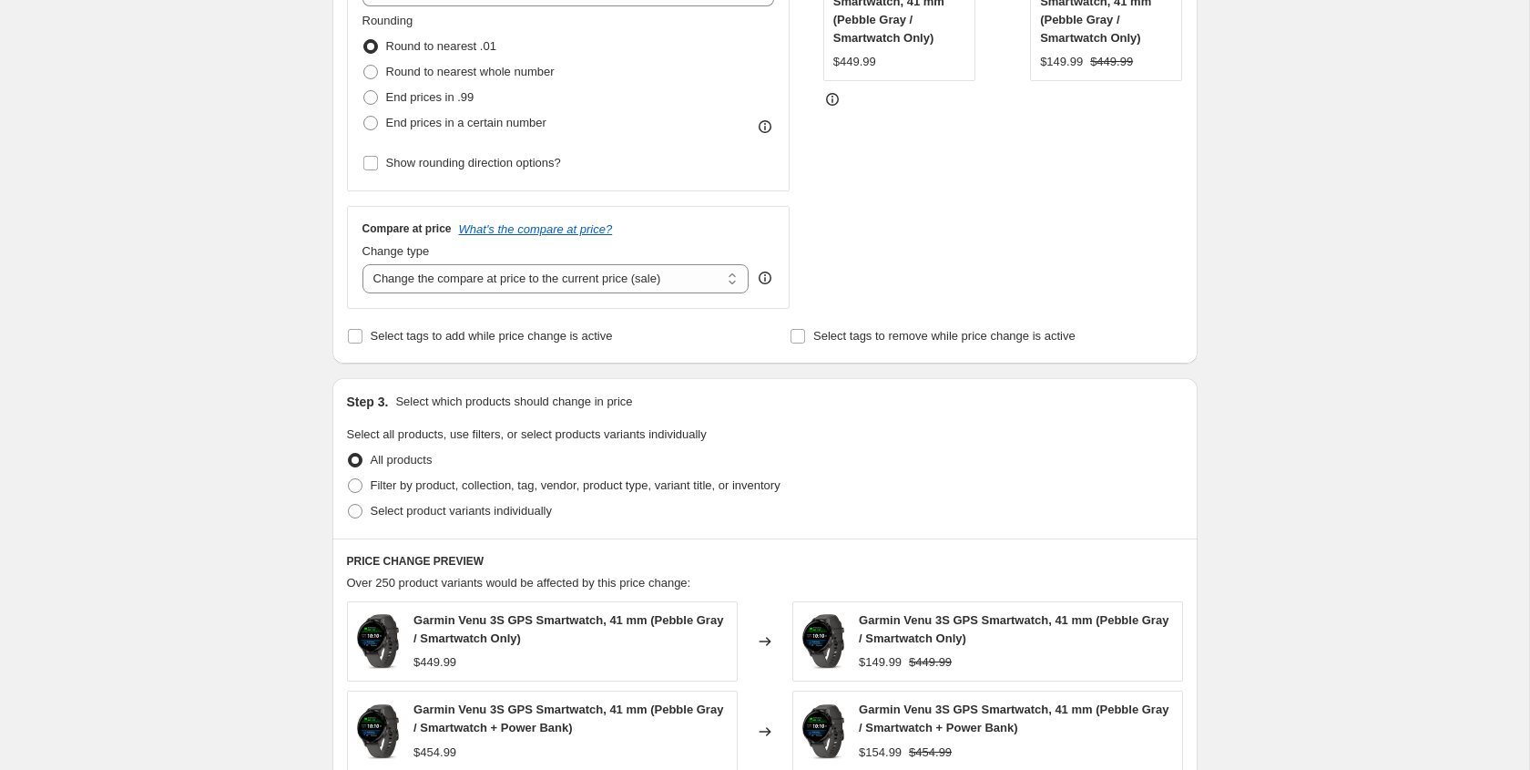
scroll to position [481, 0]
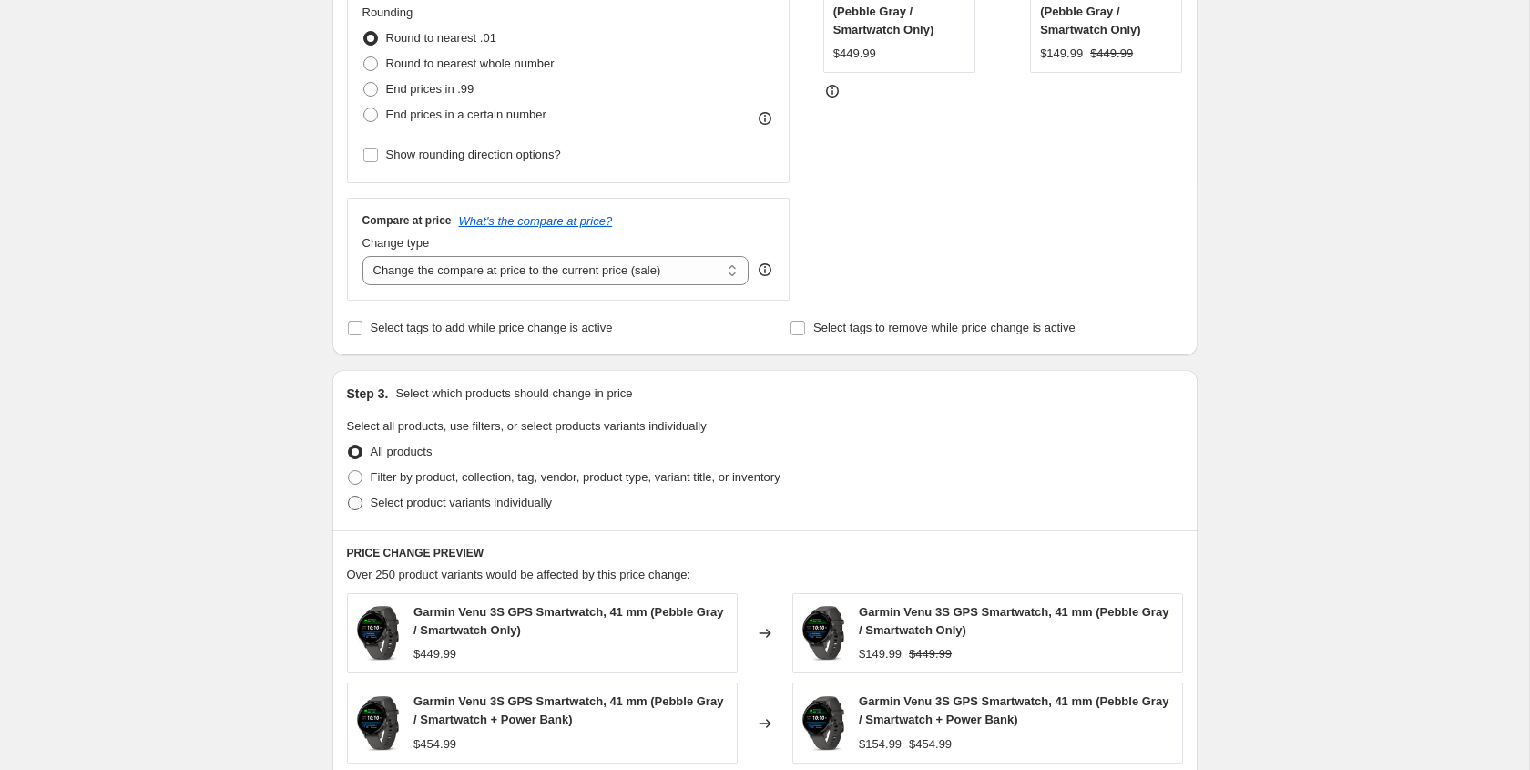
click at [359, 503] on span at bounding box center [355, 503] width 15 height 15
click at [349, 496] on input "Select product variants individually" at bounding box center [348, 496] width 1 height 1
radio input "true"
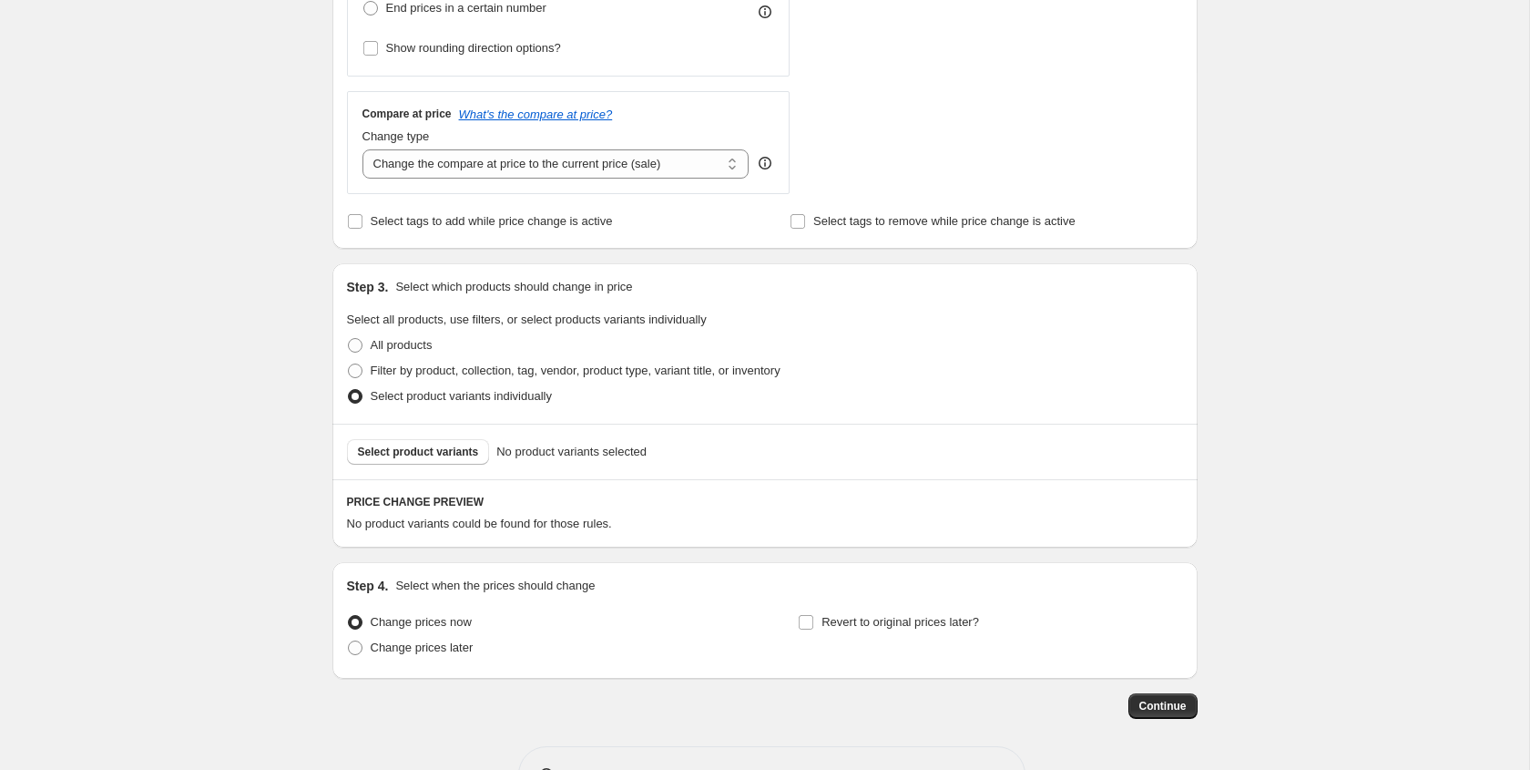
scroll to position [630, 0]
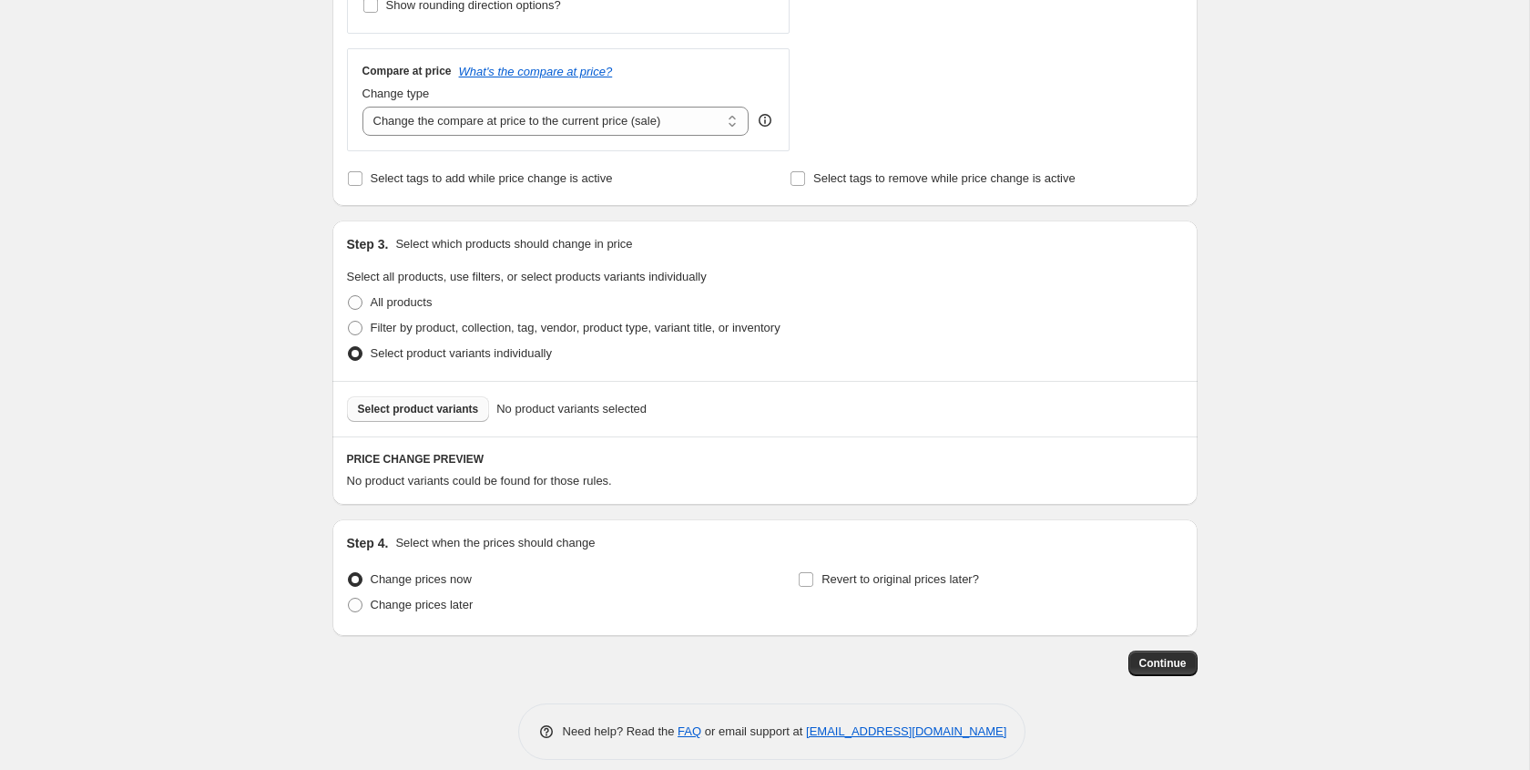
click at [439, 414] on span "Select product variants" at bounding box center [418, 409] width 121 height 15
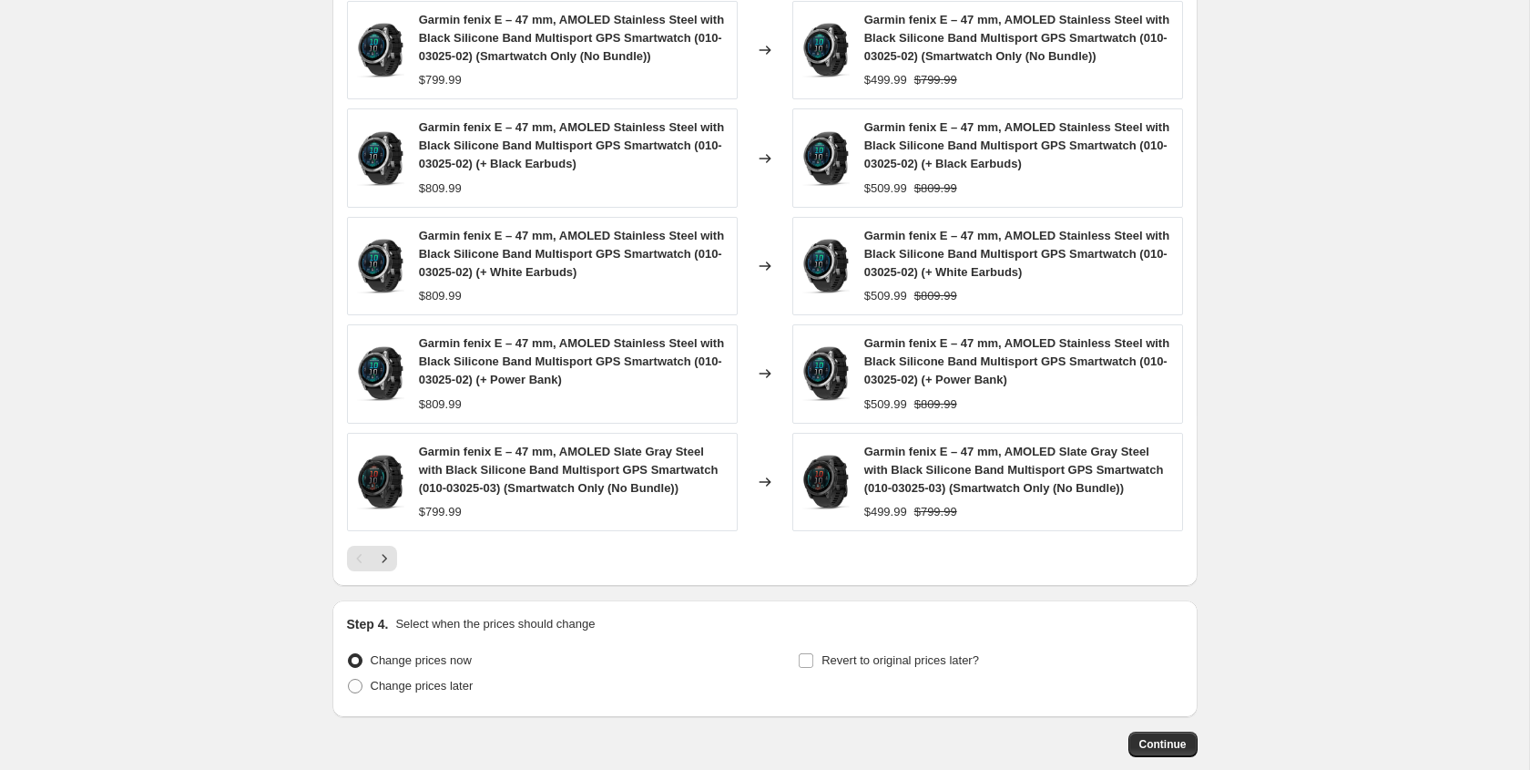
scroll to position [1227, 0]
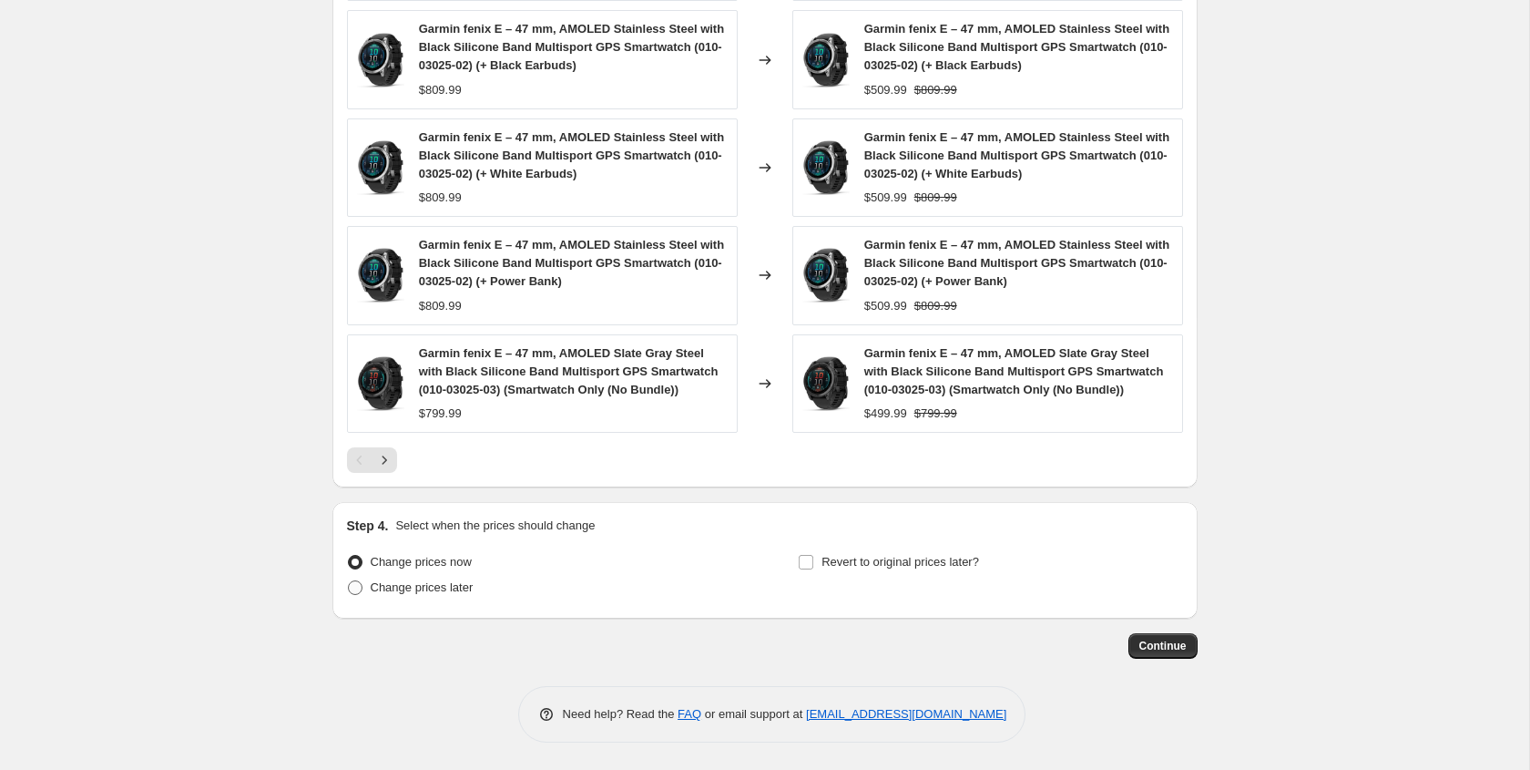
click at [356, 589] on span at bounding box center [355, 587] width 15 height 15
click at [349, 581] on input "Change prices later" at bounding box center [348, 580] width 1 height 1
radio input "true"
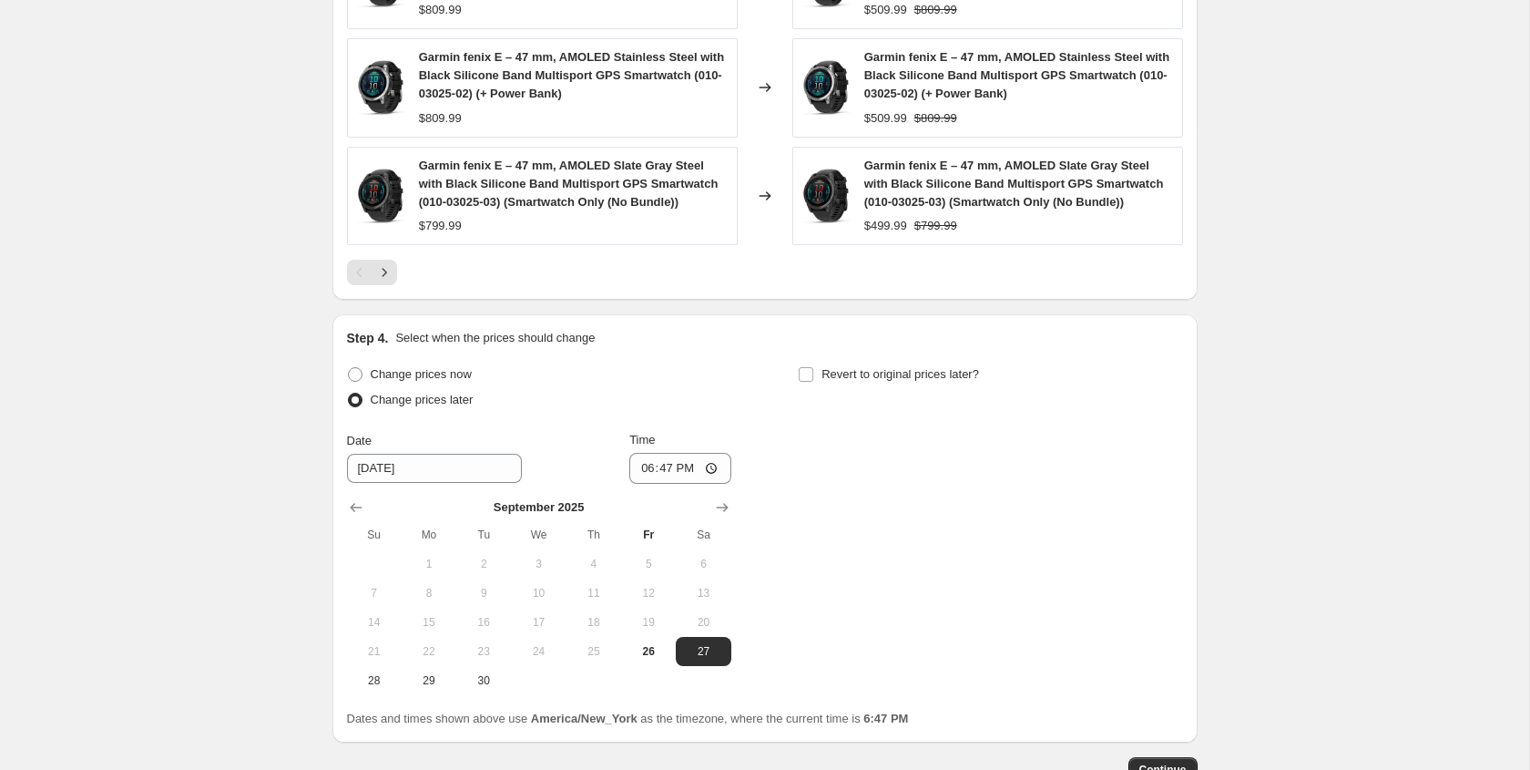
scroll to position [1424, 0]
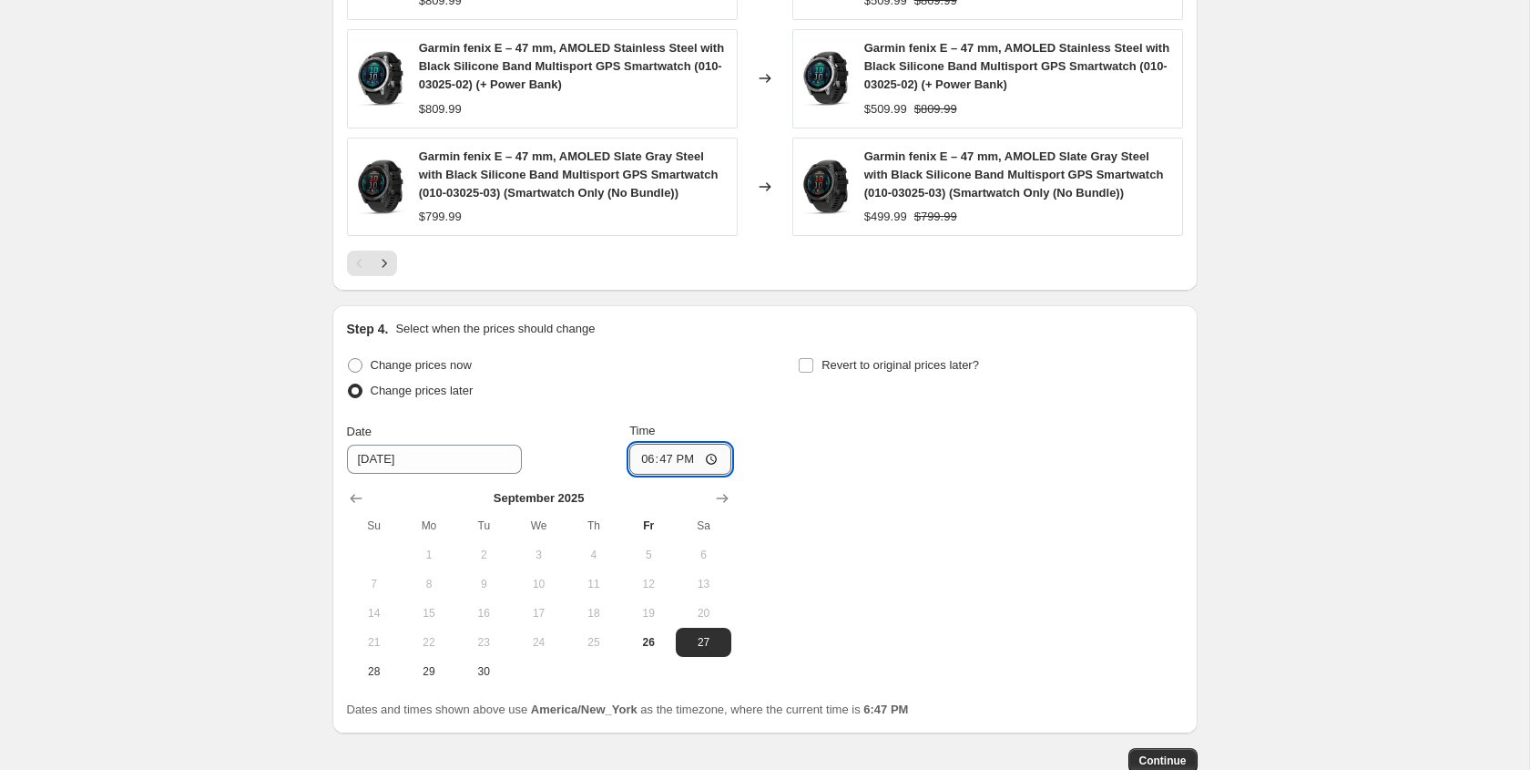
click at [643, 462] on input "18:47" at bounding box center [681, 459] width 102 height 31
type input "00:00"
click at [807, 362] on input "Revert to original prices later?" at bounding box center [806, 365] width 15 height 15
checkbox input "true"
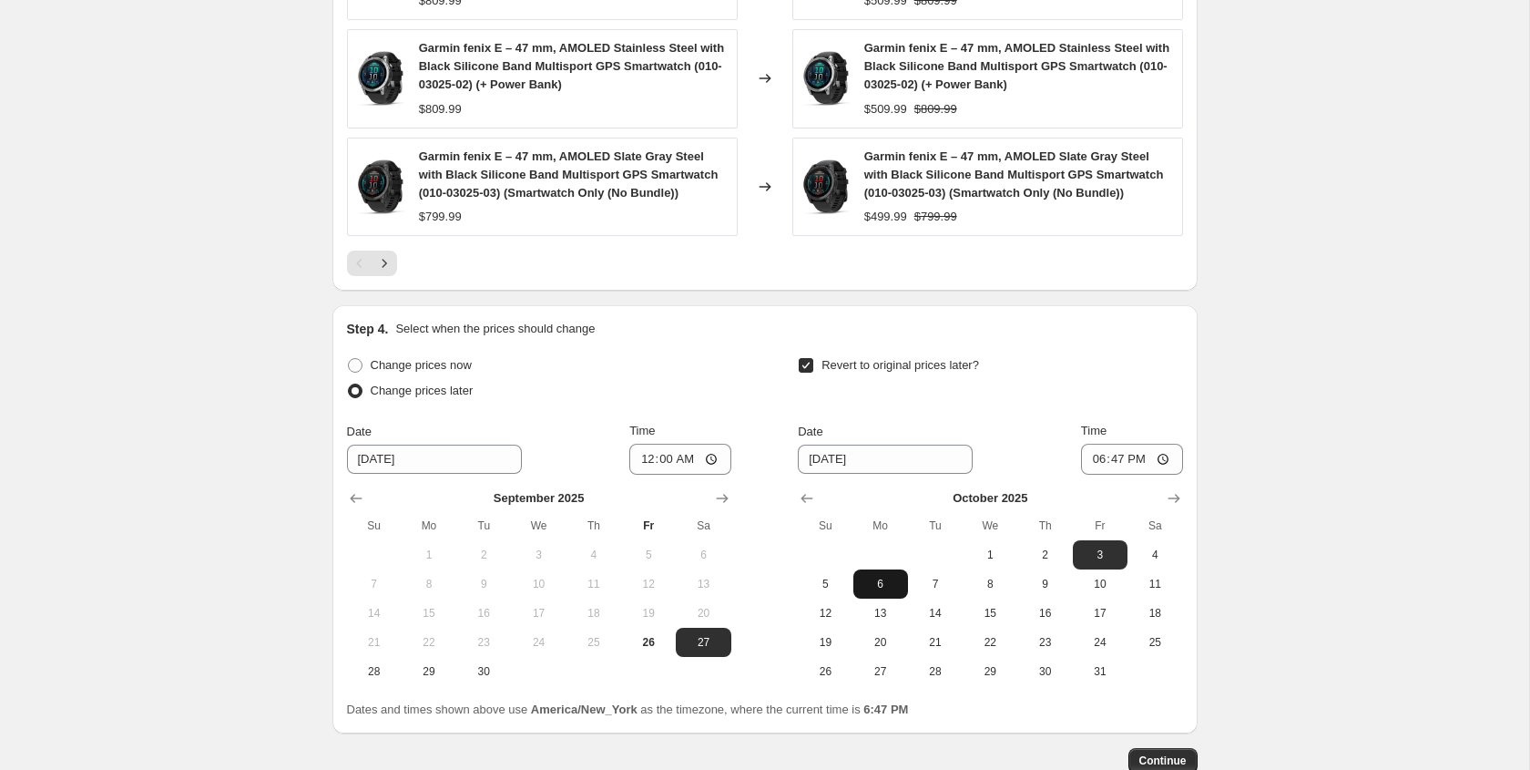
click at [891, 588] on span "6" at bounding box center [881, 584] width 40 height 15
type input "[DATE]"
click at [1087, 460] on input "18:47" at bounding box center [1132, 459] width 102 height 31
type input "00:00"
click at [1019, 435] on div "Date [DATE] Time 00:00" at bounding box center [990, 448] width 384 height 53
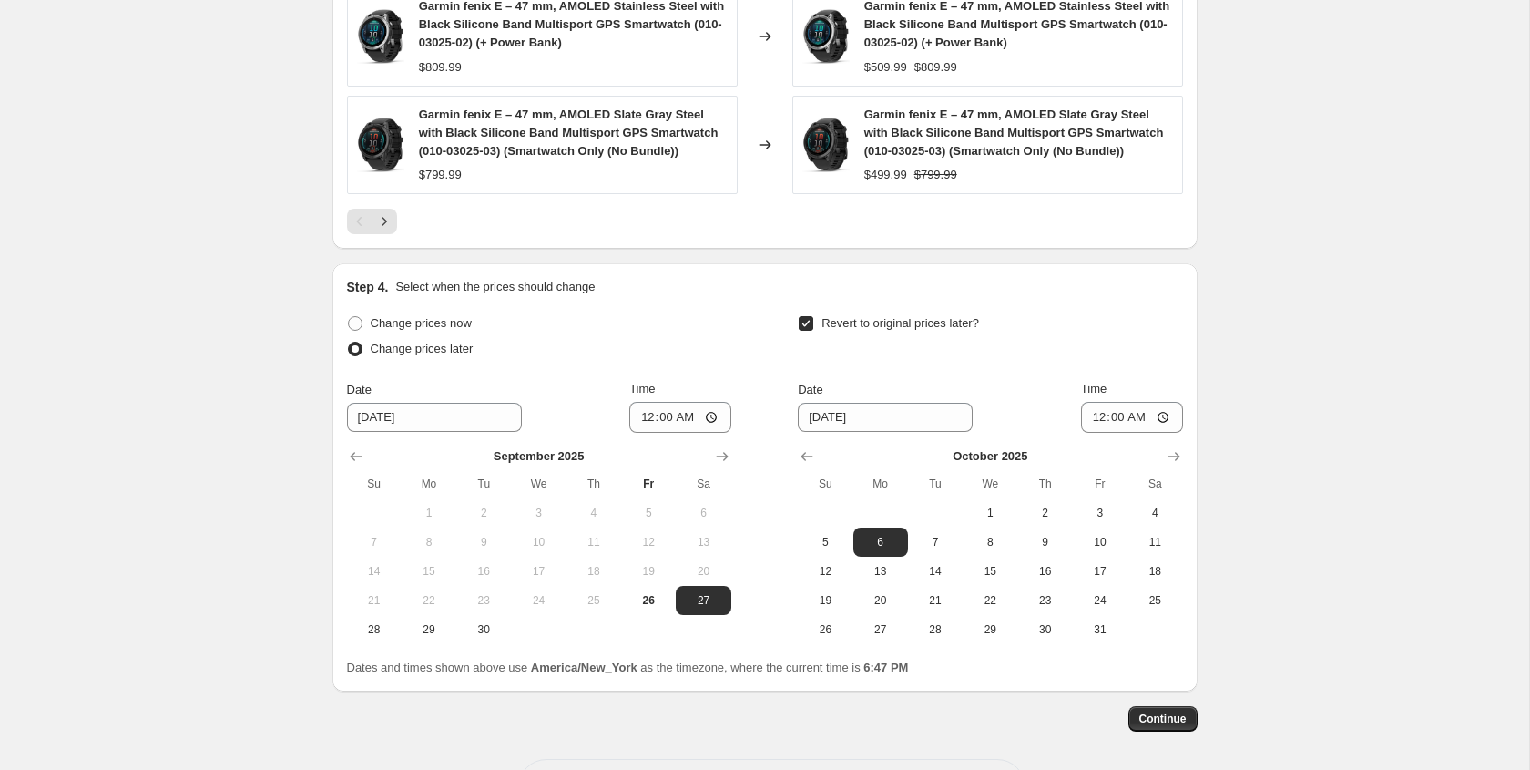
scroll to position [1539, 0]
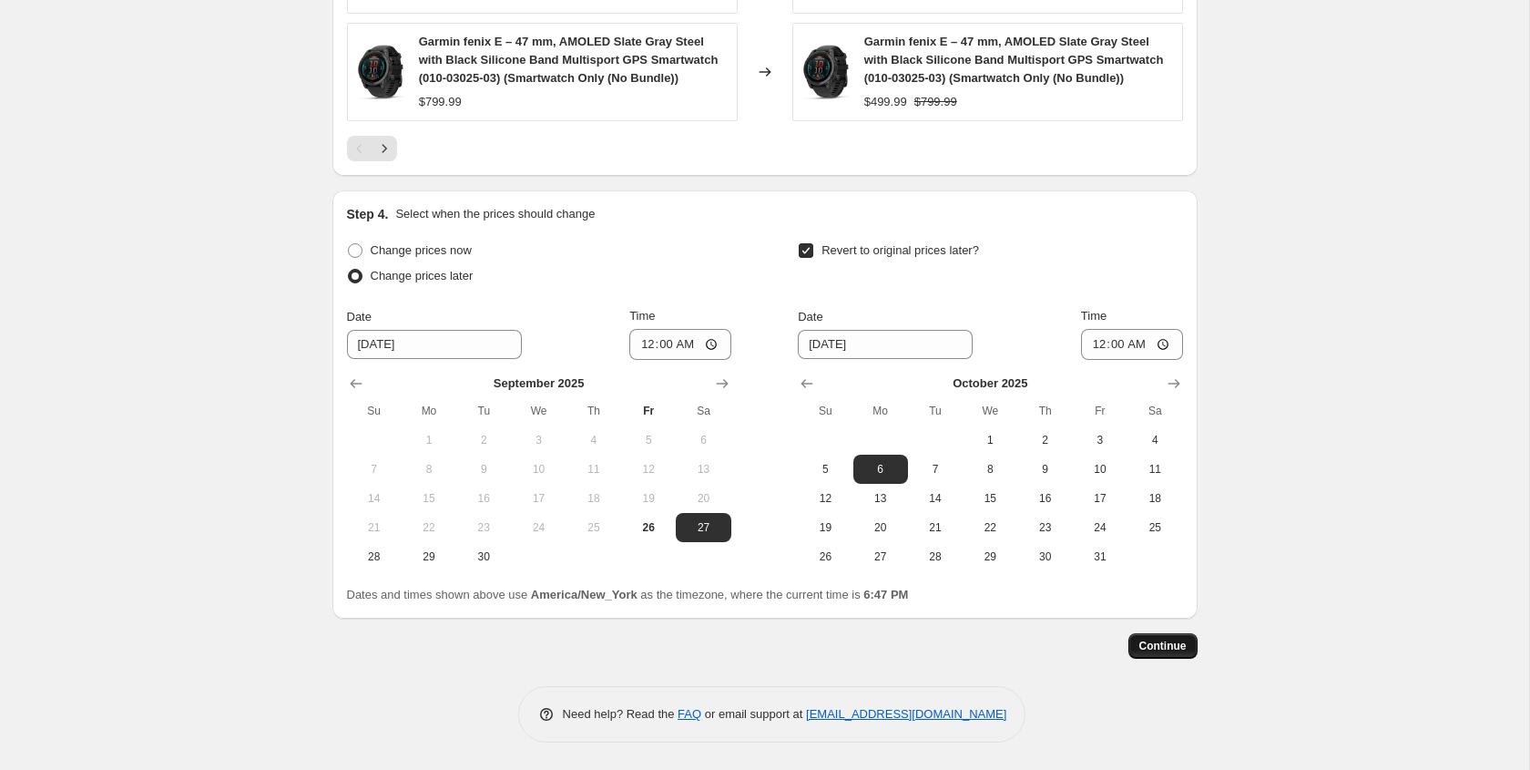
click at [1159, 646] on span "Continue" at bounding box center [1163, 646] width 47 height 15
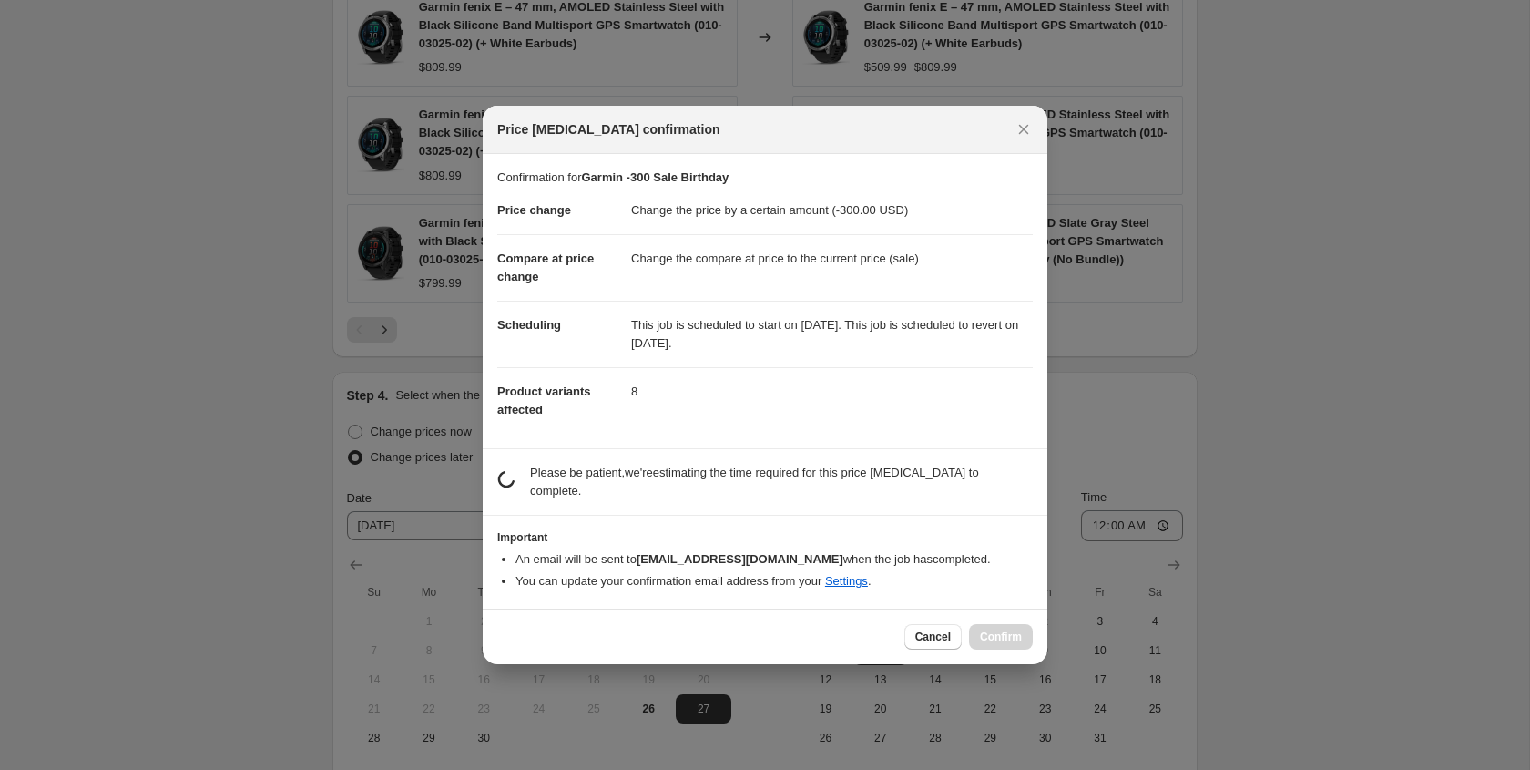
scroll to position [0, 0]
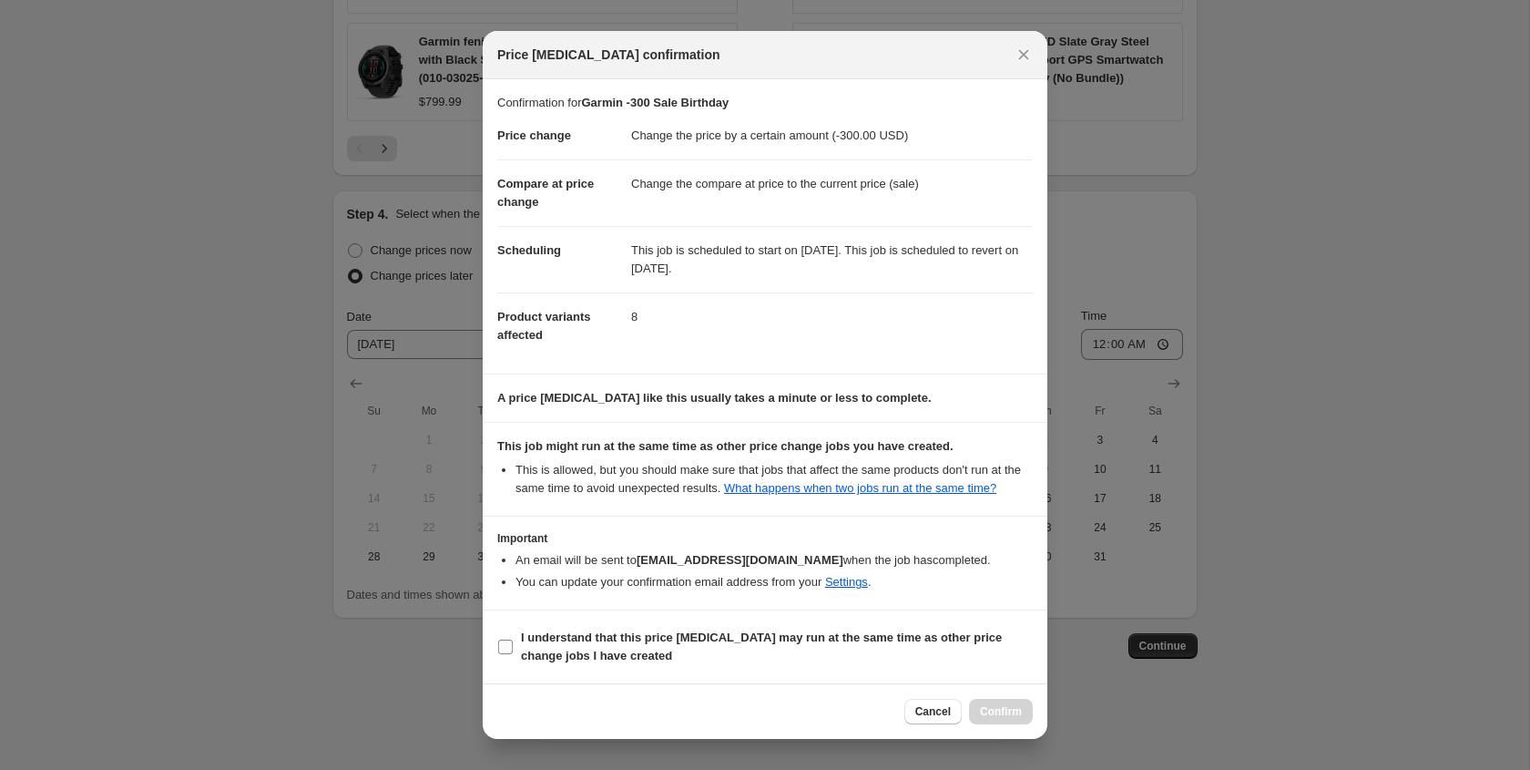
click at [502, 654] on input "I understand that this price [MEDICAL_DATA] may run at the same time as other p…" at bounding box center [505, 647] width 15 height 15
checkbox input "true"
click at [997, 712] on span "Confirm" at bounding box center [1001, 711] width 42 height 15
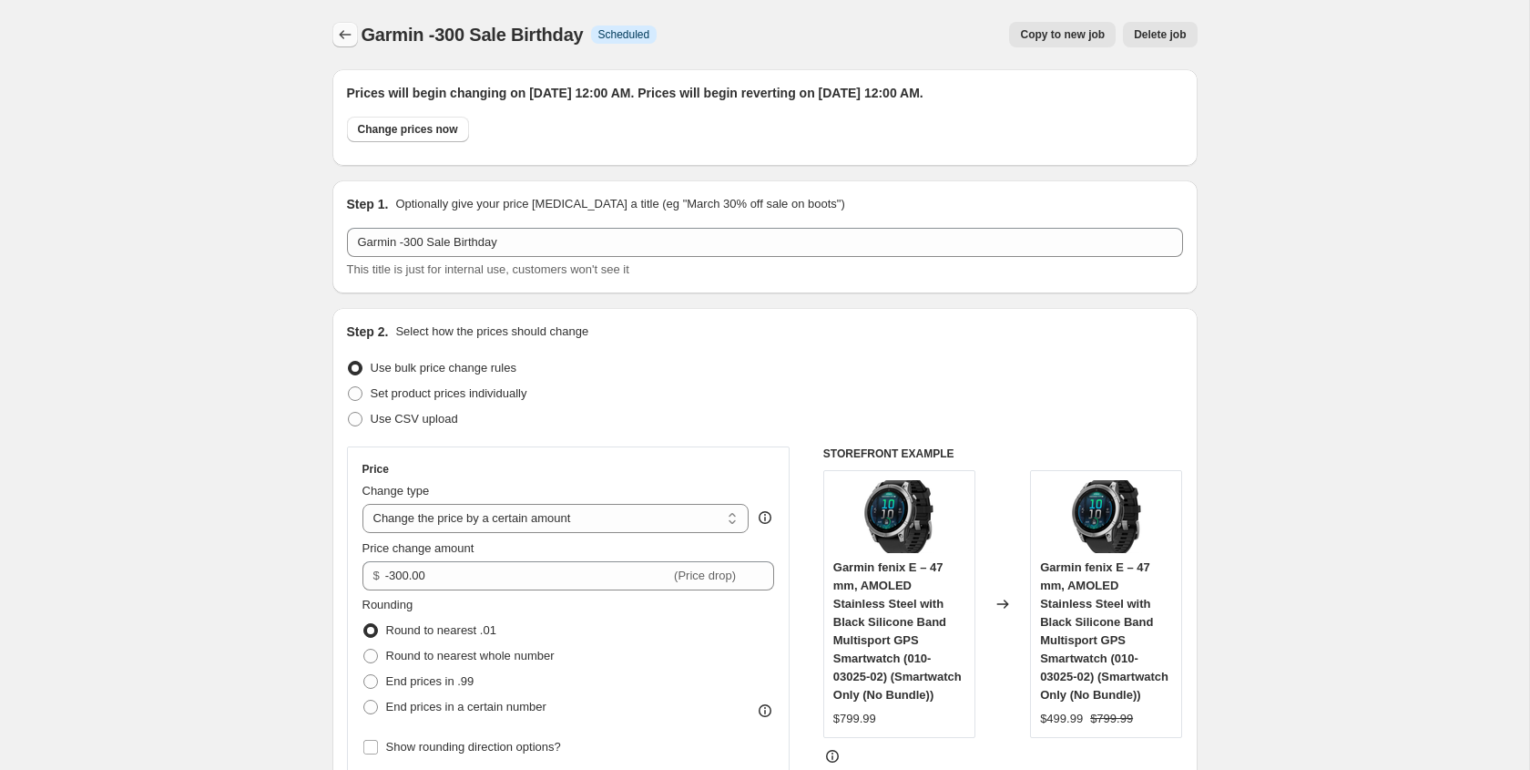
click at [346, 31] on icon "Price change jobs" at bounding box center [345, 35] width 18 height 18
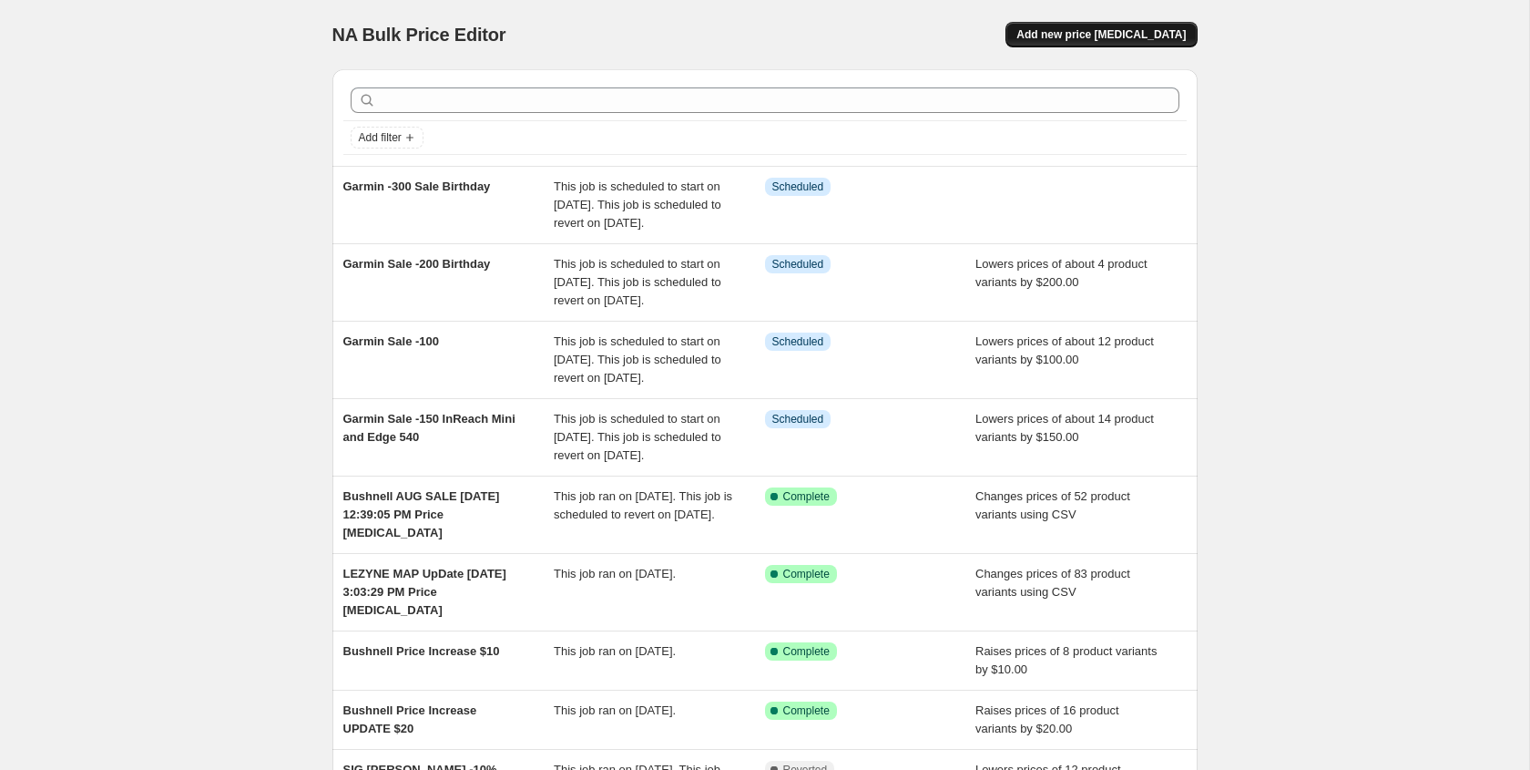
click at [1137, 37] on span "Add new price [MEDICAL_DATA]" at bounding box center [1101, 34] width 169 height 15
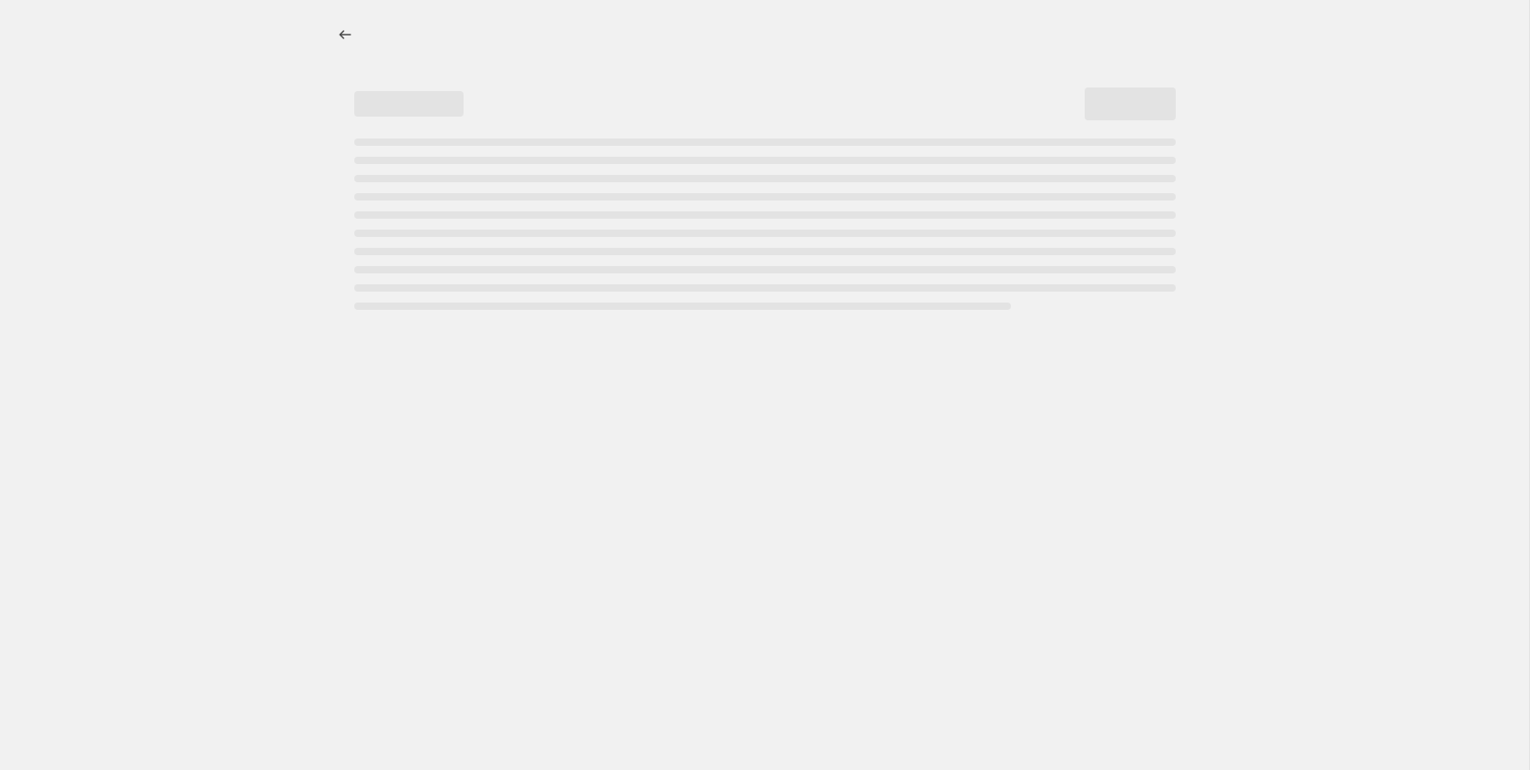
select select "percentage"
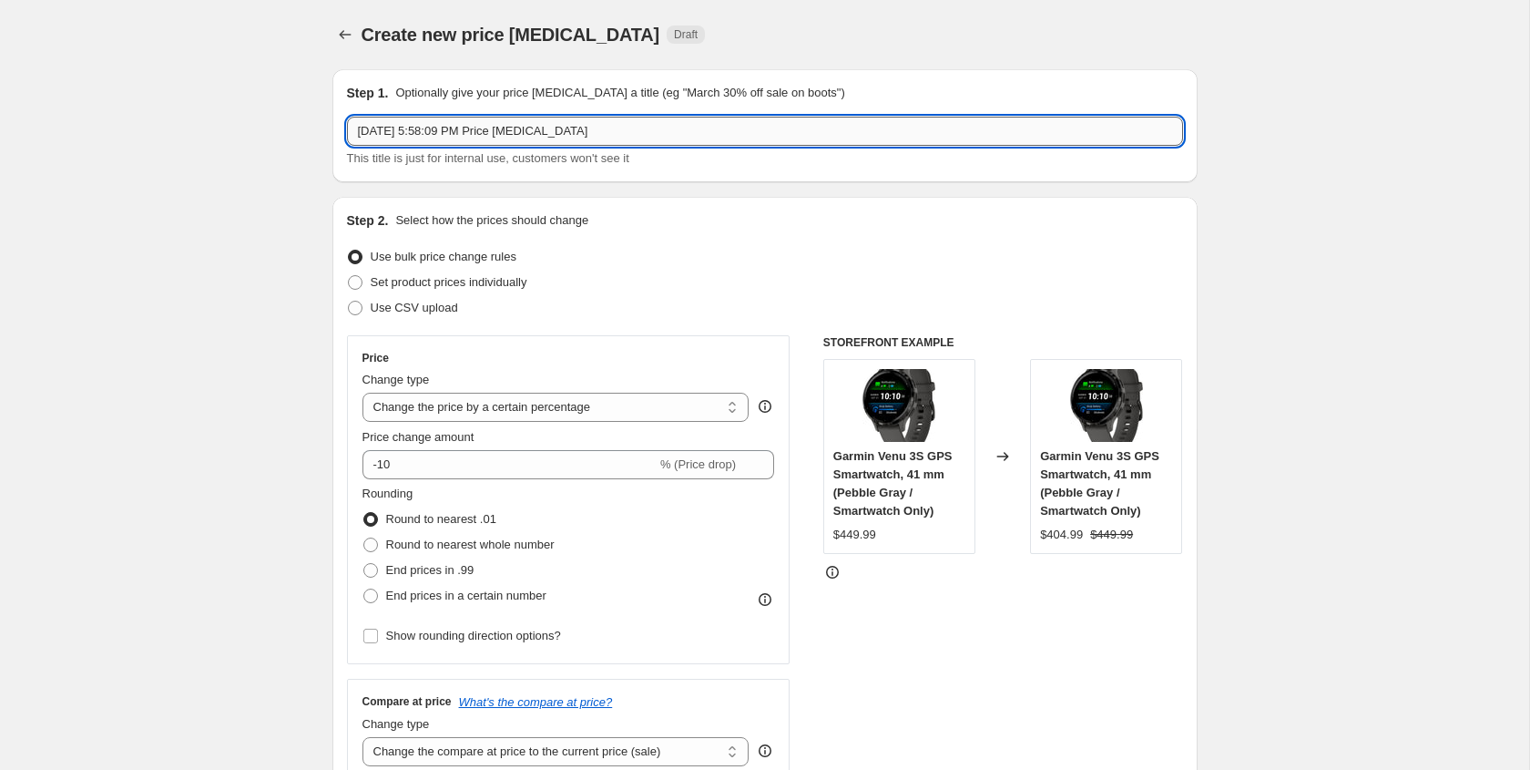
drag, startPoint x: 358, startPoint y: 128, endPoint x: 622, endPoint y: 137, distance: 264.3
click at [622, 137] on input "[DATE] 5:58:09 PM Price [MEDICAL_DATA]" at bounding box center [765, 131] width 836 height 29
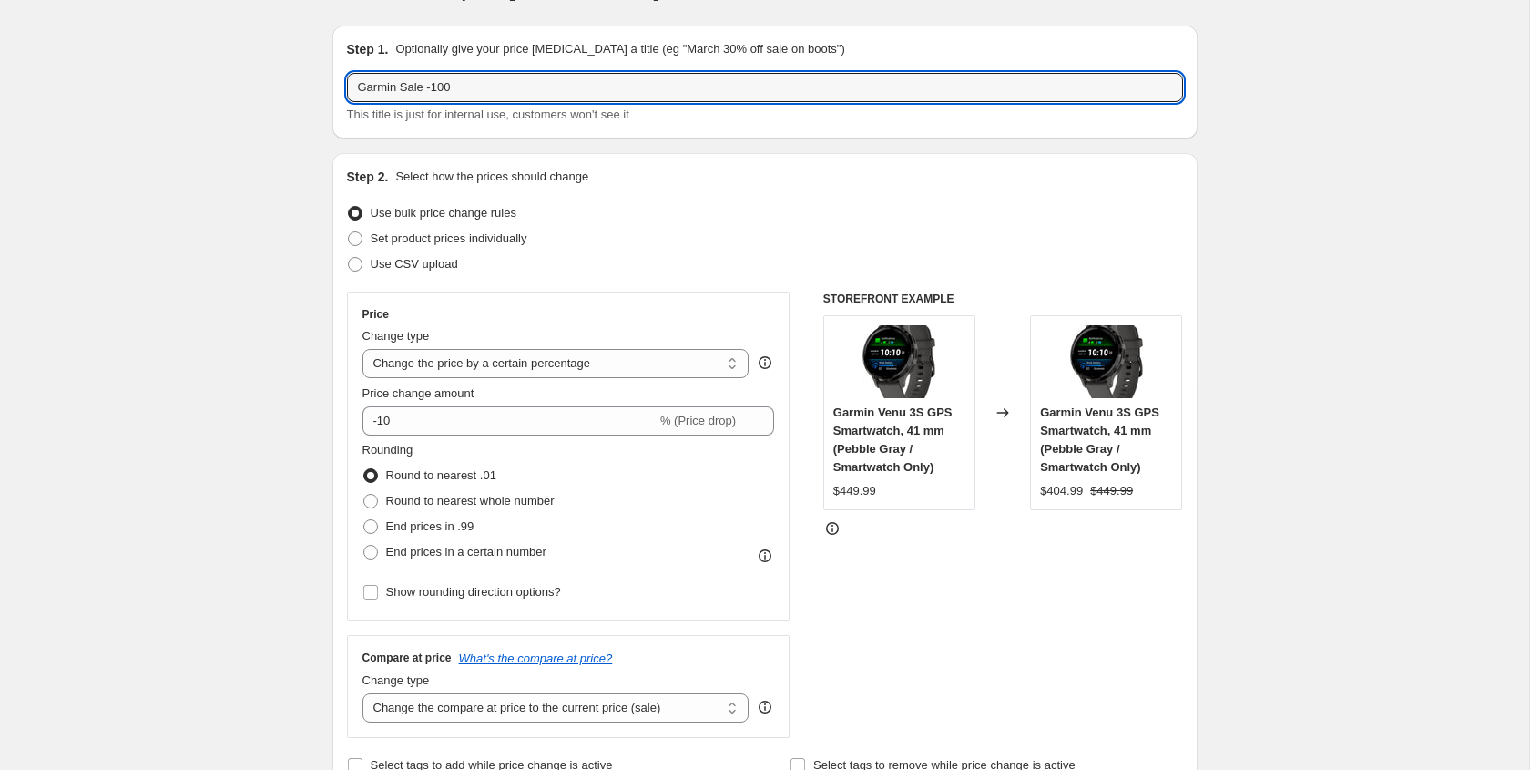
scroll to position [56, 0]
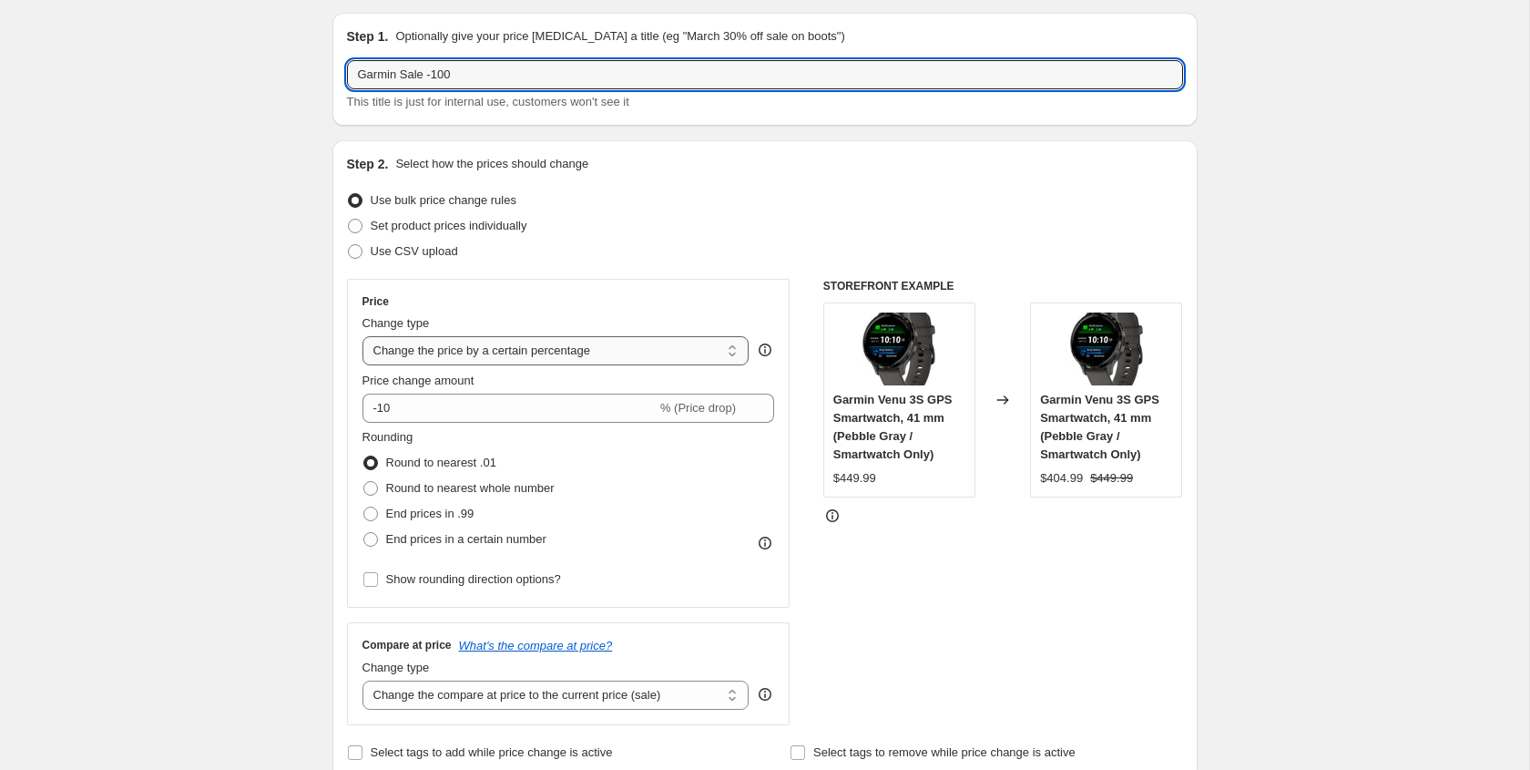
type input "Garmin Sale -100"
click at [439, 353] on select "Change the price to a certain amount Change the price by a certain amount Chang…" at bounding box center [556, 350] width 387 height 29
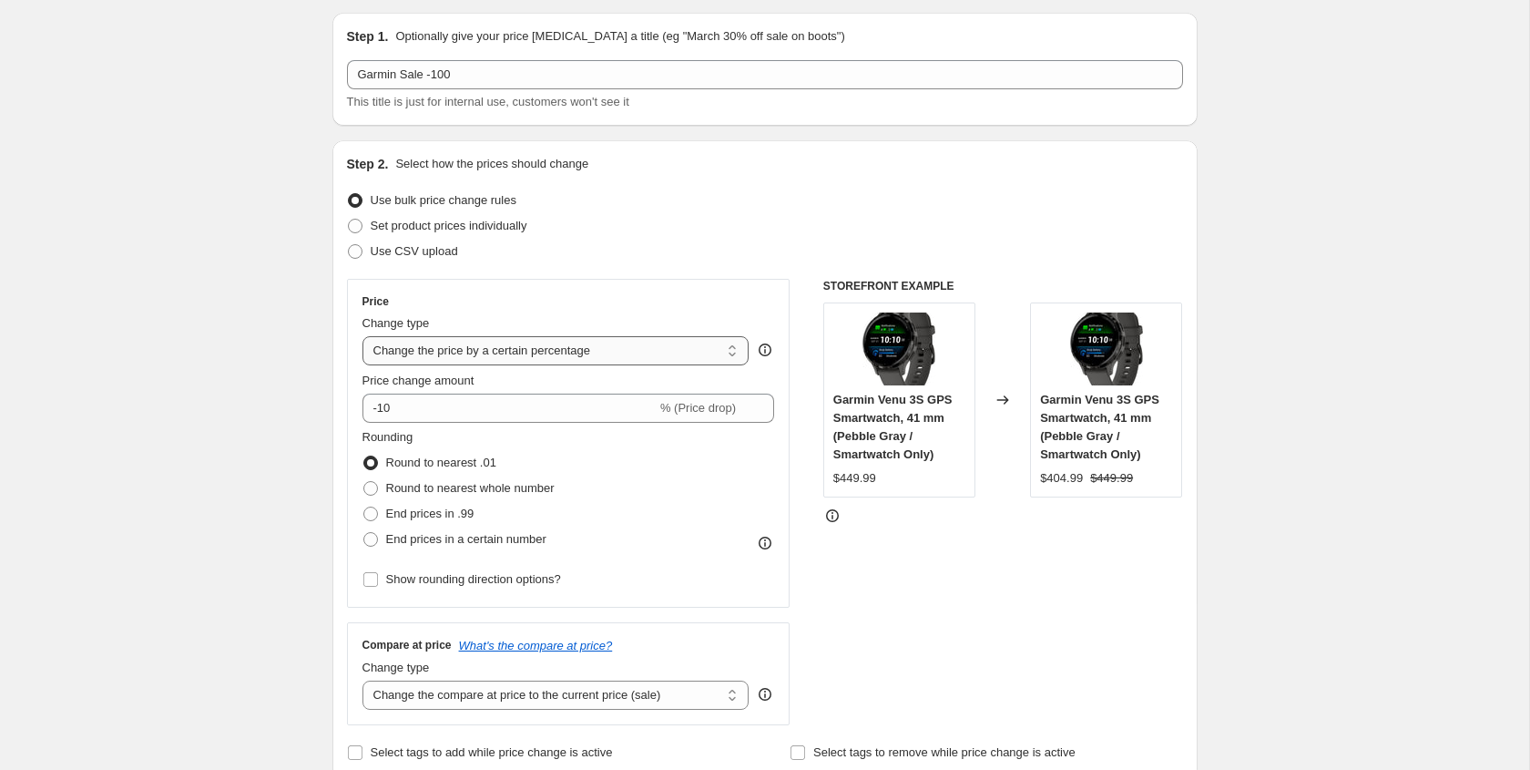
select select "by"
click at [363, 336] on select "Change the price to a certain amount Change the price by a certain amount Chang…" at bounding box center [556, 350] width 387 height 29
click at [397, 411] on input "-10.00" at bounding box center [527, 408] width 285 height 29
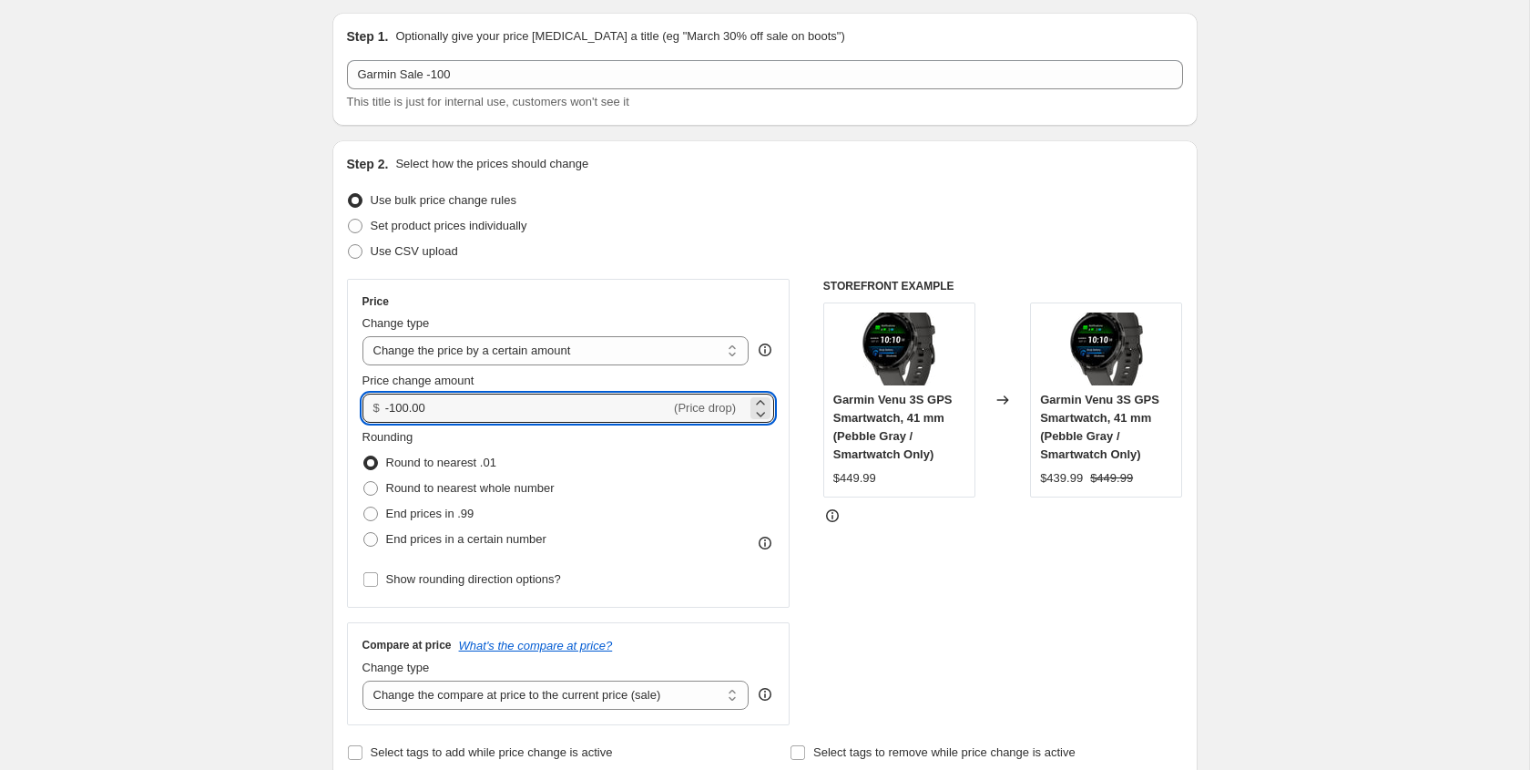
type input "-100.00"
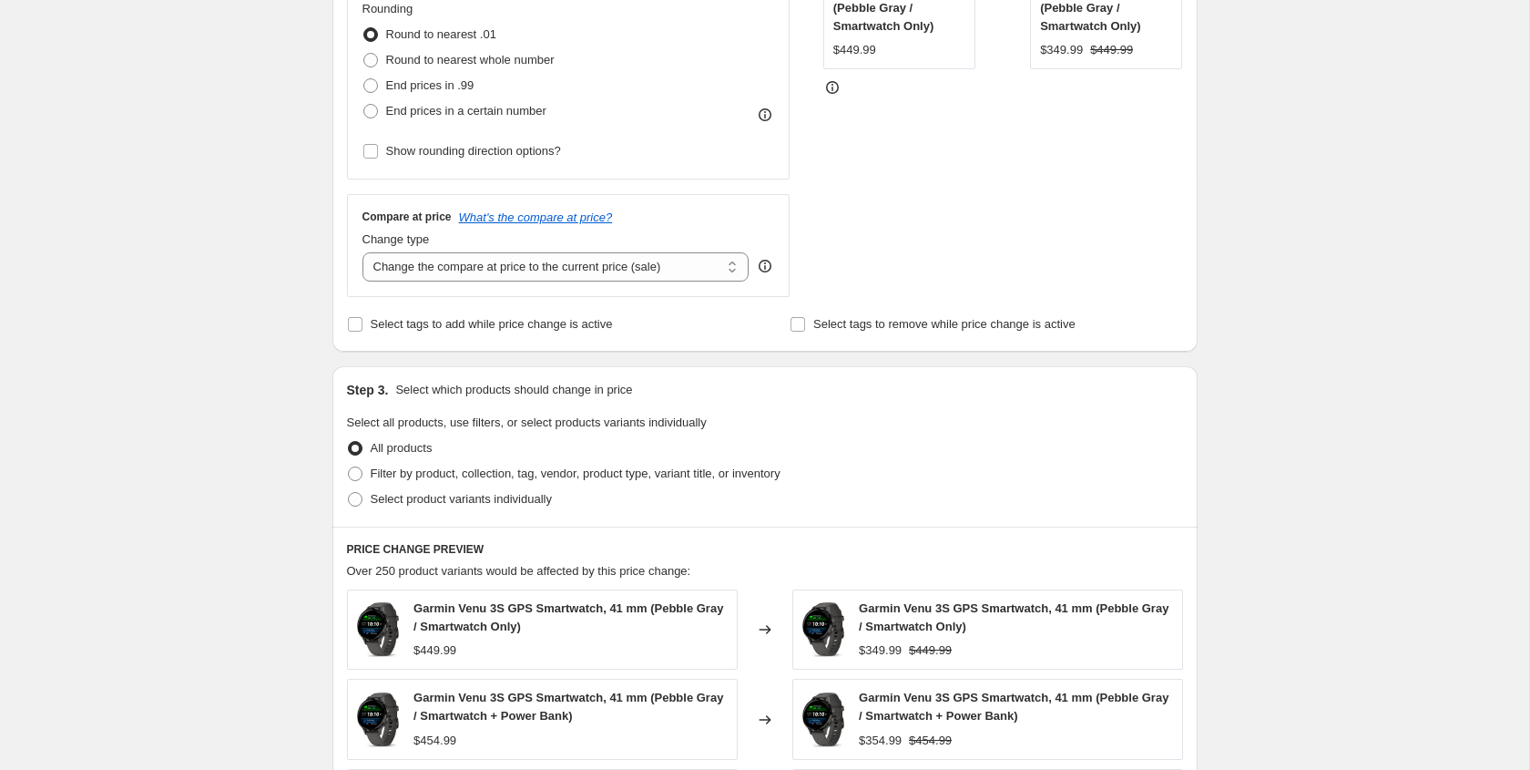
scroll to position [545, 0]
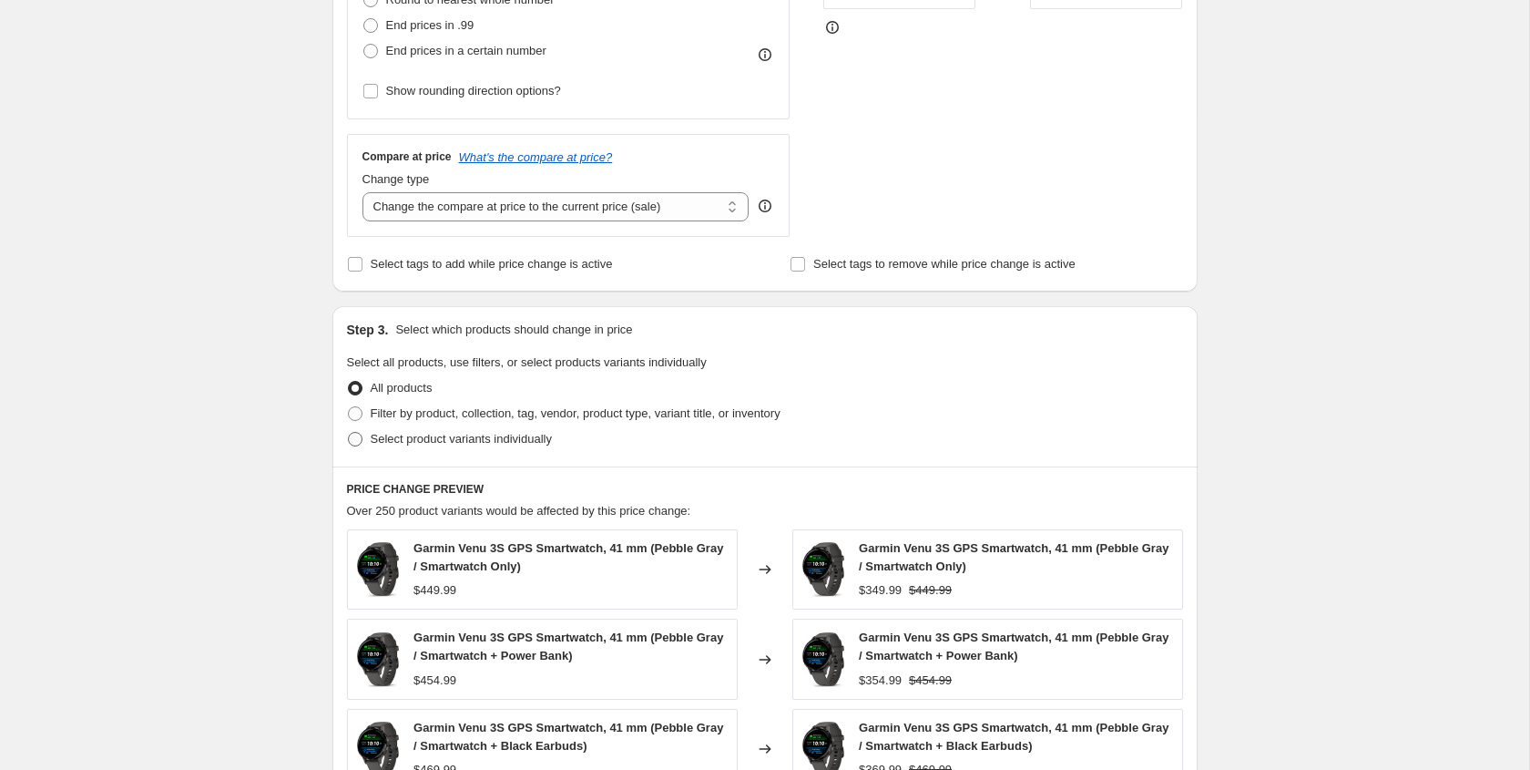
click at [356, 443] on span at bounding box center [355, 439] width 15 height 15
click at [349, 433] on input "Select product variants individually" at bounding box center [348, 432] width 1 height 1
radio input "true"
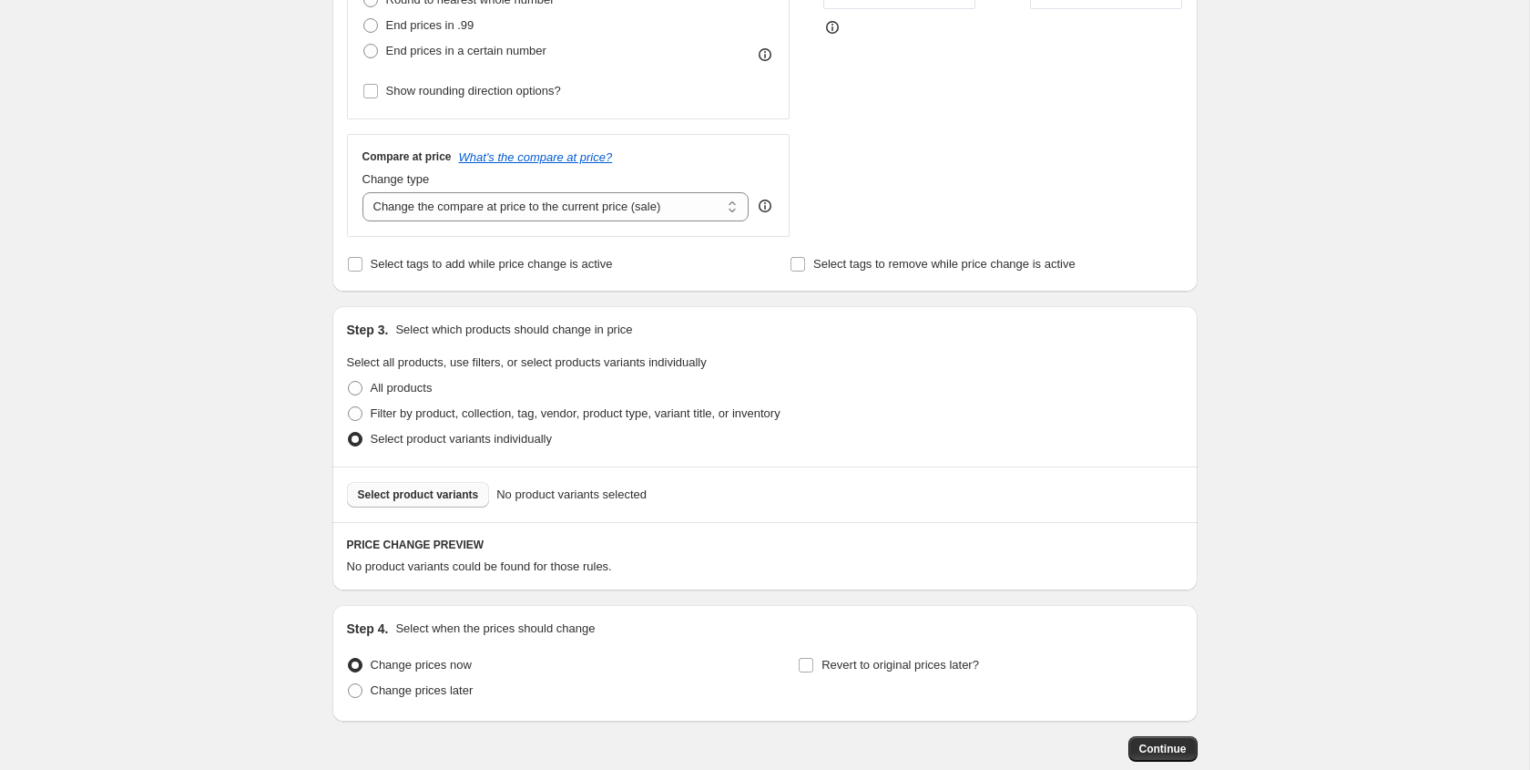
click at [389, 492] on span "Select product variants" at bounding box center [418, 494] width 121 height 15
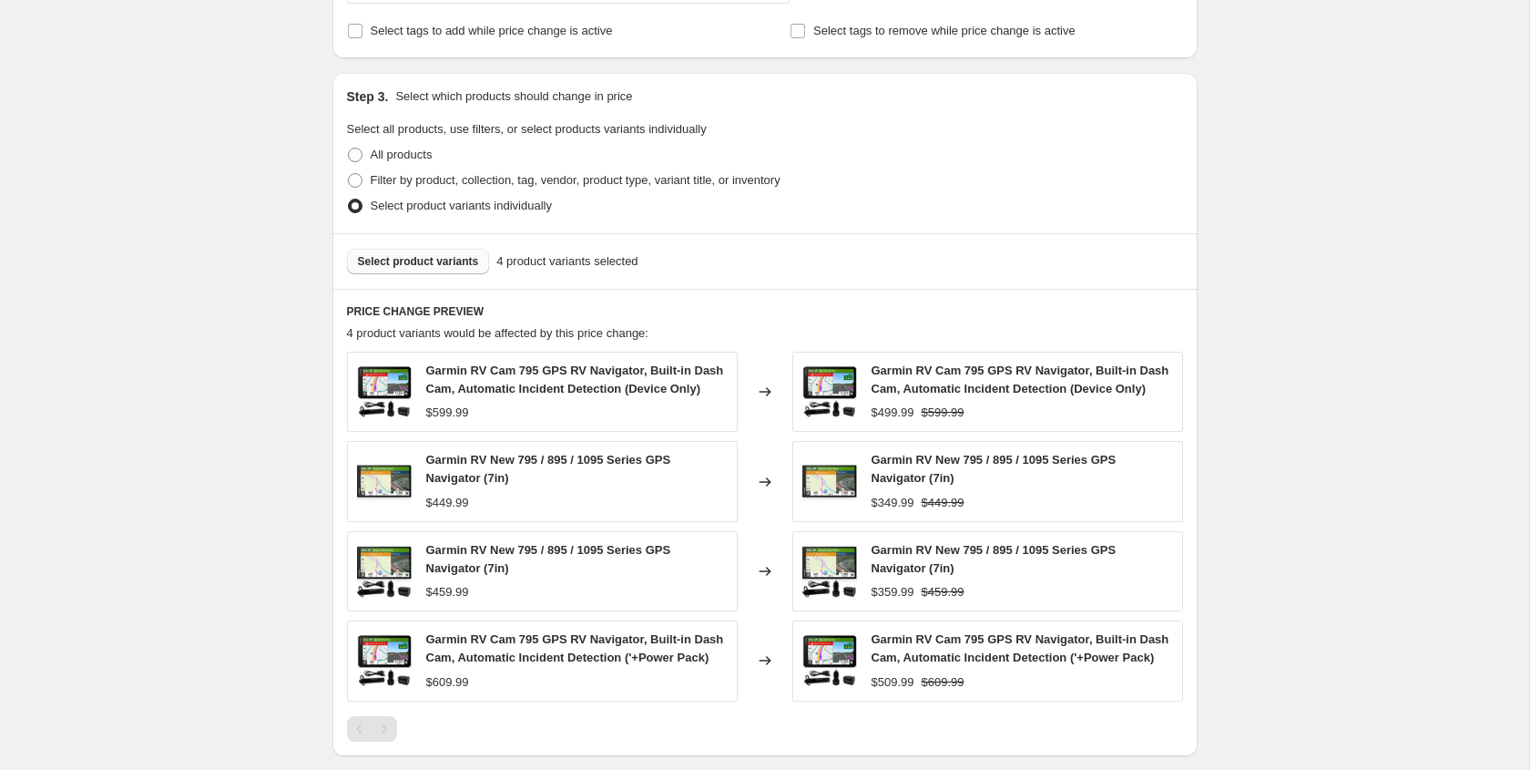
scroll to position [1046, 0]
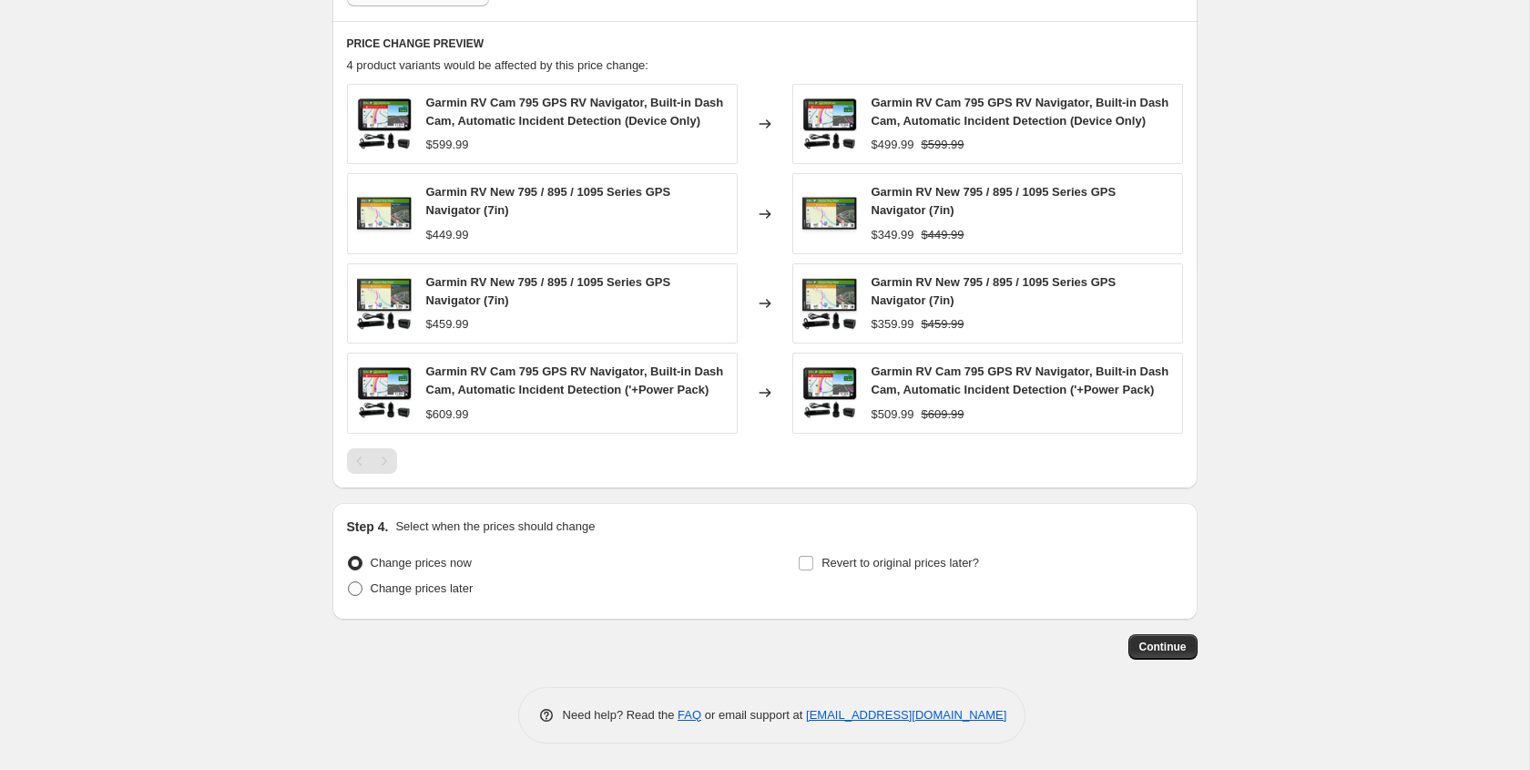
click at [357, 597] on label "Change prices later" at bounding box center [410, 589] width 127 height 26
click at [349, 582] on input "Change prices later" at bounding box center [348, 581] width 1 height 1
radio input "true"
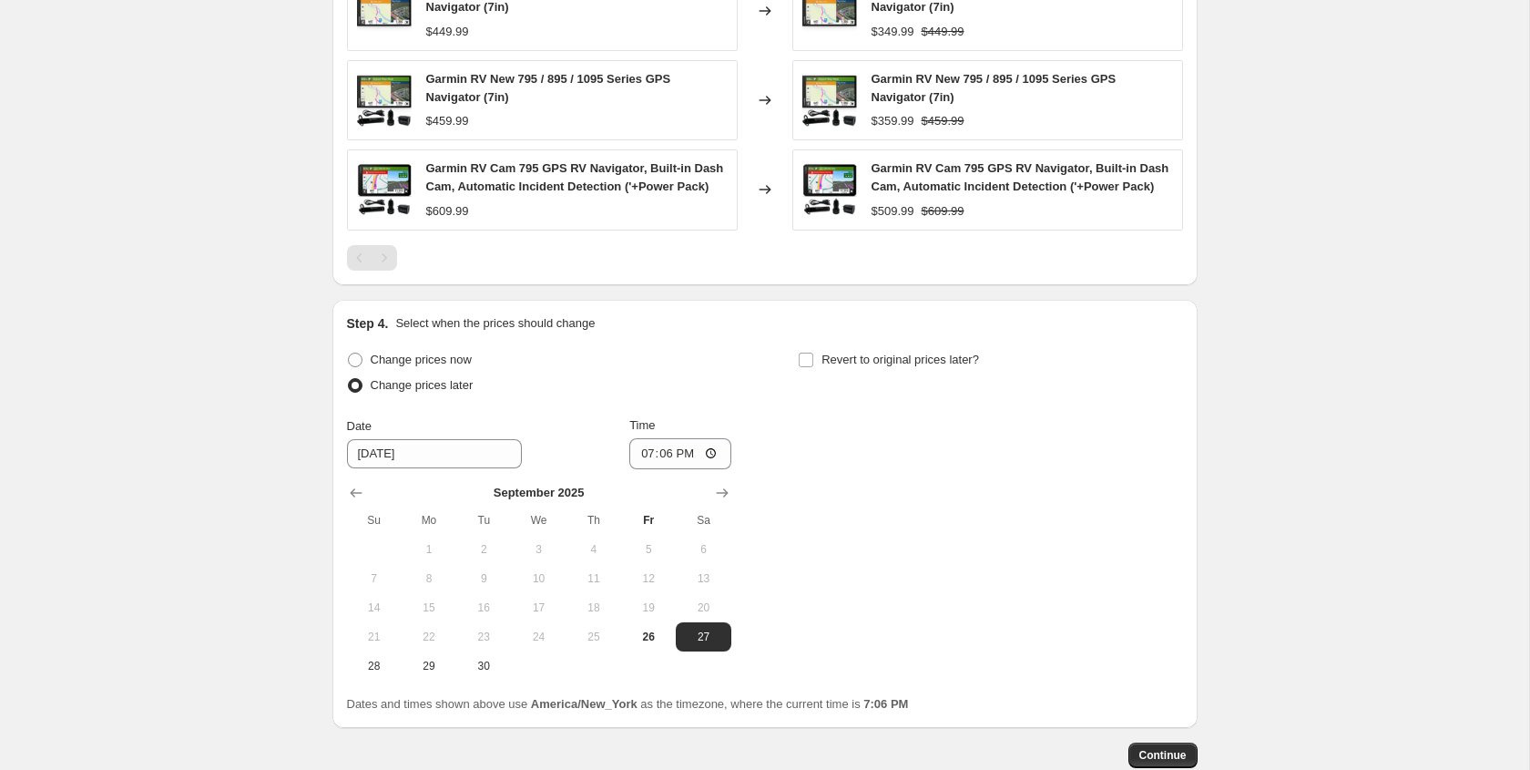
scroll to position [1256, 0]
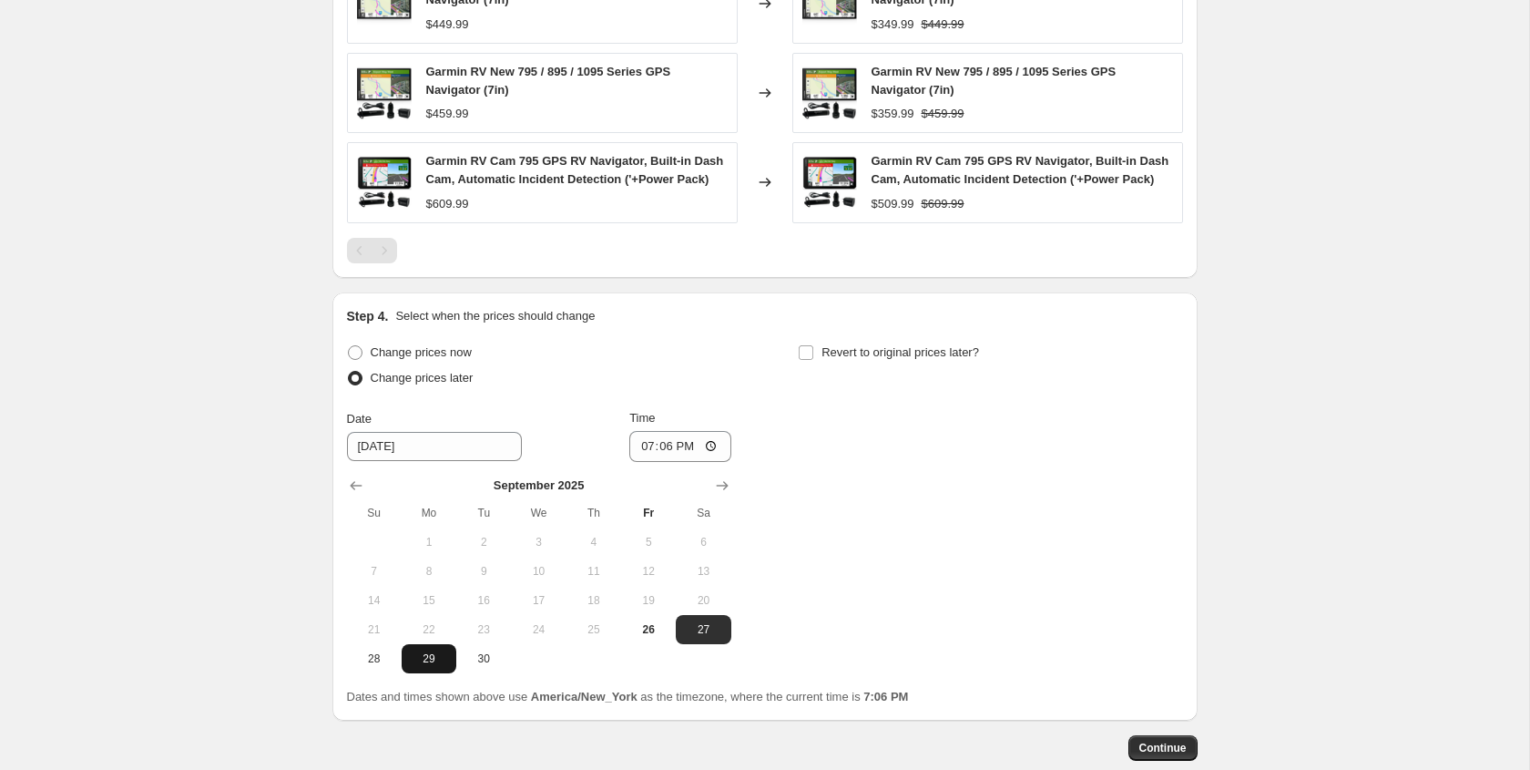
click at [428, 661] on span "29" at bounding box center [429, 658] width 40 height 15
type input "[DATE]"
click at [639, 448] on input "19:06" at bounding box center [681, 446] width 102 height 31
type input "00:00"
click at [807, 350] on input "Revert to original prices later?" at bounding box center [806, 352] width 15 height 15
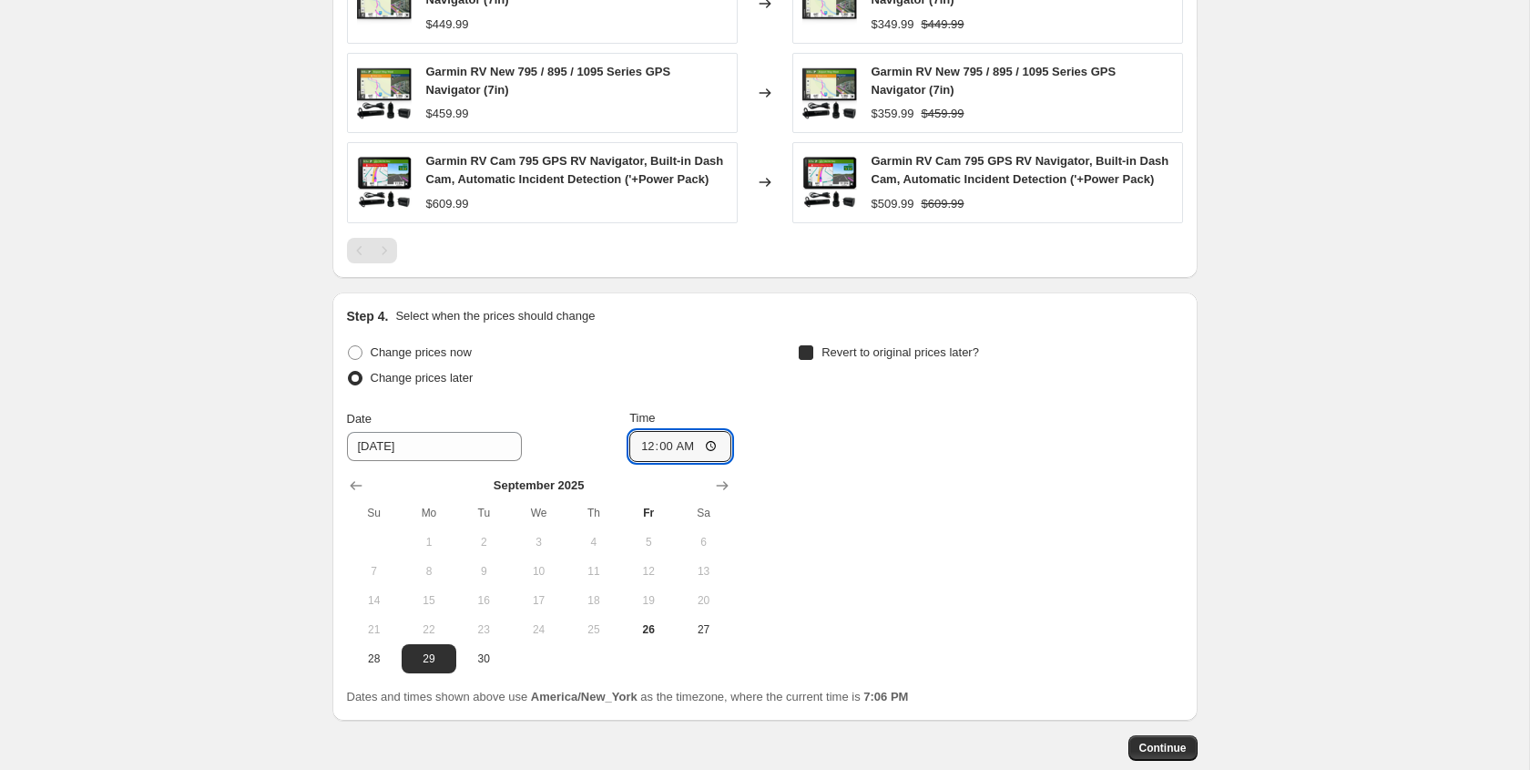
checkbox input "true"
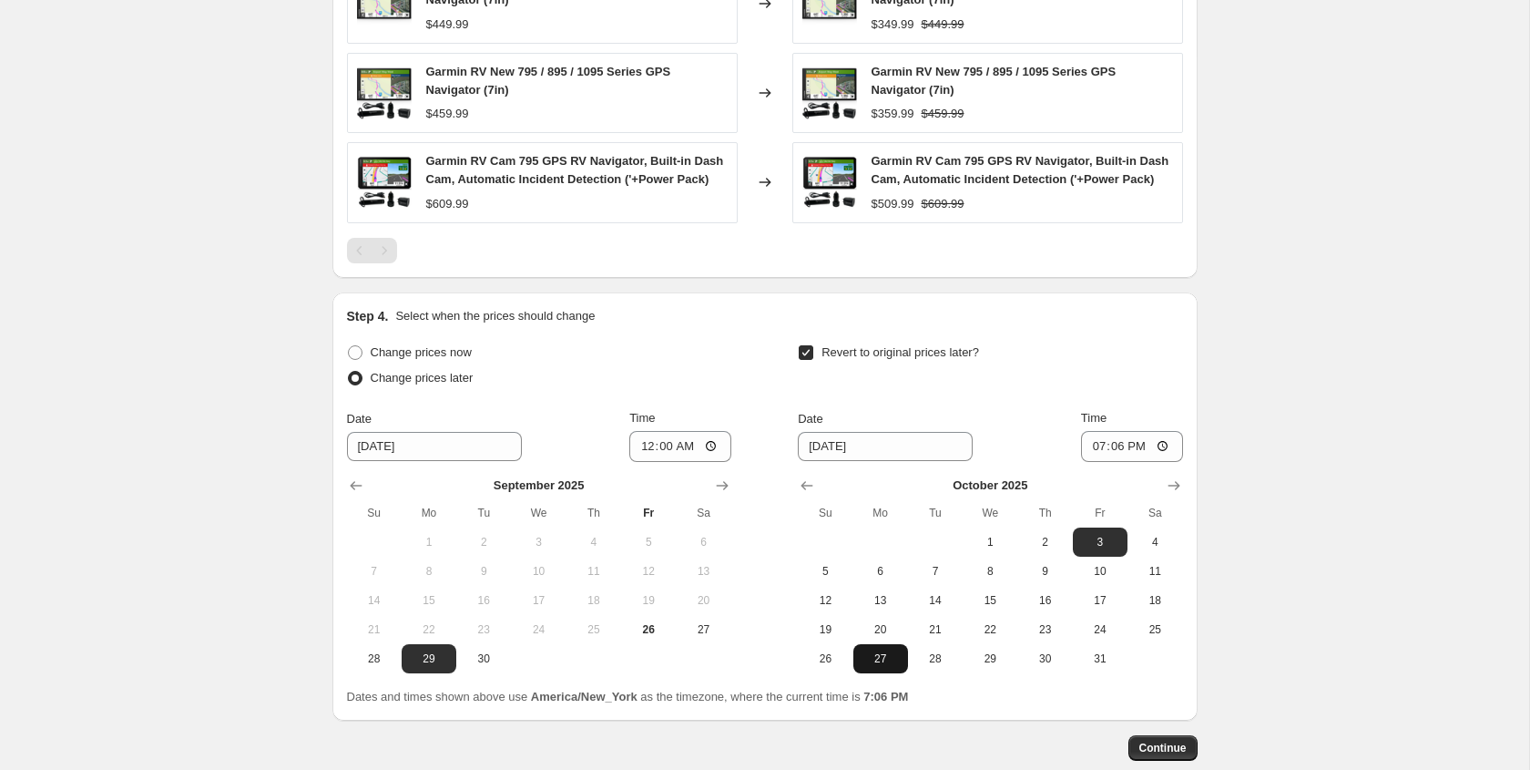
click at [885, 651] on span "27" at bounding box center [881, 658] width 40 height 15
type input "[DATE]"
click at [1094, 447] on input "19:06" at bounding box center [1132, 446] width 102 height 31
type input "00:00"
click at [1033, 411] on div "Date [DATE] Time 00:00" at bounding box center [990, 435] width 384 height 53
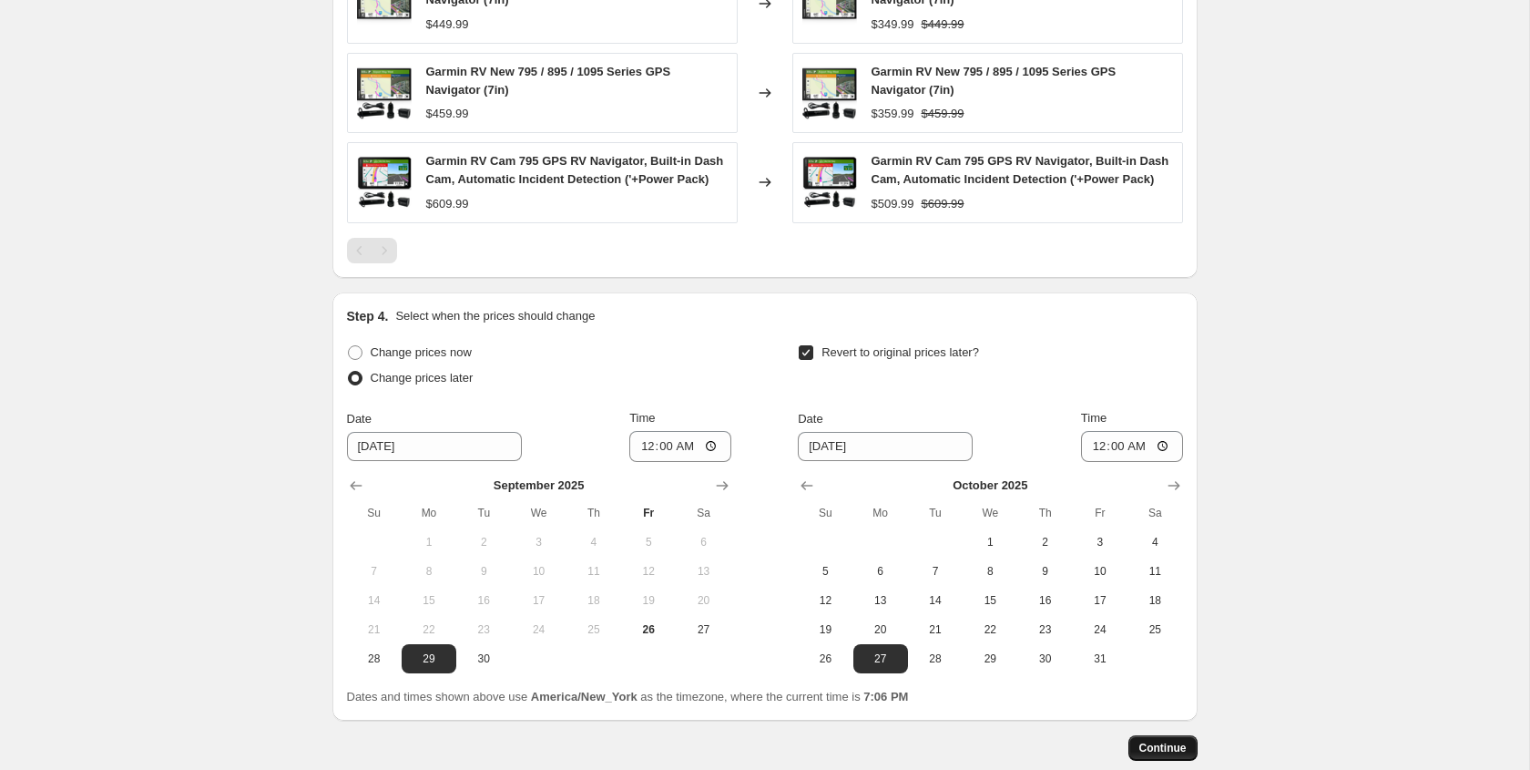
click at [1166, 752] on span "Continue" at bounding box center [1163, 748] width 47 height 15
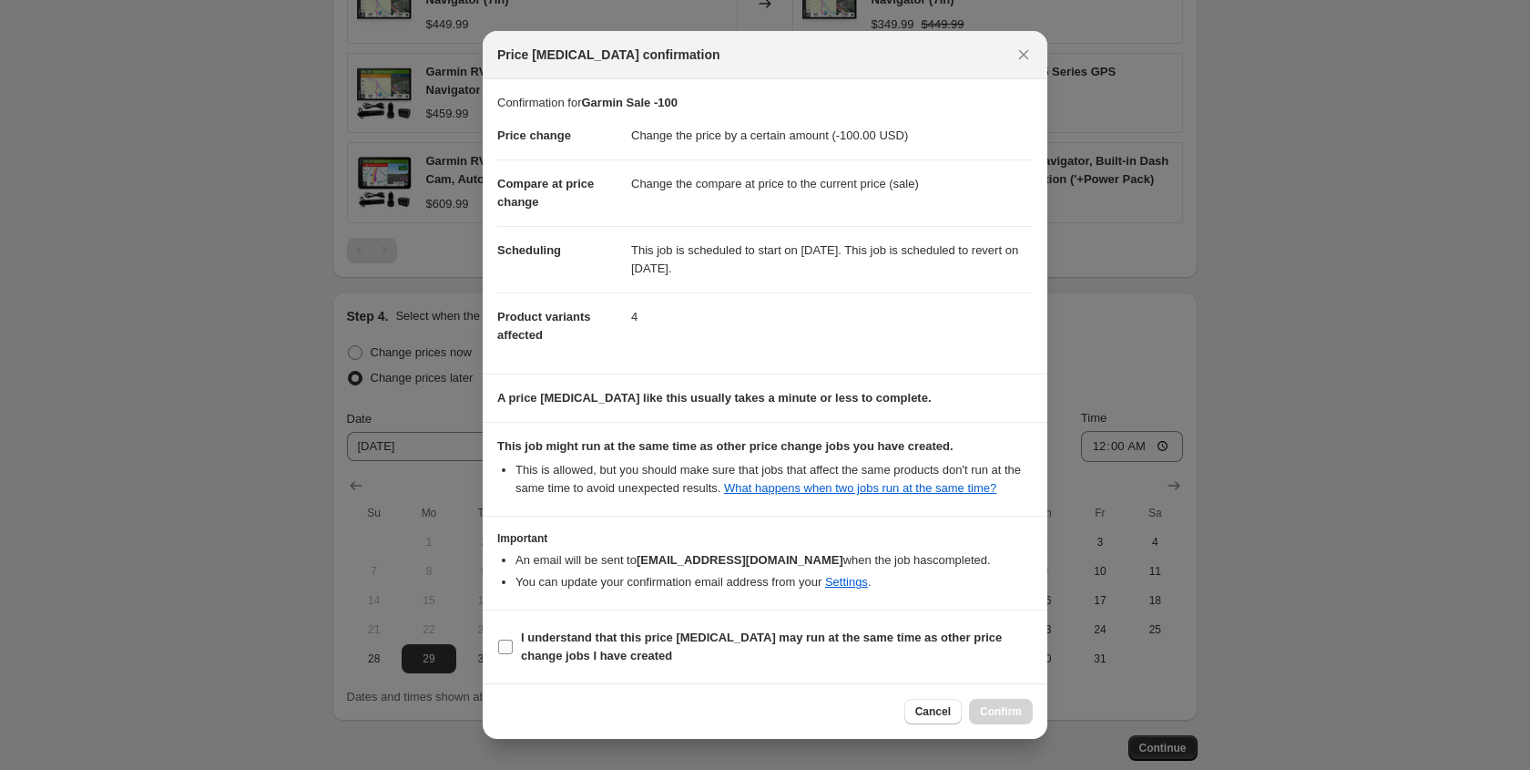
click at [509, 654] on input "I understand that this price [MEDICAL_DATA] may run at the same time as other p…" at bounding box center [505, 647] width 15 height 15
checkbox input "true"
click at [1009, 719] on span "Confirm" at bounding box center [1001, 711] width 42 height 15
type input "Garmin Sale -100"
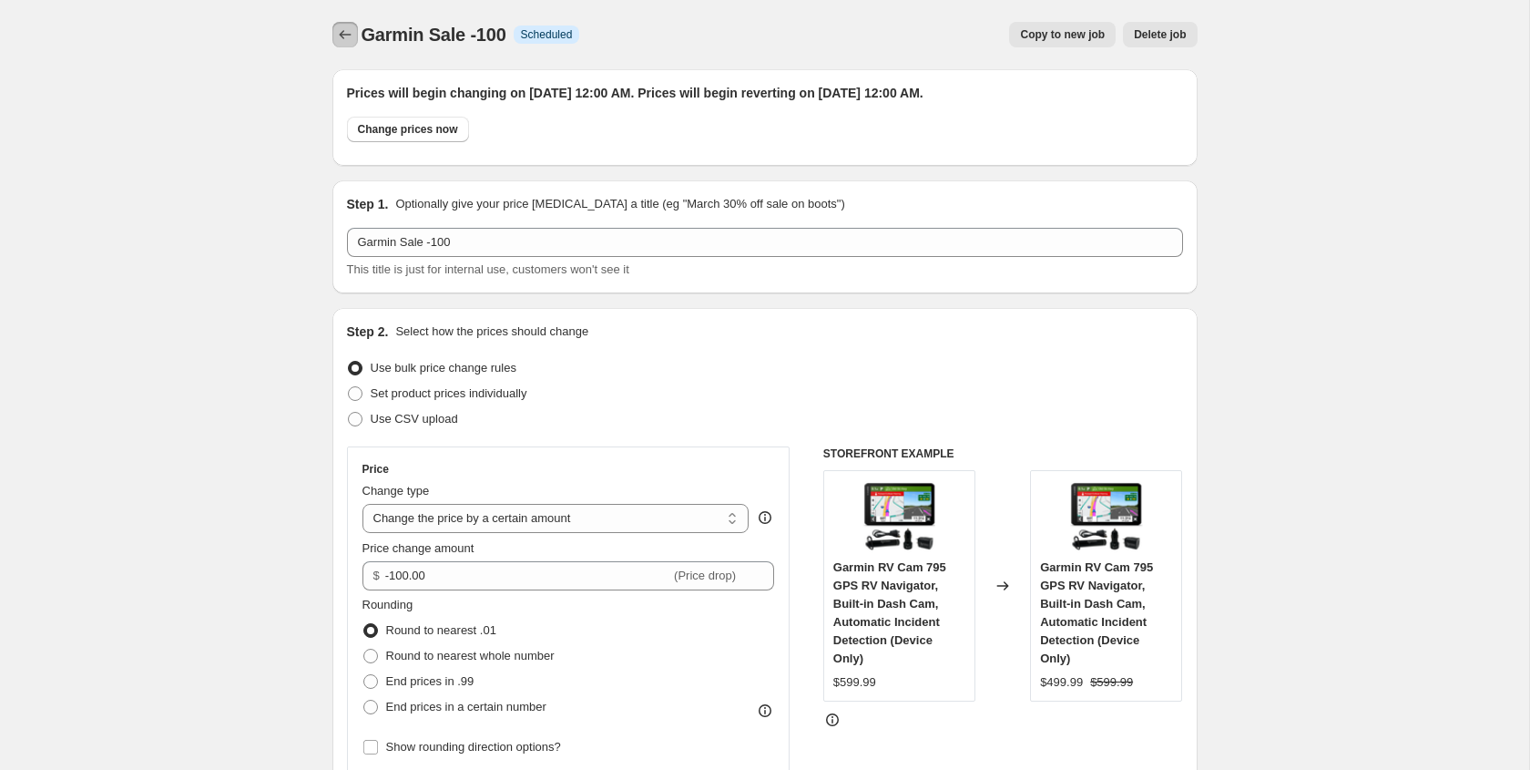
click at [342, 38] on icon "Price change jobs" at bounding box center [345, 34] width 12 height 9
